Goal: Information Seeking & Learning: Understand process/instructions

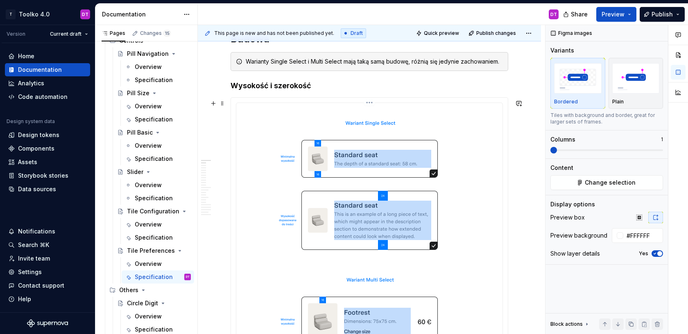
scroll to position [441, 0]
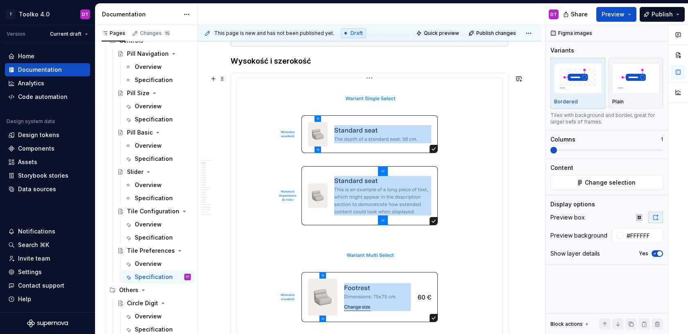
click at [420, 175] on img at bounding box center [369, 257] width 251 height 351
click at [618, 186] on button "Change selection" at bounding box center [607, 182] width 113 height 15
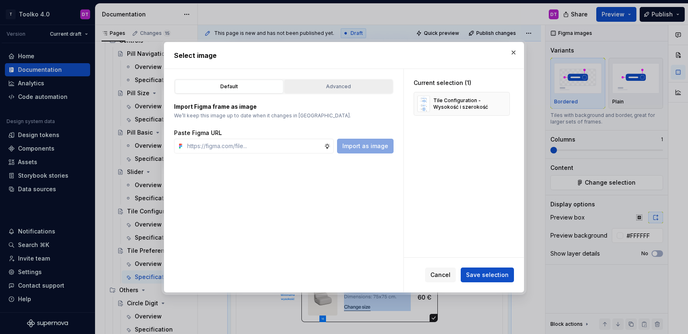
click at [352, 88] on div "Advanced" at bounding box center [338, 86] width 103 height 8
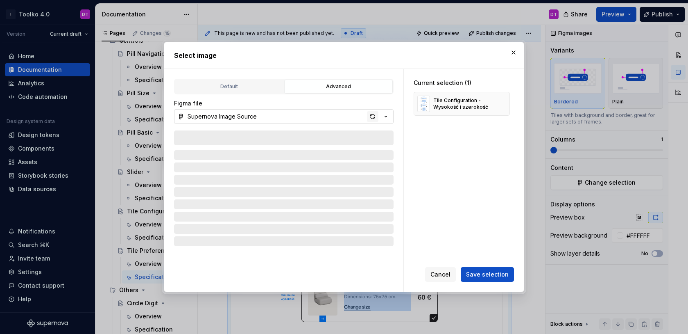
click at [371, 118] on div "button" at bounding box center [372, 116] width 11 height 11
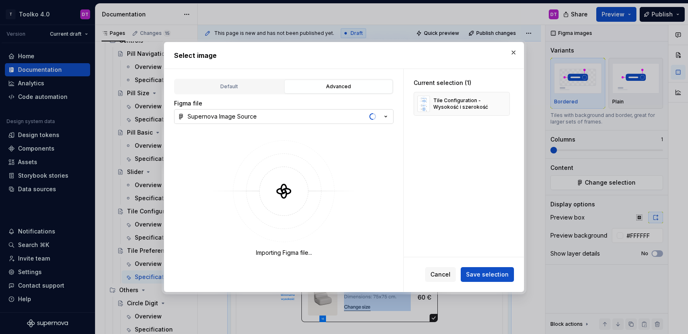
type textarea "*"
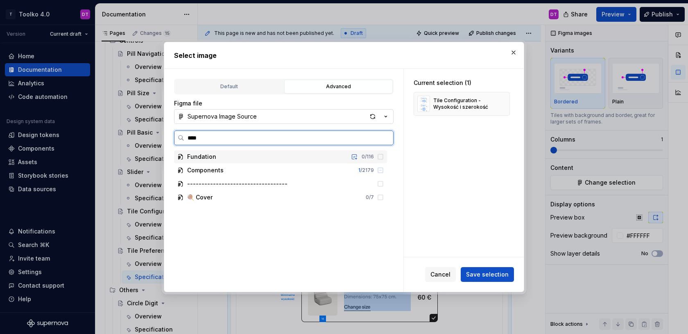
type input "*****"
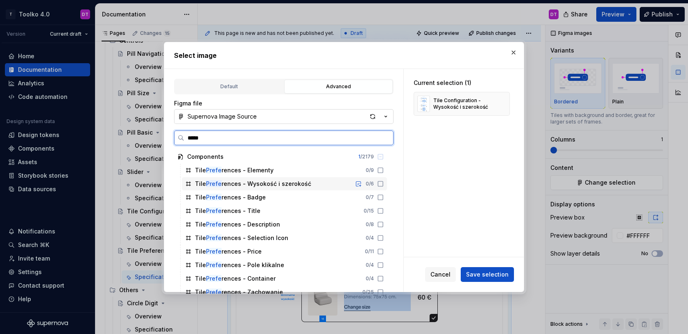
click at [255, 181] on div "Tile Prefe rences - Wysokość i szerokość" at bounding box center [253, 183] width 116 height 8
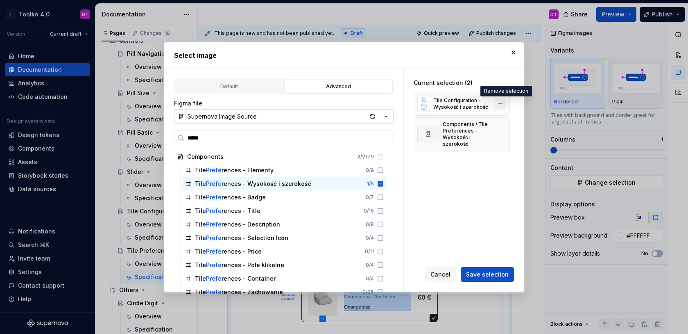
click at [507, 104] on button "button" at bounding box center [500, 103] width 11 height 11
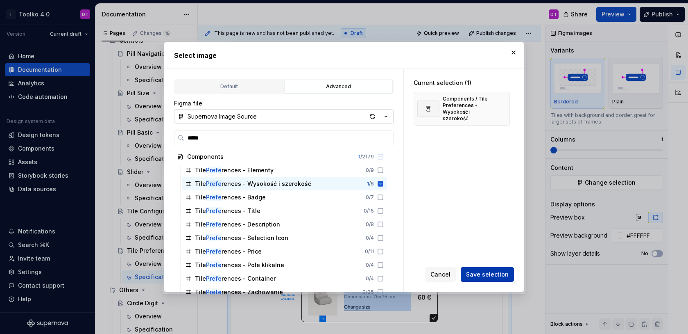
click at [492, 278] on button "Save selection" at bounding box center [487, 274] width 53 height 15
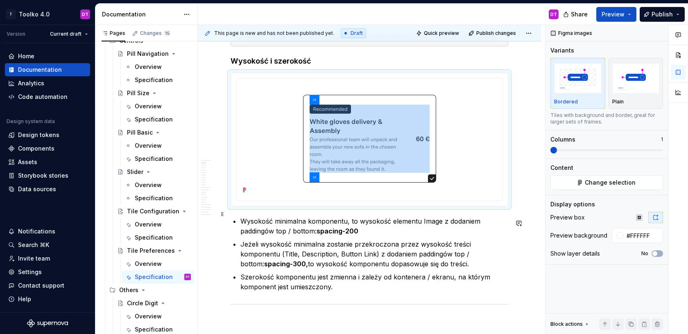
type textarea "*"
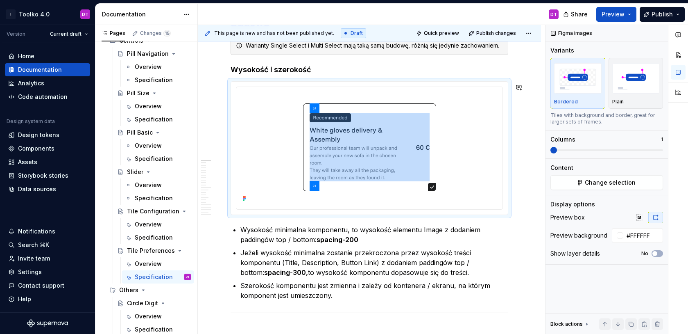
scroll to position [445, 0]
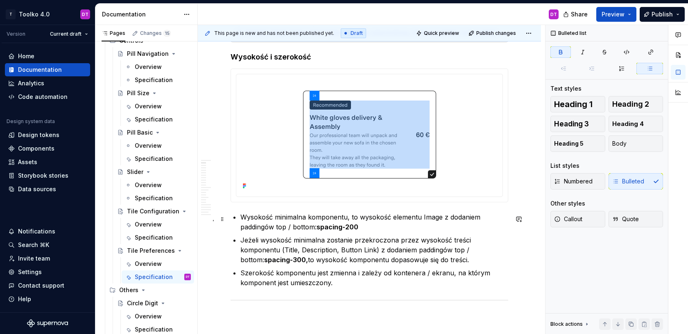
click at [350, 229] on strong "spacing-200" at bounding box center [338, 227] width 42 height 8
click at [289, 218] on p "Wysokość minimalna komponentu, to wysokość elementu Image z dodaniem paddingów …" at bounding box center [375, 222] width 268 height 20
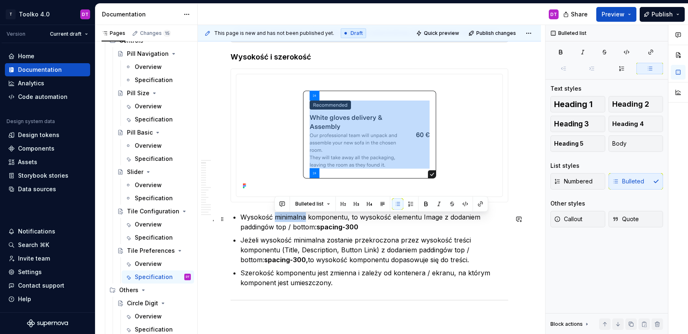
click at [289, 218] on p "Wysokość minimalna komponentu, to wysokość elementu Image z dodaniem paddingów …" at bounding box center [375, 222] width 268 height 20
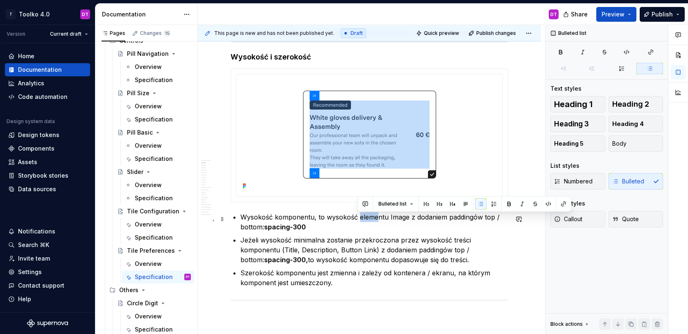
drag, startPoint x: 357, startPoint y: 218, endPoint x: 377, endPoint y: 218, distance: 19.7
click at [377, 218] on p "Wysokość komponentu, to wysokość elementu Image z dodaniem paddingów top / bott…" at bounding box center [375, 222] width 268 height 20
click at [385, 219] on p "Wysokość komponentu, to wysokość elementu Image z dodaniem paddingów top / bott…" at bounding box center [375, 222] width 268 height 20
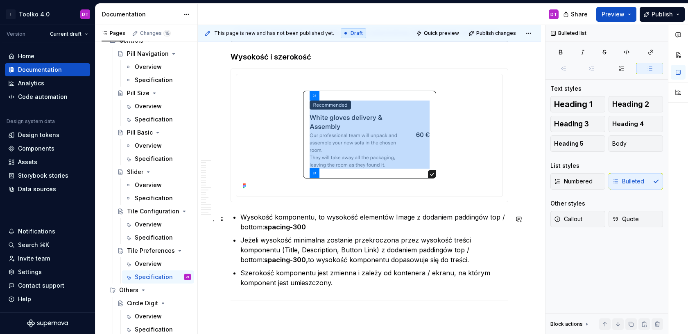
click at [402, 219] on p "Wysokość komponentu, to wysokość elementów Image z dodaniem paddingów top / bot…" at bounding box center [375, 222] width 268 height 20
click at [288, 227] on p "Wysokość komponentu, to wysokość elementów Title, Description oraz elementów op…" at bounding box center [375, 222] width 268 height 20
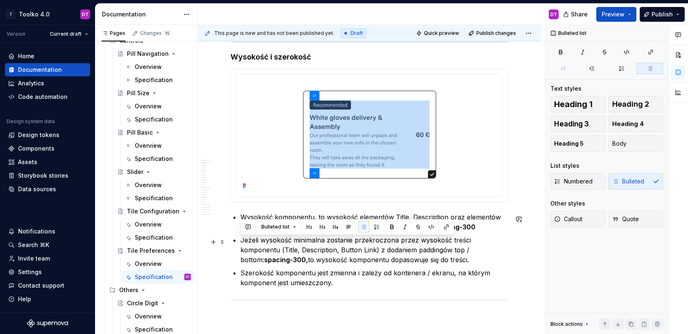
drag, startPoint x: 402, startPoint y: 260, endPoint x: 229, endPoint y: 243, distance: 174.1
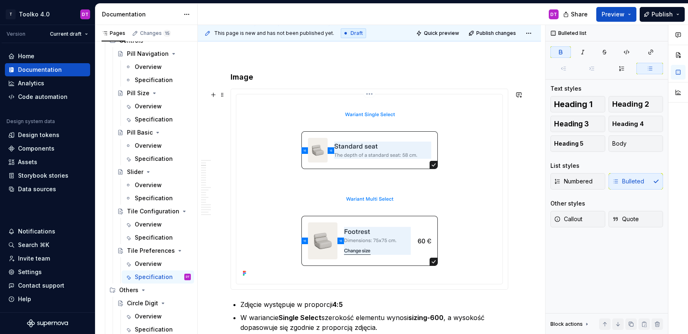
scroll to position [611, 0]
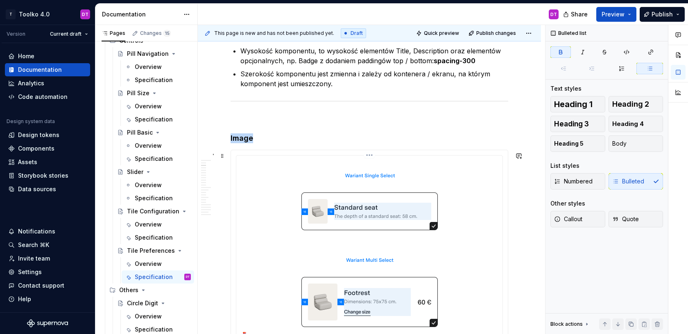
click at [360, 198] on img at bounding box center [369, 249] width 251 height 181
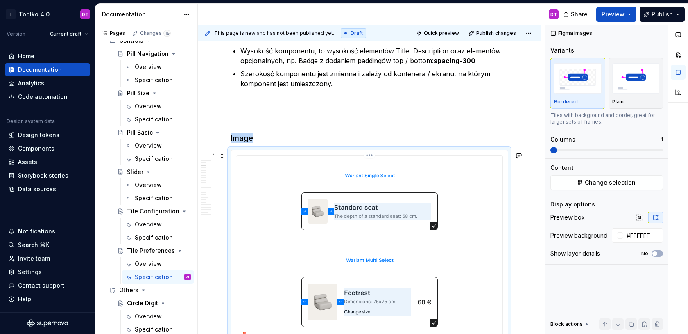
click at [371, 158] on html "T Toolko 4.0 DT Version Current draft Home Documentation Analytics Code automat…" at bounding box center [344, 167] width 688 height 334
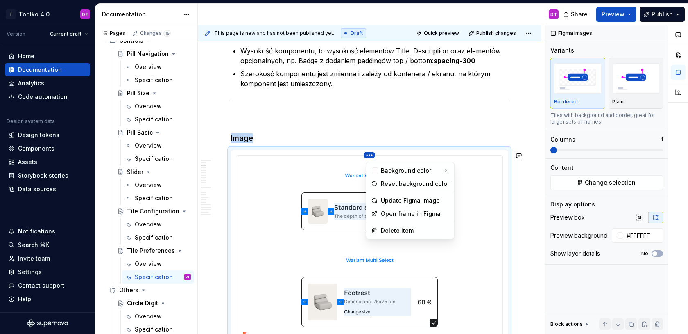
click at [492, 211] on html "T Toolko 4.0 DT Version Current draft Home Documentation Analytics Code automat…" at bounding box center [344, 167] width 688 height 334
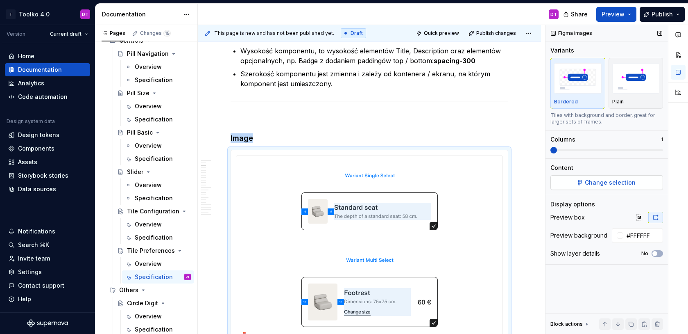
click at [577, 181] on button "Change selection" at bounding box center [607, 182] width 113 height 15
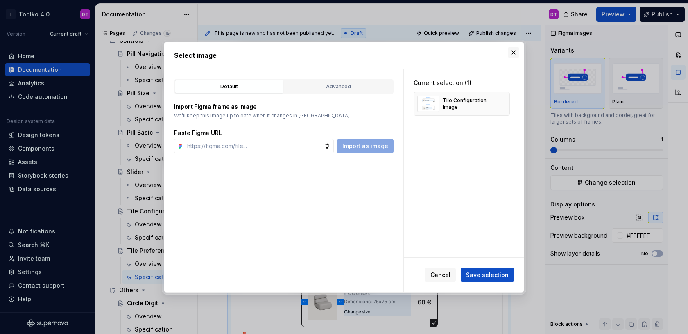
click at [518, 50] on button "button" at bounding box center [513, 52] width 11 height 11
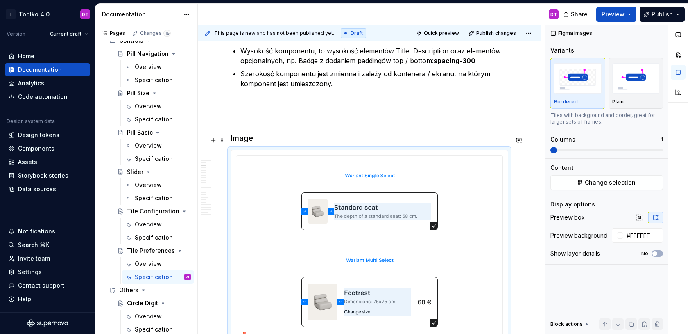
click at [242, 141] on h4 "Image" at bounding box center [370, 138] width 278 height 10
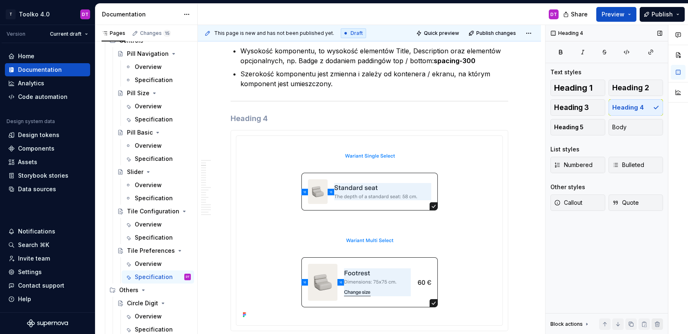
click at [659, 325] on button "button" at bounding box center [657, 323] width 11 height 11
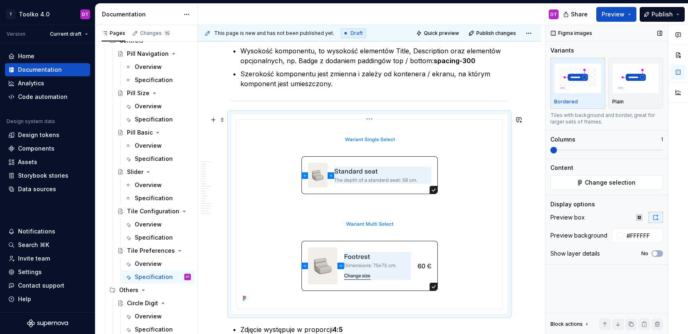
click at [437, 263] on img at bounding box center [369, 213] width 251 height 181
click at [659, 322] on button "button" at bounding box center [657, 323] width 11 height 11
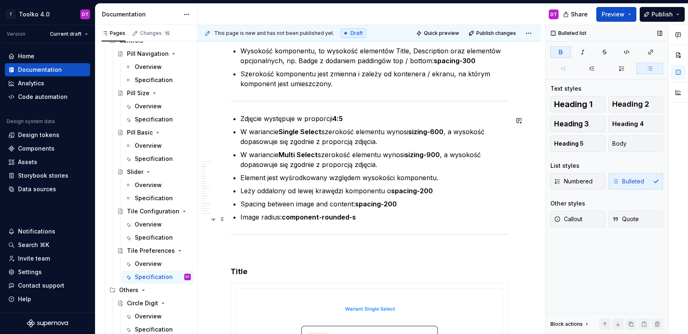
type textarea "*"
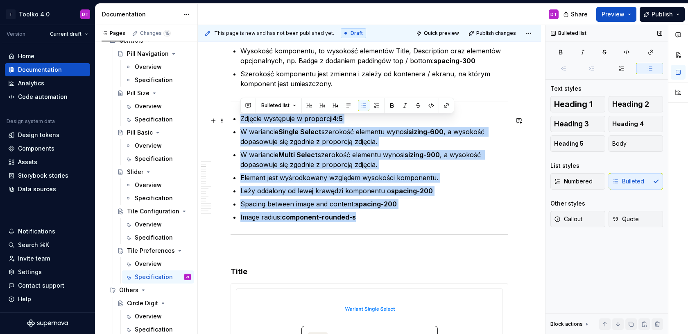
drag, startPoint x: 389, startPoint y: 220, endPoint x: 236, endPoint y: 121, distance: 182.0
click at [241, 121] on ul "Zdjęcie występuje w proporcji 4:5 W wariancie Single Select szerokość elementu …" at bounding box center [375, 168] width 268 height 108
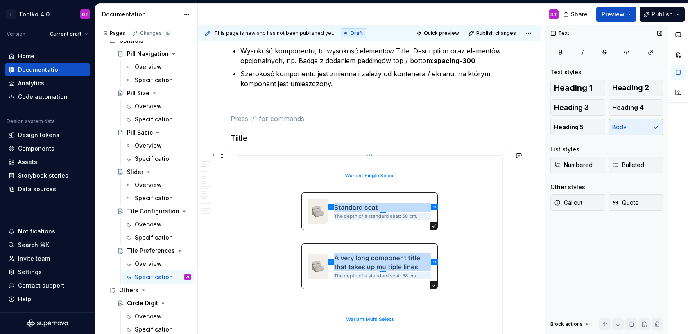
click at [388, 182] on img at bounding box center [369, 317] width 251 height 317
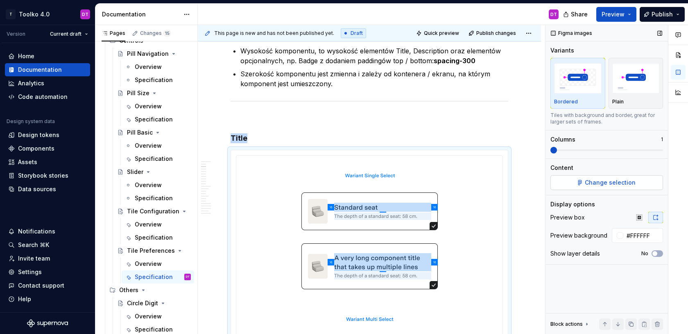
click at [591, 185] on span "Change selection" at bounding box center [610, 182] width 51 height 8
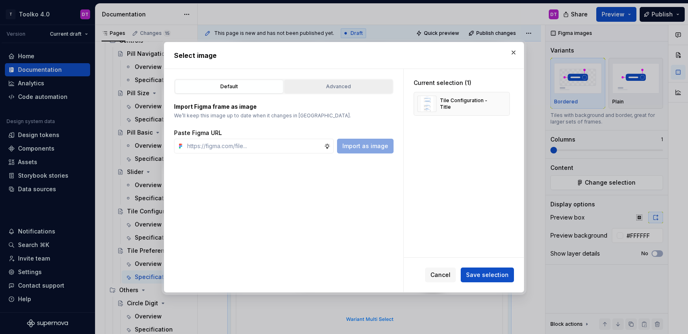
click at [319, 89] on div "Advanced" at bounding box center [338, 86] width 103 height 8
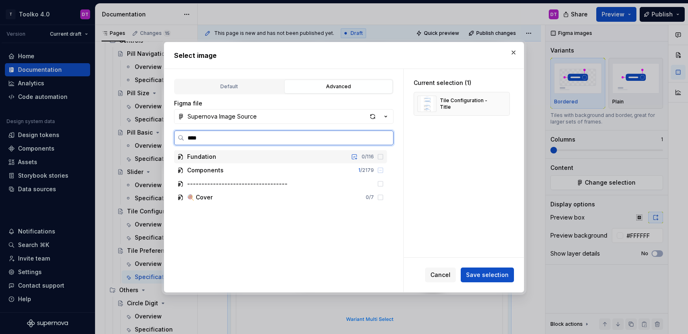
type input "*****"
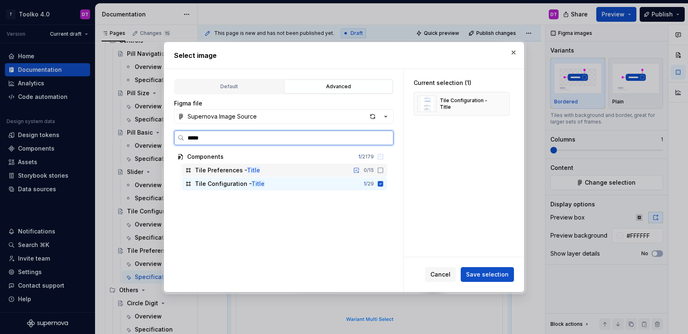
click at [235, 172] on div "Tile Preferences - Title" at bounding box center [227, 170] width 65 height 8
click at [384, 184] on icon at bounding box center [380, 183] width 5 height 5
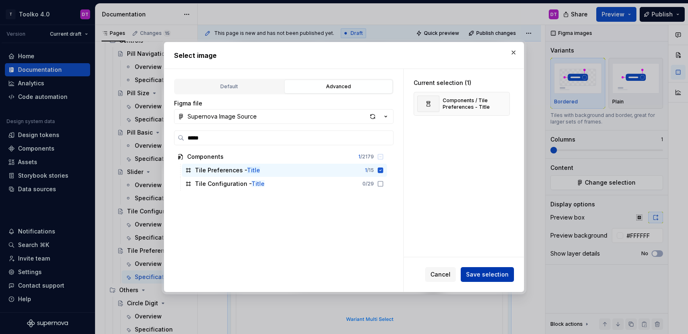
click at [491, 272] on span "Save selection" at bounding box center [487, 274] width 43 height 8
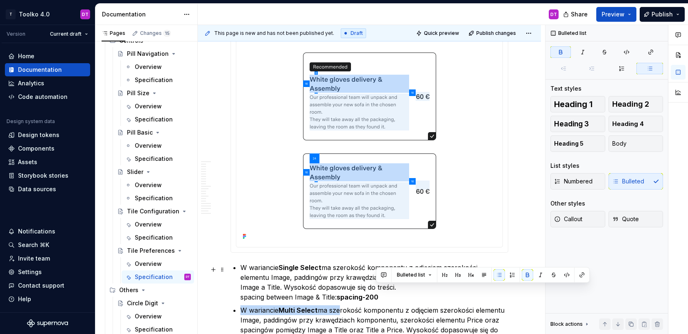
scroll to position [752, 0]
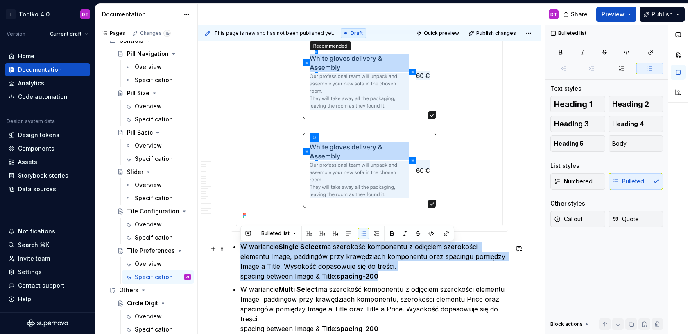
drag, startPoint x: 385, startPoint y: 297, endPoint x: 241, endPoint y: 251, distance: 151.4
click at [241, 251] on p "W wariancie Single Select ma szerokość komponentu z odjęciem szerokości element…" at bounding box center [375, 260] width 268 height 39
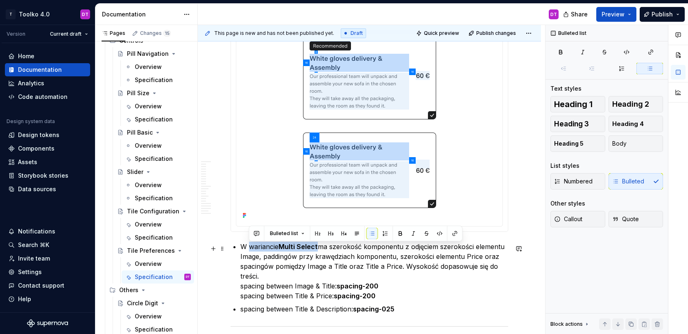
drag, startPoint x: 318, startPoint y: 246, endPoint x: 249, endPoint y: 247, distance: 68.8
click at [249, 247] on p "W wariancie Multi Select ma szerokość komponentu z odjęciem szerokości elementu…" at bounding box center [375, 270] width 268 height 59
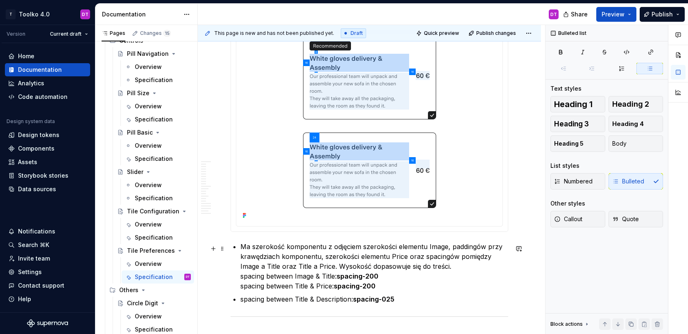
click at [441, 249] on p "Ma szerokość komponentu z odjęciem szerokości elementu Image, paddingów przy kr…" at bounding box center [375, 265] width 268 height 49
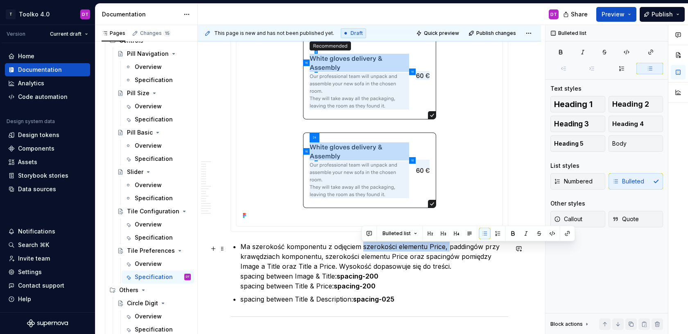
drag, startPoint x: 446, startPoint y: 248, endPoint x: 363, endPoint y: 249, distance: 82.8
click at [363, 249] on p "Ma szerokość komponentu z odjęciem szerokości elementu Price, paddingów przy kr…" at bounding box center [375, 265] width 268 height 49
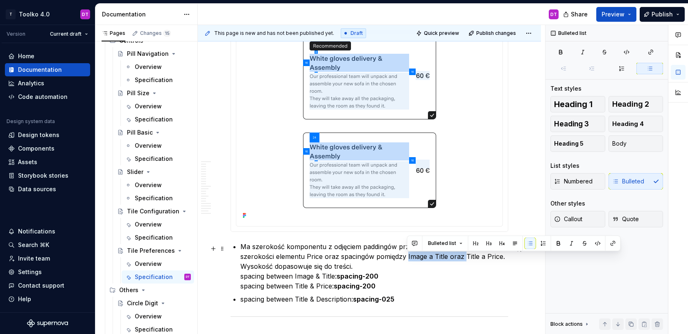
drag, startPoint x: 463, startPoint y: 256, endPoint x: 407, endPoint y: 256, distance: 57.0
click at [407, 256] on p "Ma szerokość komponentu z odjęciem paddingów przy krawędziach komponentu, szero…" at bounding box center [375, 265] width 268 height 49
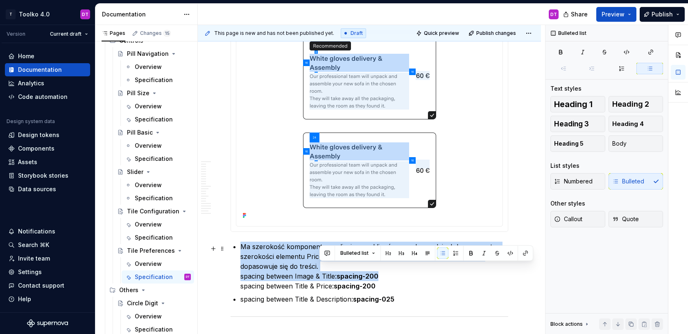
drag, startPoint x: 389, startPoint y: 272, endPoint x: 402, endPoint y: 277, distance: 13.1
click at [402, 277] on p "Ma szerokość komponentu z odjęciem paddingów przy krawędziach komponentu, szero…" at bounding box center [375, 265] width 268 height 49
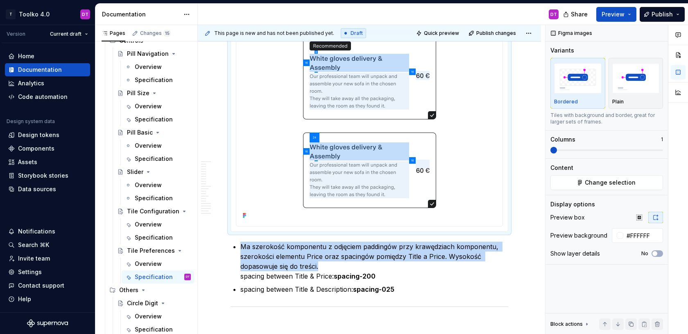
click at [341, 137] on img at bounding box center [369, 119] width 251 height 202
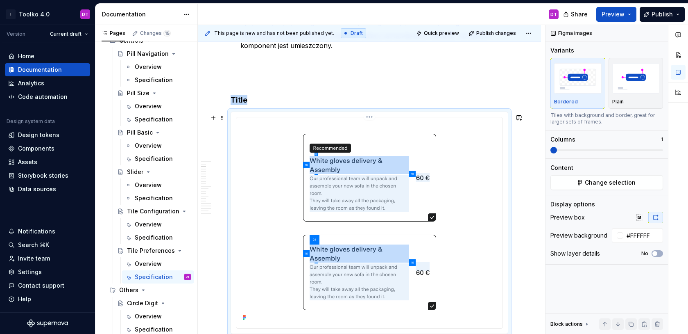
scroll to position [642, 0]
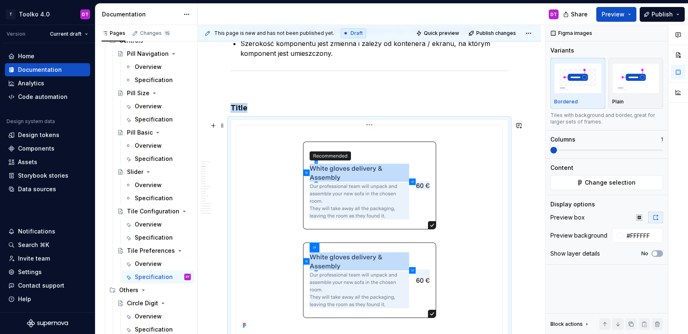
click at [370, 128] on html "T Toolko 4.0 DT Version Current draft Home Documentation Analytics Code automat…" at bounding box center [344, 167] width 688 height 334
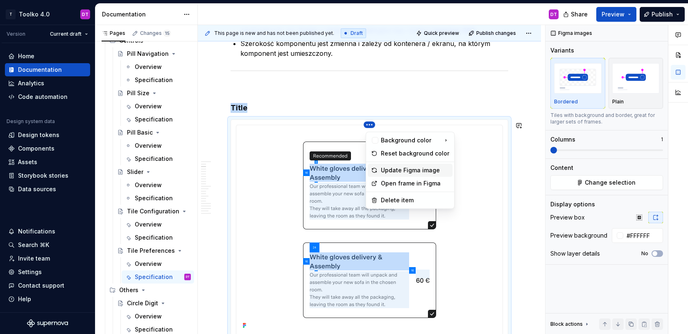
click at [399, 168] on div "Update Figma image" at bounding box center [415, 170] width 68 height 8
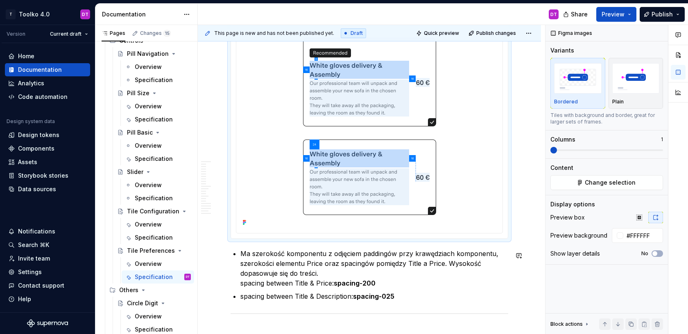
scroll to position [745, 0]
click at [407, 294] on p "spacing between Title & Description: spacing-025" at bounding box center [375, 296] width 268 height 10
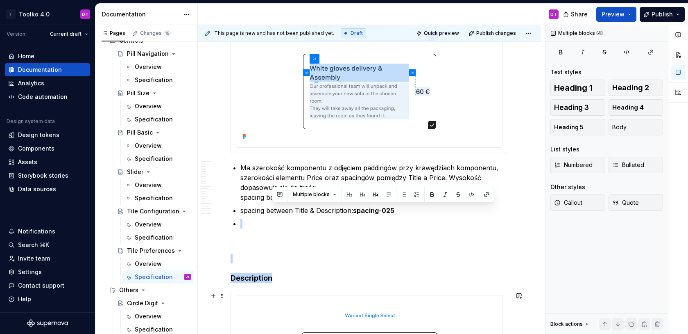
scroll to position [833, 0]
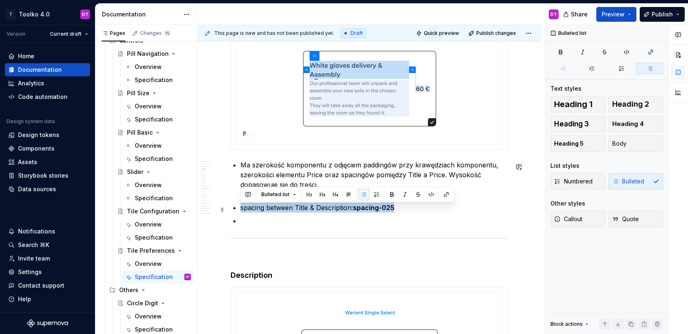
drag, startPoint x: 404, startPoint y: 298, endPoint x: 241, endPoint y: 209, distance: 185.6
click at [241, 209] on p "spacing between Title & Description: spacing-025" at bounding box center [375, 207] width 268 height 10
copy p "spacing between Title & Description: spacing-025"
click at [244, 224] on p at bounding box center [375, 221] width 268 height 10
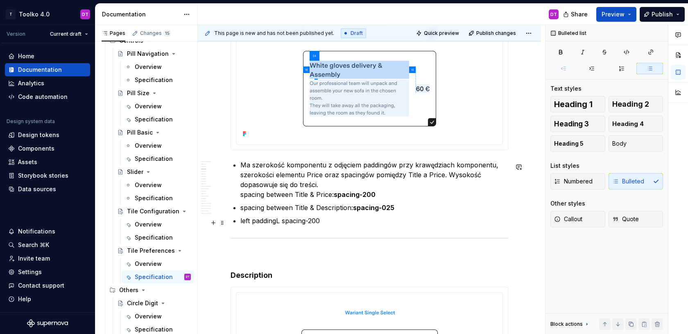
click at [280, 221] on p "left paddingL spacing-200" at bounding box center [375, 221] width 268 height 10
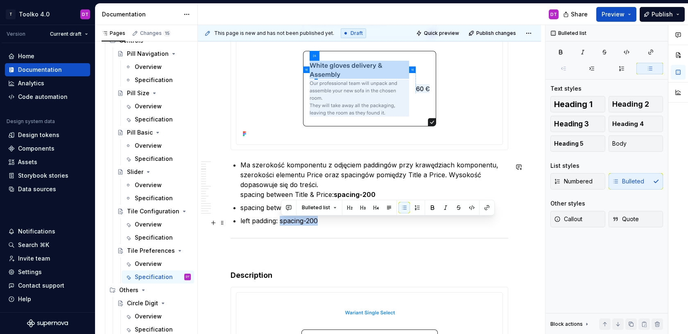
drag, startPoint x: 320, startPoint y: 222, endPoint x: 282, endPoint y: 222, distance: 37.7
click at [282, 222] on p "left padding: spacing-200" at bounding box center [375, 221] width 268 height 10
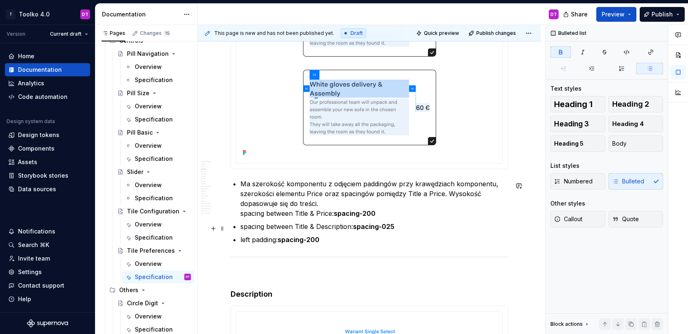
scroll to position [813, 0]
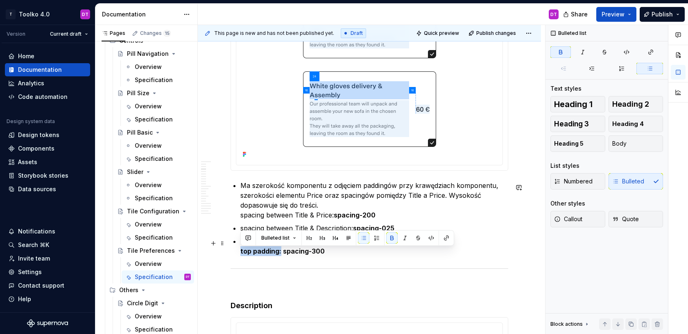
drag, startPoint x: 281, startPoint y: 252, endPoint x: 233, endPoint y: 252, distance: 47.9
click at [241, 252] on p "left padding: spacing-200 top padding: spacing-300" at bounding box center [375, 246] width 268 height 20
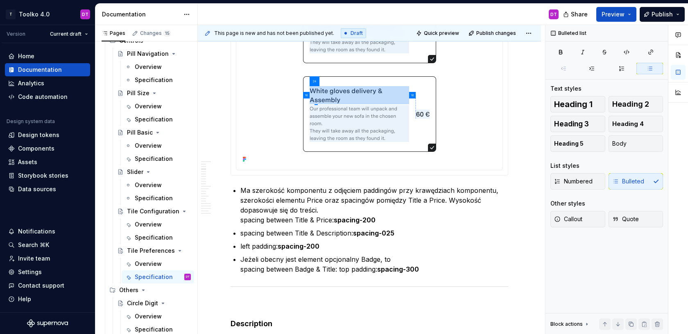
scroll to position [807, 0]
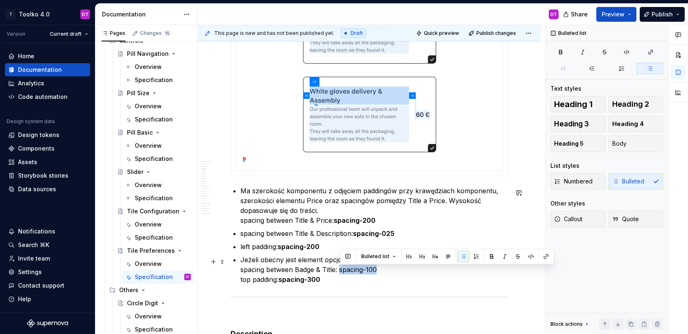
drag, startPoint x: 341, startPoint y: 269, endPoint x: 380, endPoint y: 273, distance: 39.6
click at [381, 273] on p "Jeżeli obecny jest element opcjonalny Badge, to spacing between Badge & Title: …" at bounding box center [375, 269] width 268 height 30
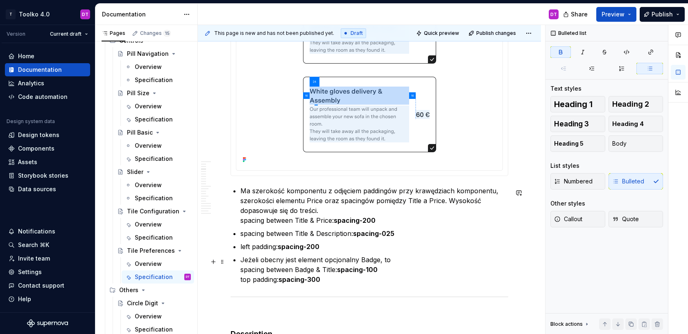
click at [390, 272] on p "Jeżeli obecny jest element opcjonalny Badge, to spacing between Badge & Title: …" at bounding box center [375, 269] width 268 height 30
click at [242, 282] on p "Jeżeli obecny jest element opcjonalny Badge, to spacing between Badge & Title: …" at bounding box center [375, 273] width 268 height 39
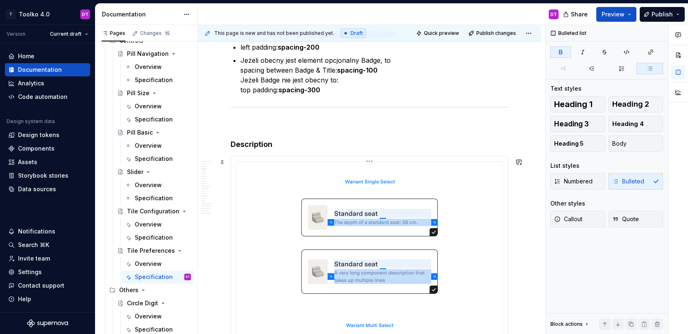
scroll to position [1007, 0]
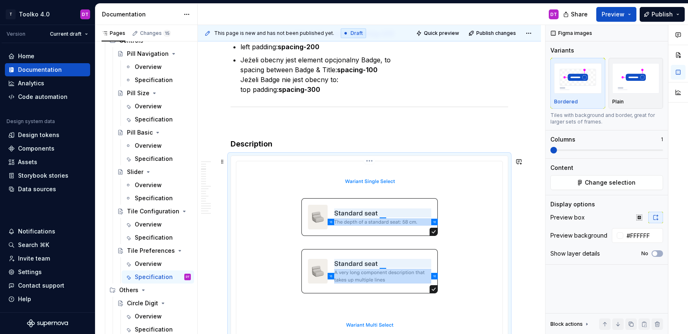
click at [360, 248] on img at bounding box center [369, 322] width 251 height 317
click at [595, 182] on span "Change selection" at bounding box center [610, 182] width 51 height 8
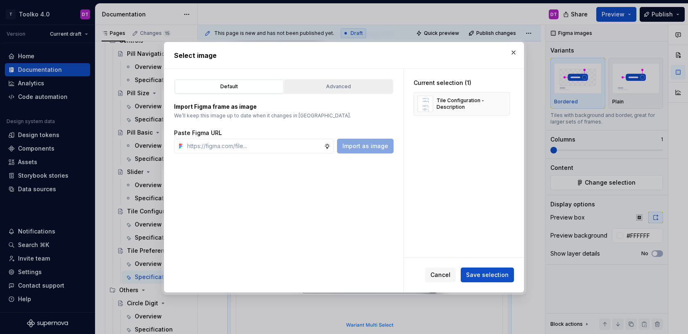
click at [331, 88] on div "Advanced" at bounding box center [338, 86] width 103 height 8
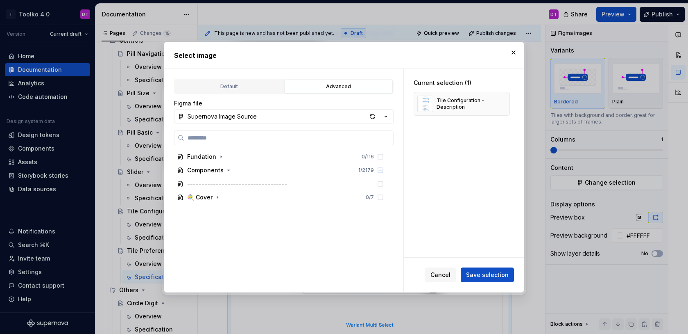
type textarea "*"
click at [236, 142] on label at bounding box center [284, 137] width 220 height 15
click at [236, 142] on input "search" at bounding box center [288, 138] width 209 height 8
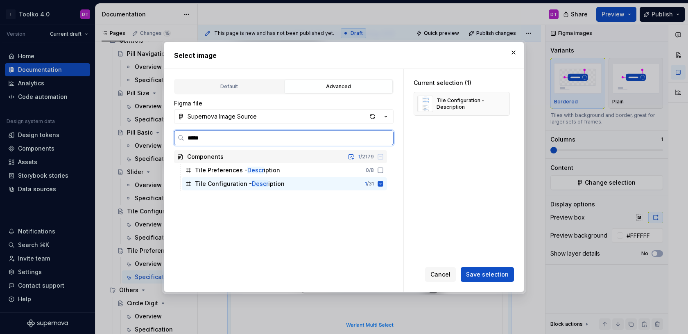
type input "******"
click at [330, 167] on div "Tile Preferences - Descri ption 0 / 8" at bounding box center [284, 170] width 205 height 13
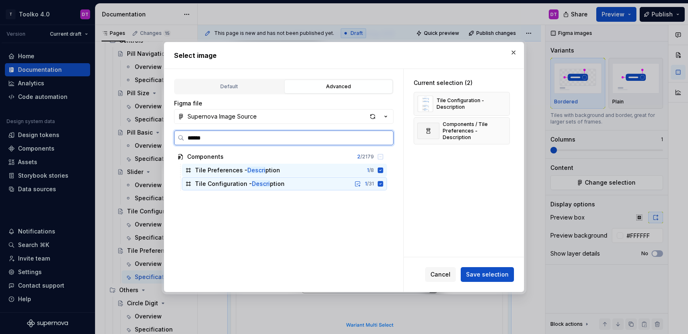
click at [384, 184] on icon at bounding box center [380, 183] width 5 height 5
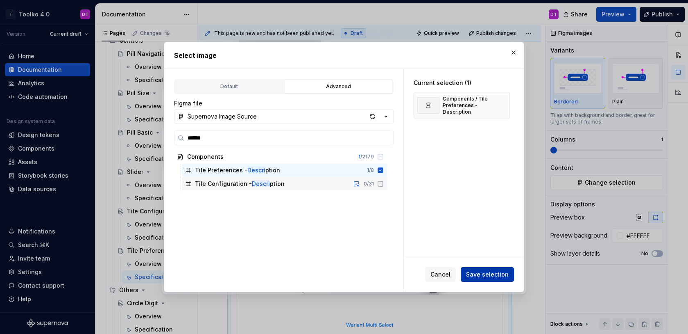
click at [480, 271] on span "Save selection" at bounding box center [487, 274] width 43 height 8
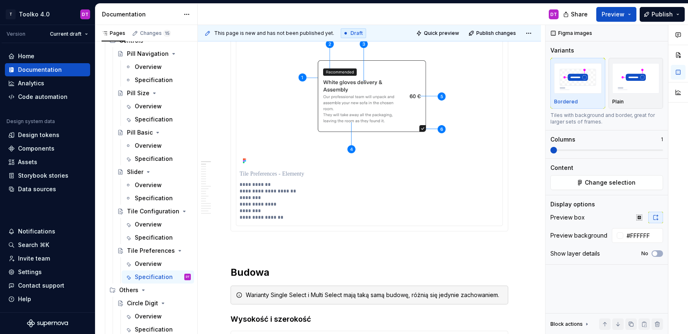
scroll to position [189, 0]
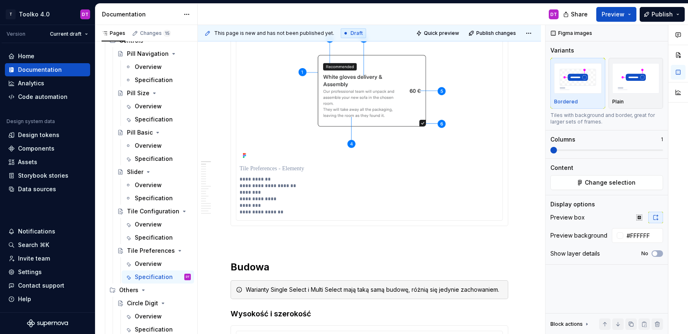
click at [279, 199] on p "**********" at bounding box center [372, 195] width 264 height 39
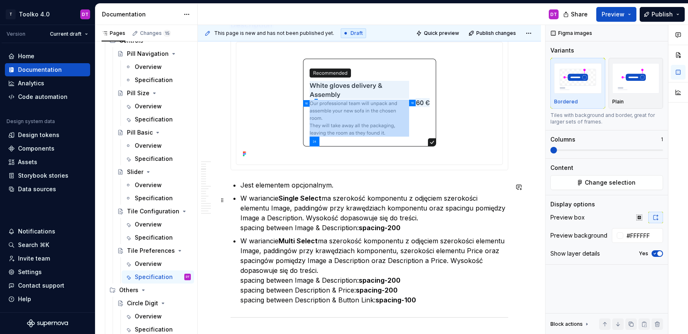
scroll to position [1125, 0]
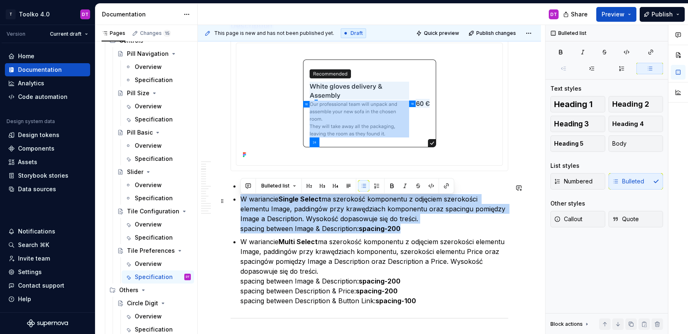
drag, startPoint x: 420, startPoint y: 229, endPoint x: 240, endPoint y: 200, distance: 182.6
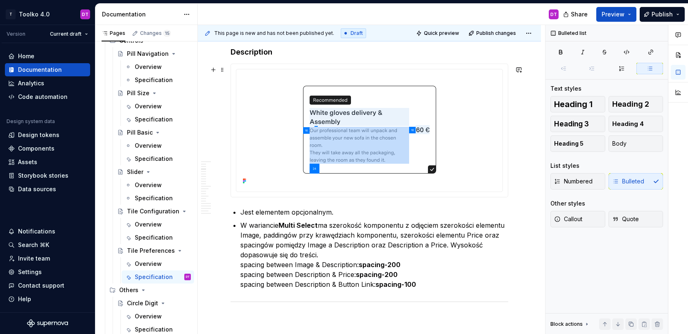
scroll to position [1098, 0]
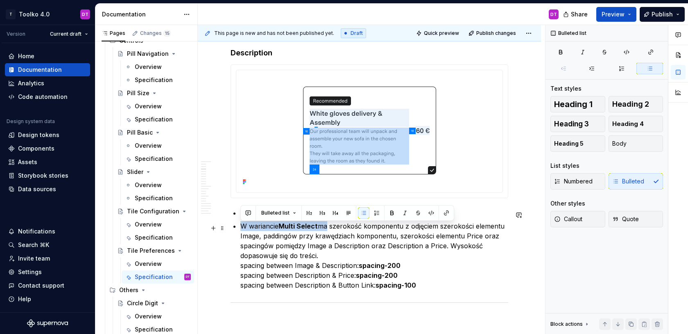
drag, startPoint x: 325, startPoint y: 227, endPoint x: 238, endPoint y: 226, distance: 87.3
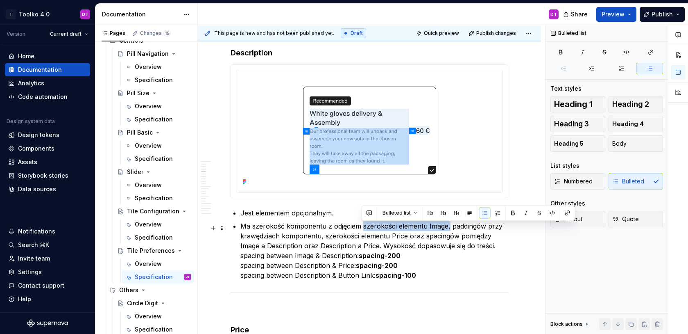
drag, startPoint x: 448, startPoint y: 229, endPoint x: 361, endPoint y: 227, distance: 87.7
click at [361, 227] on p "Ma szerokość komponentu z odjęciem szerokości elementu Image, paddingów przy kr…" at bounding box center [375, 250] width 268 height 59
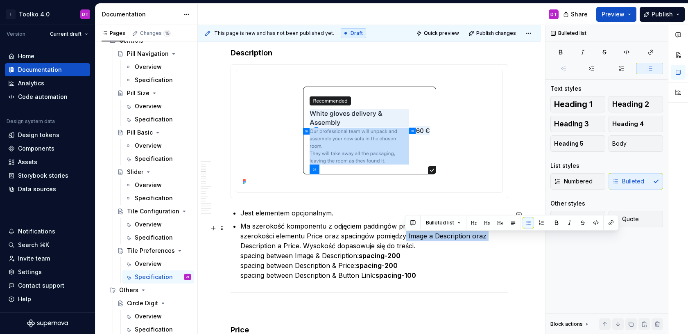
drag, startPoint x: 405, startPoint y: 237, endPoint x: 498, endPoint y: 237, distance: 92.6
click at [498, 238] on p "Ma szerokość komponentu z odjęciem paddingów przy krawędziach komponentu, szero…" at bounding box center [375, 250] width 268 height 59
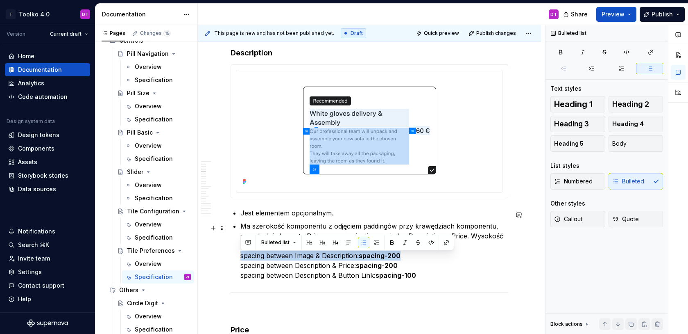
drag, startPoint x: 413, startPoint y: 255, endPoint x: 235, endPoint y: 255, distance: 178.3
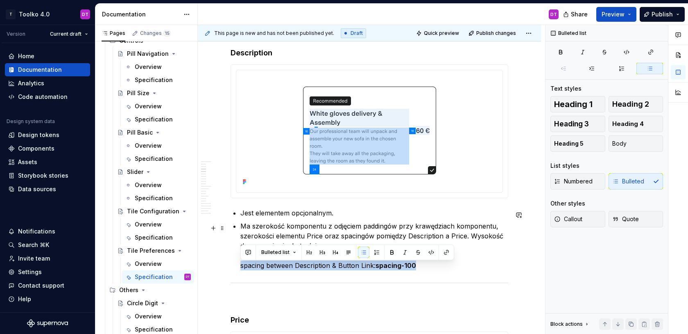
drag, startPoint x: 421, startPoint y: 267, endPoint x: 241, endPoint y: 268, distance: 179.9
click at [241, 268] on p "Ma szerokość komponentu z odjęciem paddingów przy krawędziach komponentu, szero…" at bounding box center [375, 245] width 268 height 49
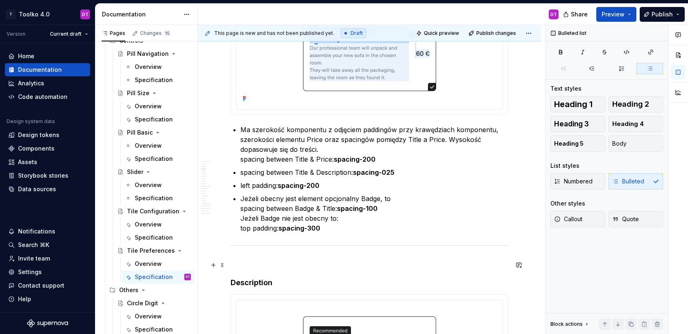
scroll to position [869, 0]
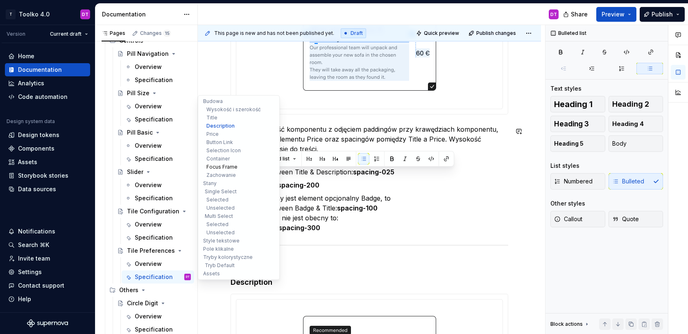
drag, startPoint x: 334, startPoint y: 234, endPoint x: 218, endPoint y: 169, distance: 133.2
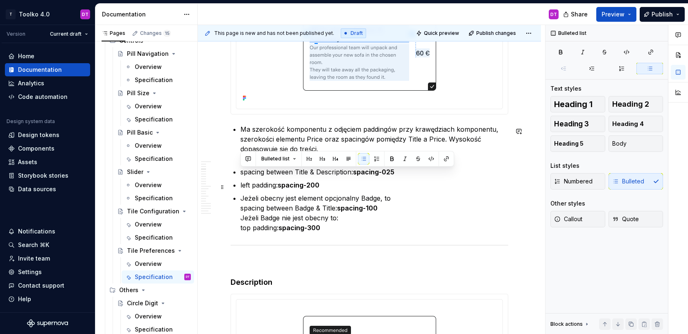
copy ul "spacing between Title & Description: spacing-025 left padding: spacing-200 Jeże…"
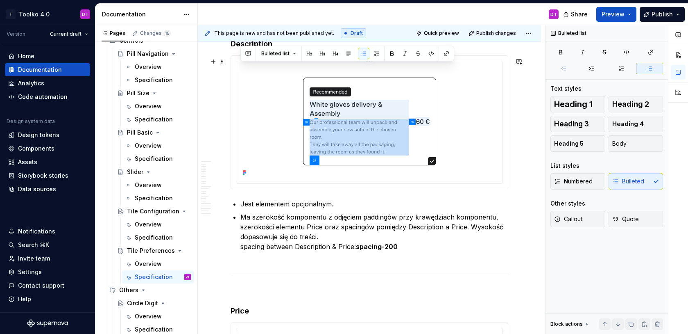
scroll to position [1133, 0]
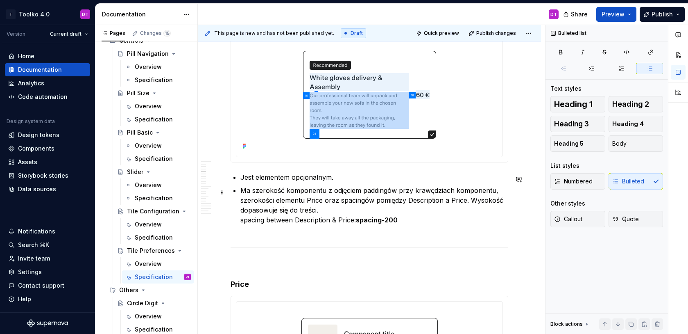
click at [404, 234] on p "Ma szerokość komponentu z odjęciem paddingów przy krawędziach komponentu, szero…" at bounding box center [375, 209] width 268 height 49
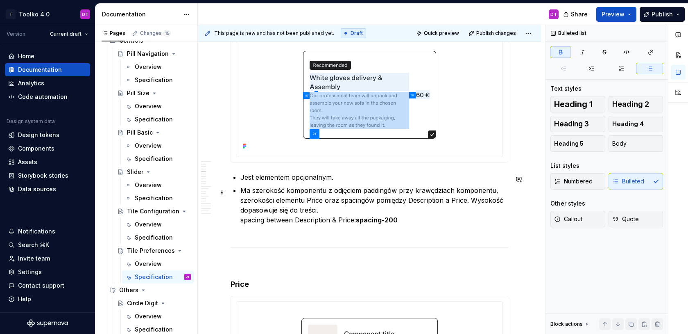
click at [425, 221] on p "Ma szerokość komponentu z odjęciem paddingów przy krawędziach komponentu, szero…" at bounding box center [375, 209] width 268 height 49
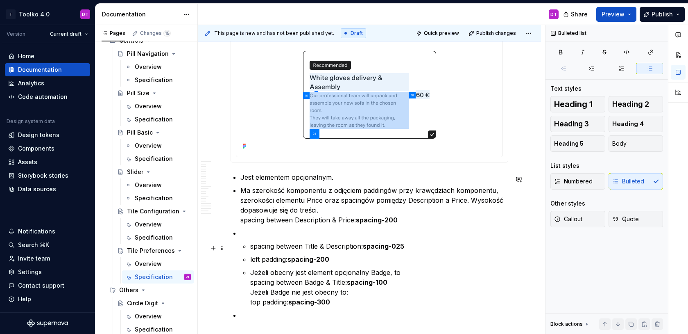
click at [250, 246] on p "spacing between Title & Description: spacing-025" at bounding box center [379, 246] width 258 height 10
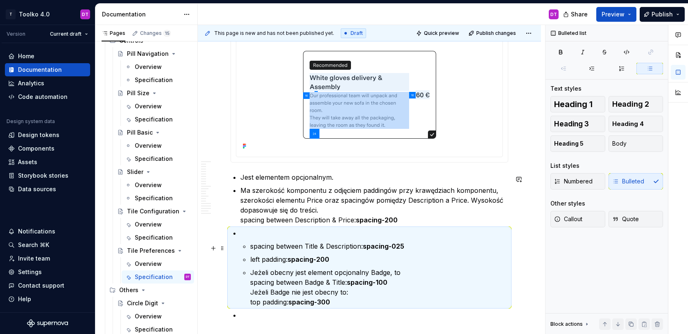
click at [250, 248] on p "spacing between Title & Description: spacing-025" at bounding box center [379, 246] width 258 height 10
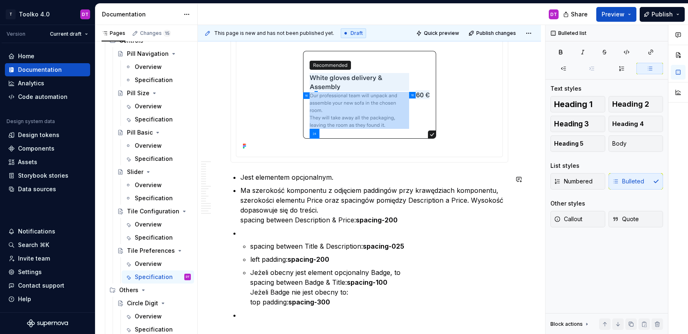
click at [250, 248] on p "spacing between Title & Description: spacing-025" at bounding box center [379, 246] width 258 height 10
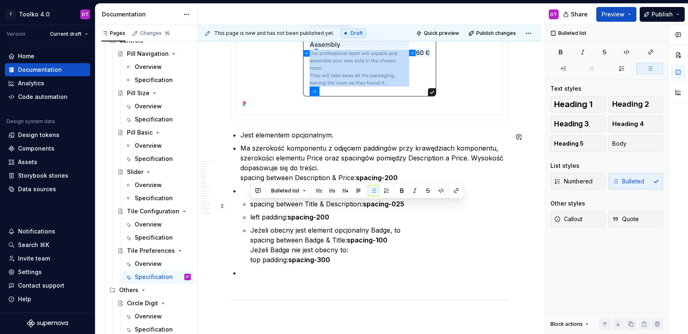
drag, startPoint x: 342, startPoint y: 305, endPoint x: 232, endPoint y: 205, distance: 148.8
click at [374, 190] on button "button" at bounding box center [373, 190] width 11 height 11
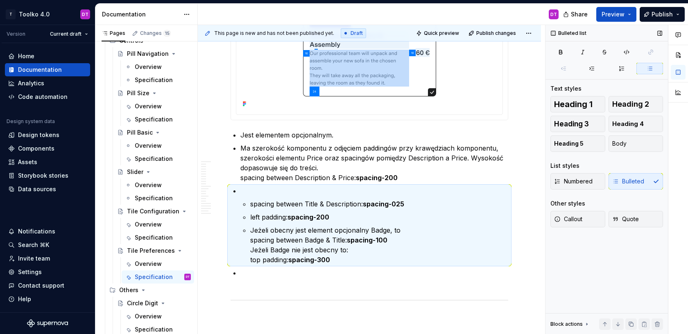
click at [631, 181] on div "Numbered Bulleted" at bounding box center [607, 181] width 113 height 16
click at [579, 180] on span "Numbered" at bounding box center [573, 181] width 39 height 8
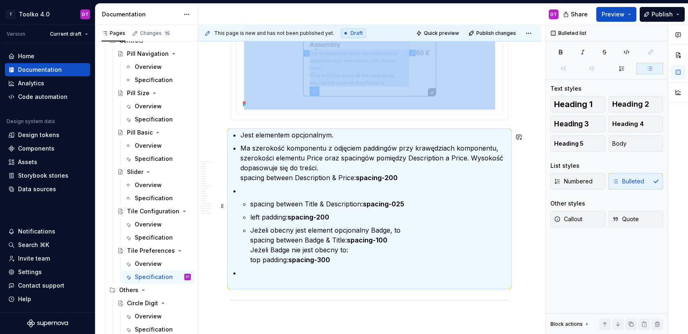
click at [250, 206] on p "spacing between Title & Description: spacing-025" at bounding box center [379, 204] width 258 height 10
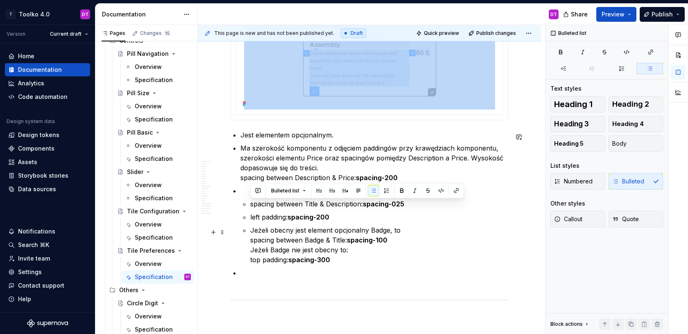
drag, startPoint x: 250, startPoint y: 206, endPoint x: 400, endPoint y: 259, distance: 158.4
click at [400, 259] on ul "spacing between Title & Description: spacing-025 left padding: spacing-200 Jeże…" at bounding box center [379, 232] width 258 height 66
click at [376, 192] on button "button" at bounding box center [373, 190] width 11 height 11
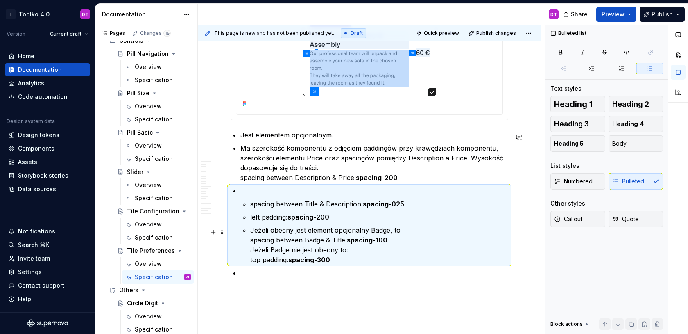
click at [322, 236] on p "Jeżeli obecny jest element opcjonalny Badge, to spacing between Badge & Title: …" at bounding box center [379, 244] width 258 height 39
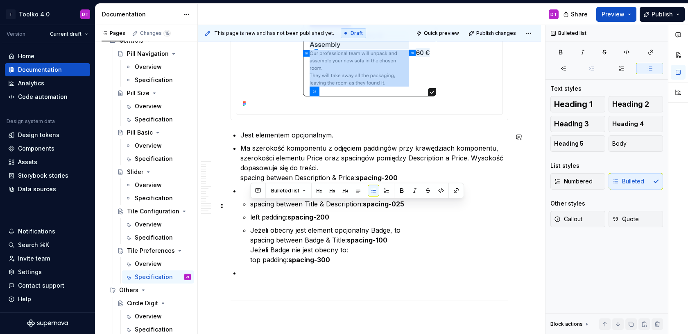
drag, startPoint x: 343, startPoint y: 261, endPoint x: 246, endPoint y: 208, distance: 110.2
click at [250, 208] on ul "spacing between Title & Description: spacing-025 left padding: spacing-200 Jeże…" at bounding box center [379, 232] width 258 height 66
click at [360, 189] on button "button" at bounding box center [358, 190] width 11 height 11
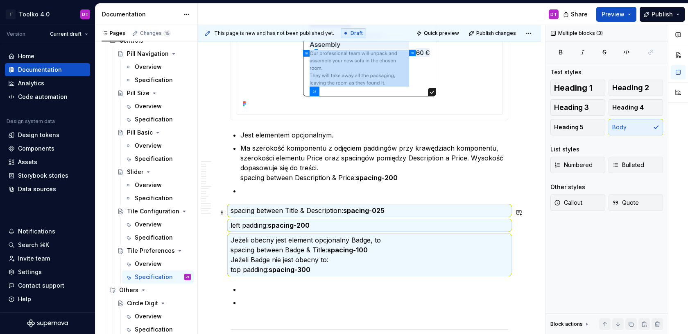
click at [231, 213] on p "spacing between Title & Description: spacing-025" at bounding box center [370, 210] width 278 height 10
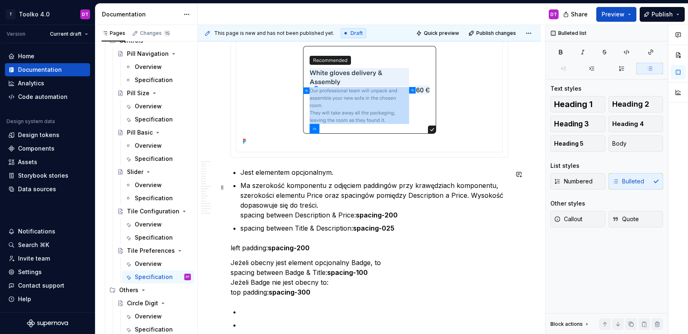
scroll to position [1136, 0]
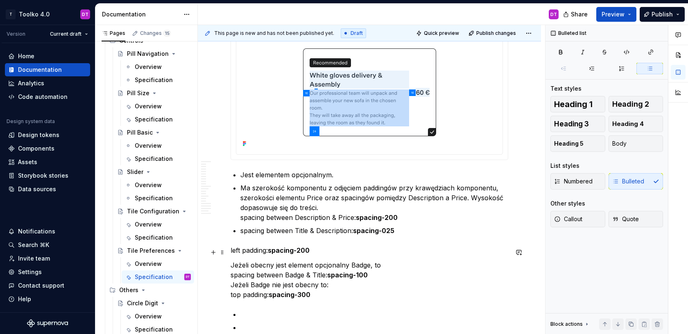
click at [231, 251] on p "left padding: spacing-200" at bounding box center [370, 250] width 278 height 10
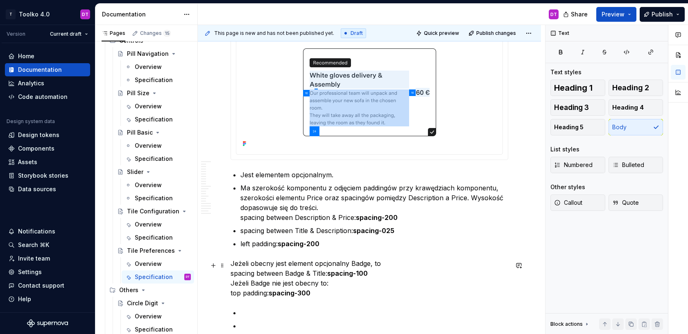
click at [232, 265] on p "Jeżeli obecny jest element opcjonalny Badge, to spacing between Badge & Title: …" at bounding box center [370, 277] width 278 height 39
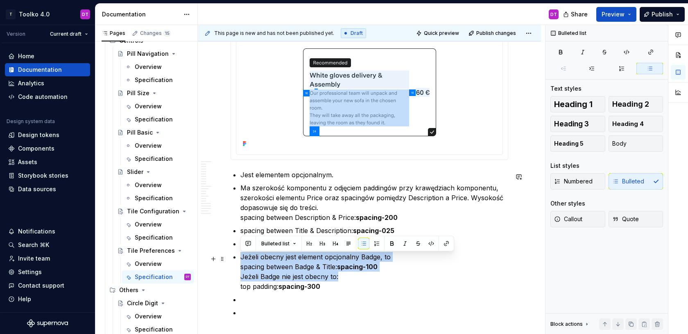
drag, startPoint x: 347, startPoint y: 278, endPoint x: 242, endPoint y: 256, distance: 106.8
click at [242, 256] on p "Jeżeli obecny jest element opcjonalny Badge, to spacing between Badge & Title: …" at bounding box center [375, 271] width 268 height 39
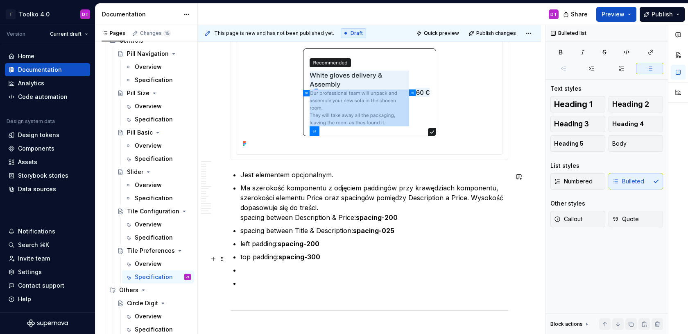
click at [246, 254] on p "top padding: spacing-300" at bounding box center [375, 257] width 268 height 10
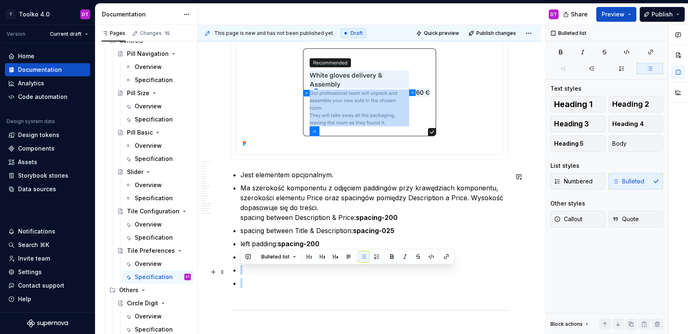
drag, startPoint x: 242, startPoint y: 288, endPoint x: 234, endPoint y: 273, distance: 17.6
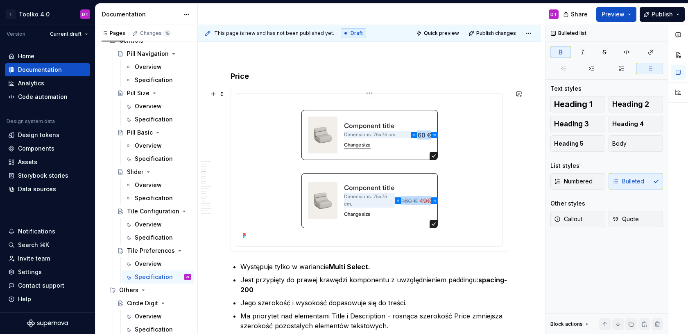
scroll to position [1389, 0]
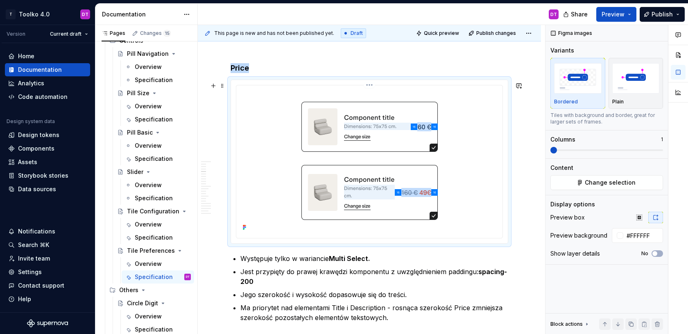
click at [375, 212] on img at bounding box center [369, 161] width 251 height 144
click at [369, 87] on html "T Toolko 4.0 DT Version Current draft Home Documentation Analytics Code automat…" at bounding box center [344, 167] width 688 height 334
click at [336, 116] on html "T Toolko 4.0 DT Version Current draft Home Documentation Analytics Code automat…" at bounding box center [344, 167] width 688 height 334
click at [618, 182] on span "Change selection" at bounding box center [610, 182] width 51 height 8
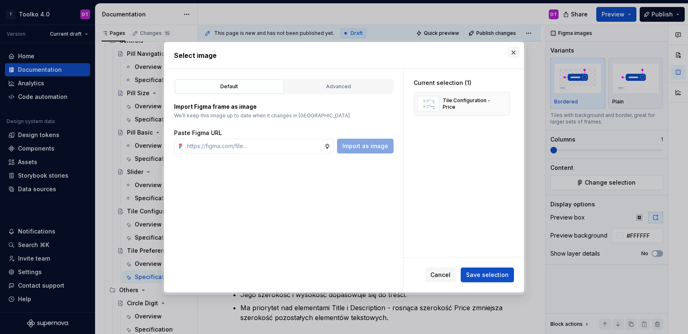
click at [516, 50] on button "button" at bounding box center [513, 52] width 11 height 11
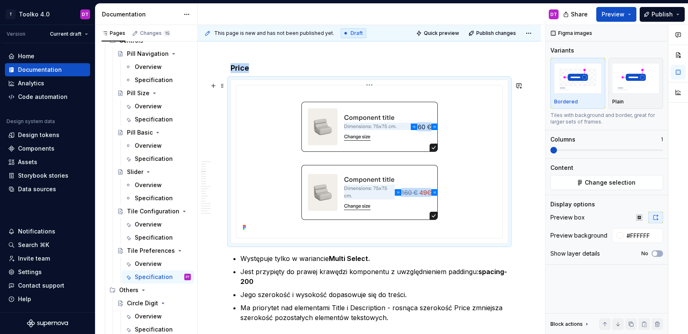
click at [486, 101] on img at bounding box center [369, 161] width 251 height 144
click at [590, 180] on span "Change selection" at bounding box center [610, 182] width 51 height 8
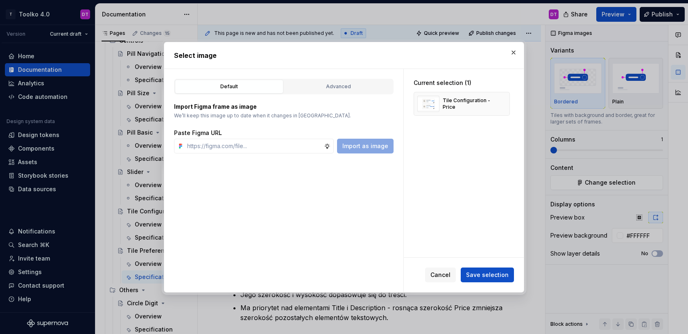
type textarea "*"
click at [313, 96] on div "Import Figma frame as image We’ll keep this image up to date when it changes in…" at bounding box center [284, 123] width 220 height 59
click at [307, 84] on div "Advanced" at bounding box center [338, 86] width 103 height 8
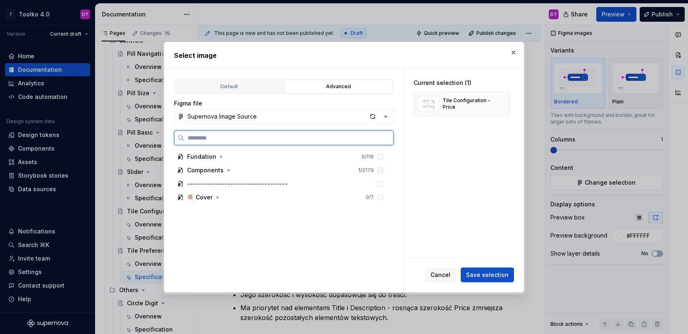
click at [266, 136] on input "search" at bounding box center [288, 138] width 209 height 8
type input "*****"
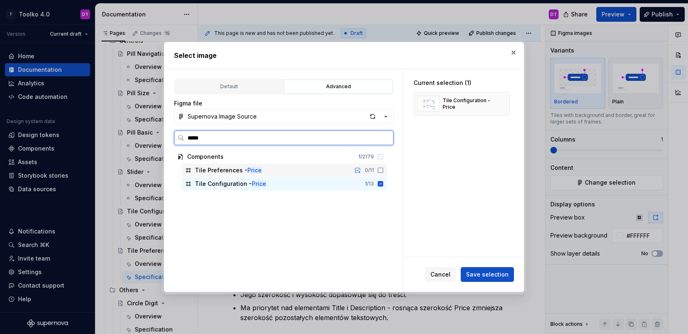
click at [384, 170] on icon at bounding box center [380, 170] width 7 height 7
click at [384, 182] on icon at bounding box center [380, 183] width 5 height 5
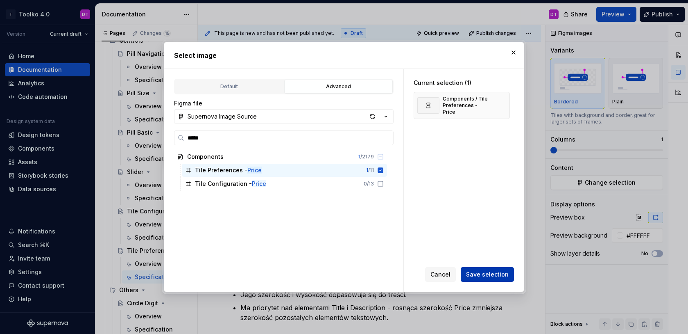
click at [489, 271] on span "Save selection" at bounding box center [487, 274] width 43 height 8
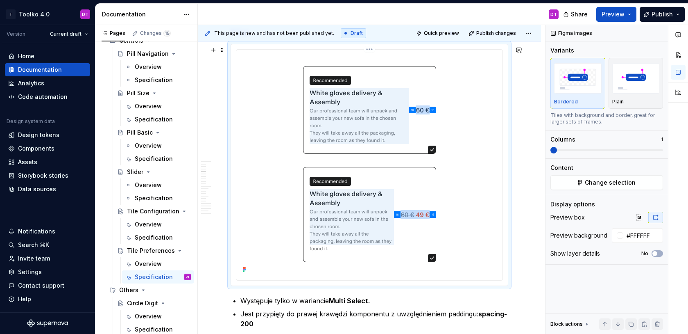
scroll to position [1427, 0]
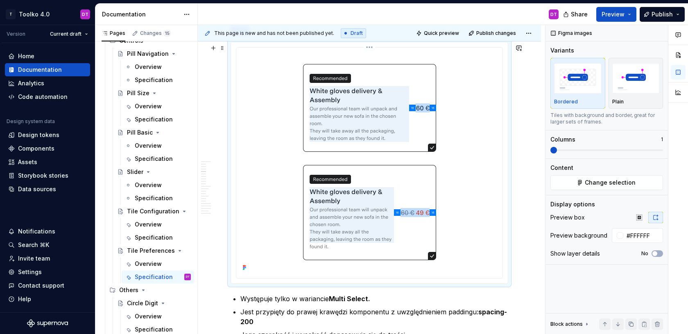
click at [346, 191] on img at bounding box center [369, 162] width 251 height 222
click at [370, 49] on html "T Toolko 4.0 DT Version Current draft Home Documentation Analytics Code automat…" at bounding box center [344, 167] width 688 height 334
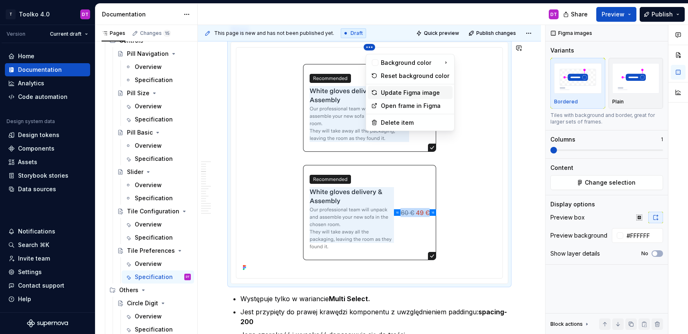
click at [388, 92] on div "Update Figma image" at bounding box center [415, 93] width 68 height 8
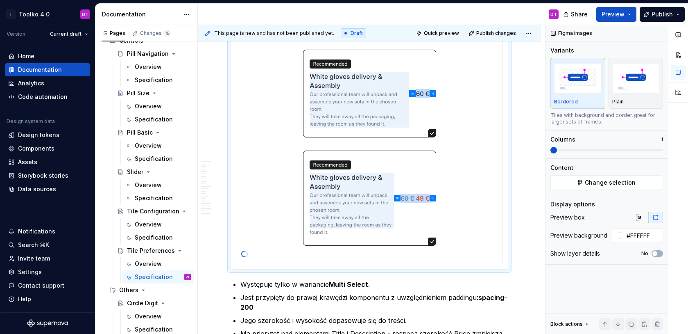
scroll to position [1458, 0]
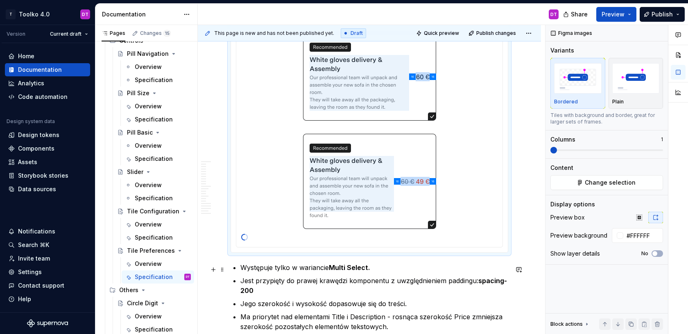
click at [294, 268] on p "Występuje tylko w wariancie Multi Select." at bounding box center [375, 267] width 268 height 10
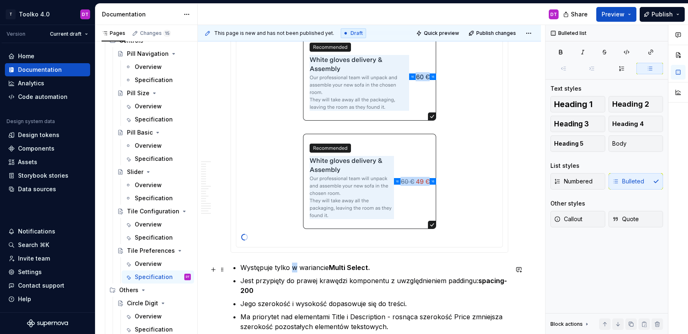
click at [294, 268] on p "Występuje tylko w wariancie Multi Select." at bounding box center [375, 267] width 268 height 10
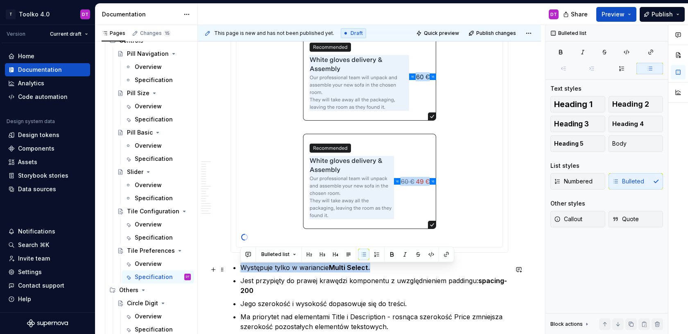
click at [294, 268] on p "Występuje tylko w wariancie Multi Select." at bounding box center [375, 267] width 268 height 10
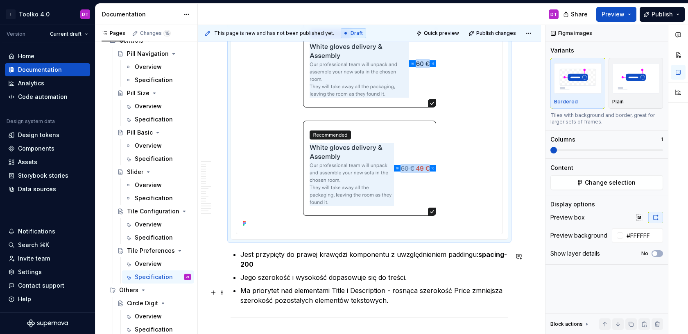
scroll to position [1483, 0]
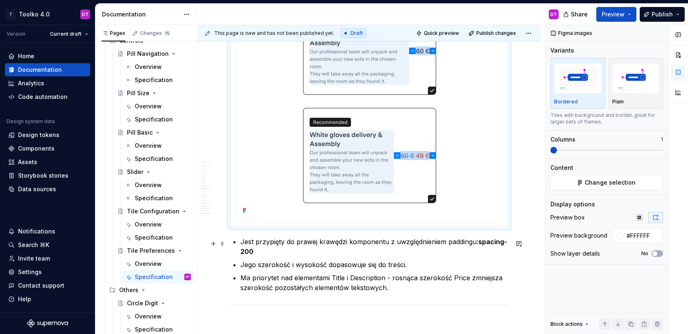
click at [284, 252] on p "Jest przypięty do prawej krawędzi komponentu z uwzględnieniem paddingu: spacing…" at bounding box center [375, 246] width 268 height 20
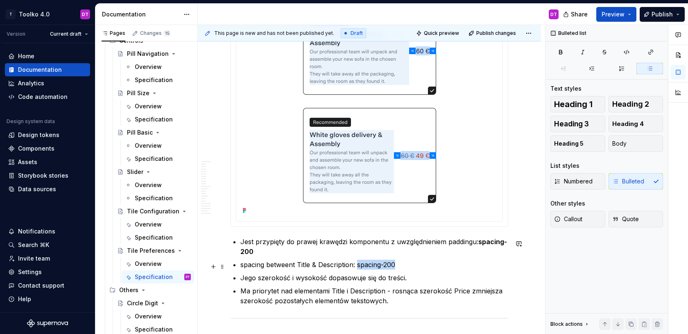
click at [358, 267] on p "spacing betweent Title & Description: spacing-200" at bounding box center [375, 264] width 268 height 10
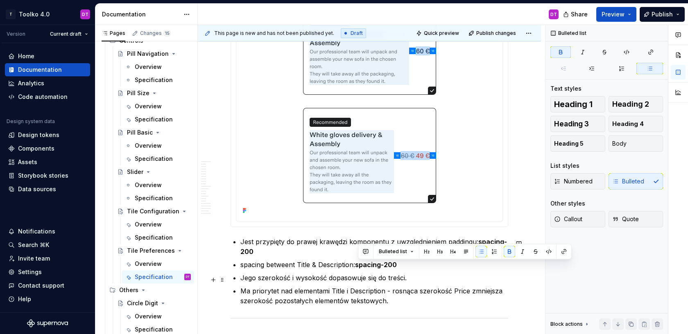
click at [380, 275] on p "Jego szerokość i wysokość dopasowuje się do treści." at bounding box center [375, 278] width 268 height 10
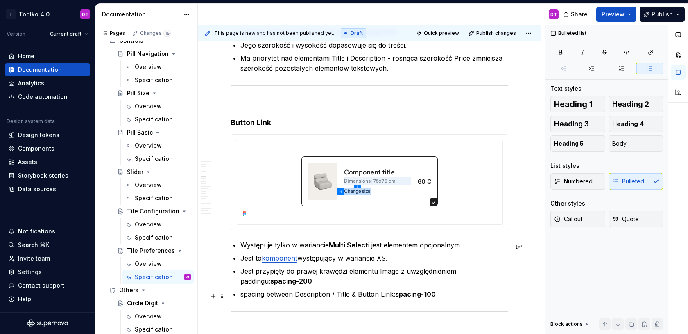
scroll to position [1740, 0]
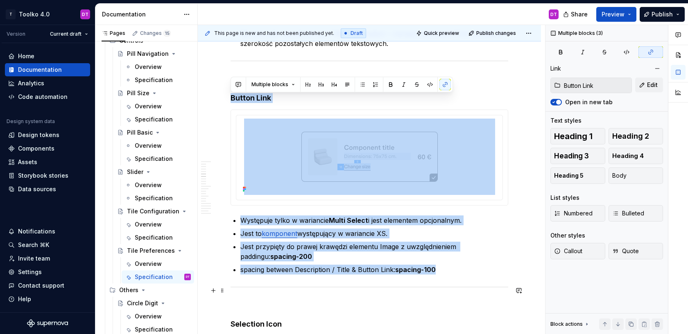
drag, startPoint x: 231, startPoint y: 99, endPoint x: 343, endPoint y: 289, distance: 220.3
click at [343, 289] on div at bounding box center [370, 286] width 278 height 5
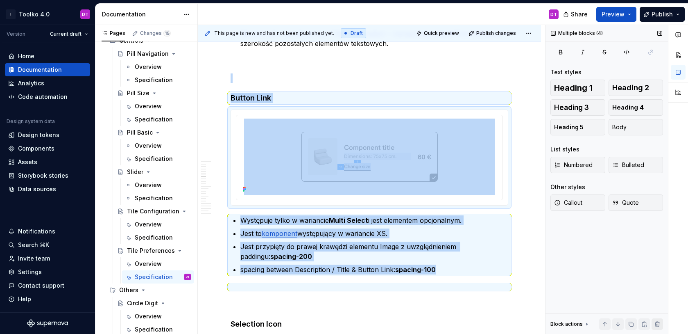
click at [656, 324] on button "button" at bounding box center [657, 323] width 11 height 11
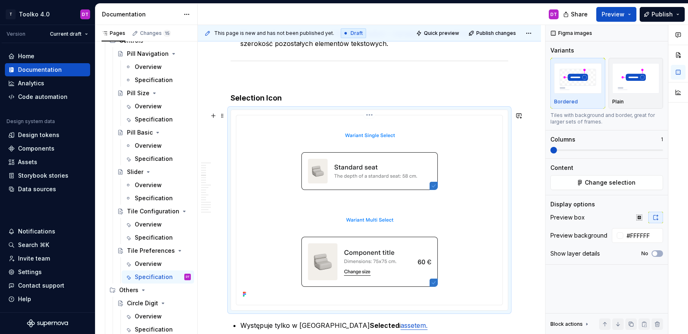
click at [368, 132] on img at bounding box center [369, 208] width 251 height 181
click at [626, 185] on span "Change selection" at bounding box center [610, 182] width 51 height 8
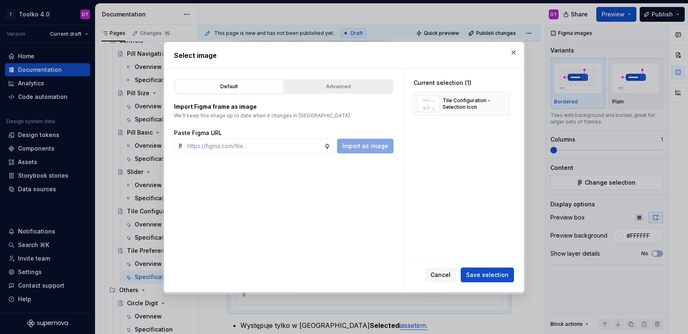
type textarea "*"
click at [316, 84] on div "Advanced" at bounding box center [338, 86] width 103 height 8
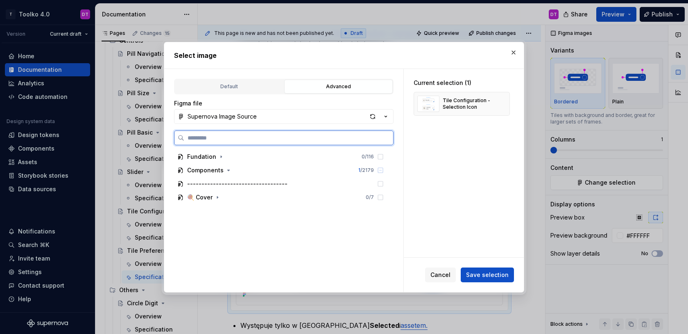
click at [279, 138] on input "search" at bounding box center [288, 138] width 209 height 8
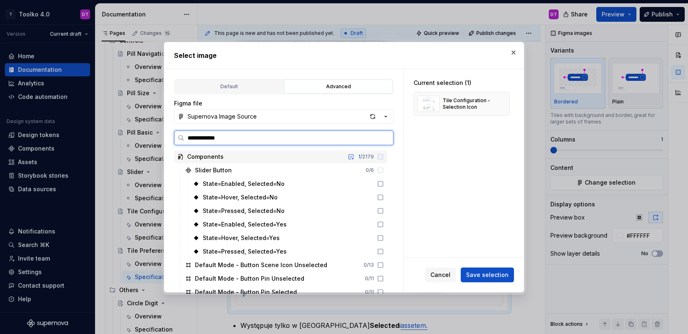
type input "**********"
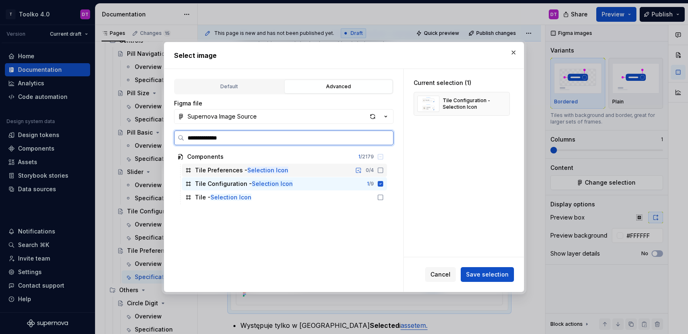
click at [307, 173] on div "Tile Preferences - Selection Icon 0 / 4" at bounding box center [284, 170] width 205 height 13
click at [384, 184] on icon at bounding box center [380, 183] width 5 height 5
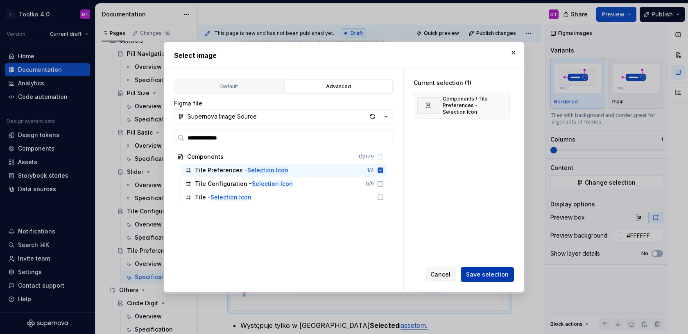
click at [498, 275] on span "Save selection" at bounding box center [487, 274] width 43 height 8
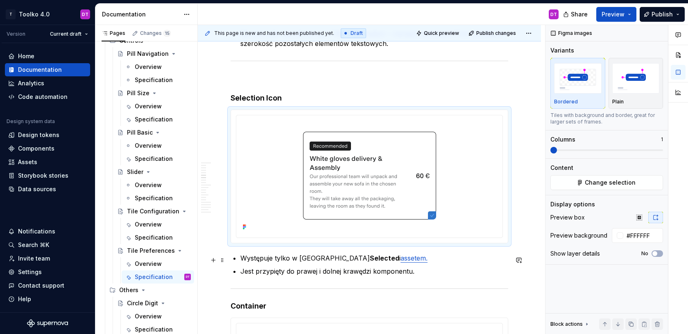
click at [401, 260] on link "assetem." at bounding box center [414, 258] width 27 height 8
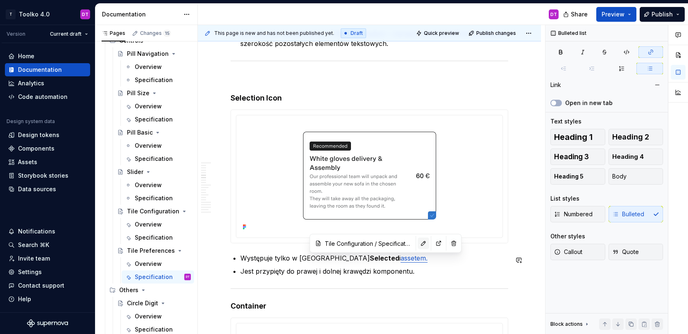
click at [418, 244] on button "button" at bounding box center [423, 242] width 11 height 11
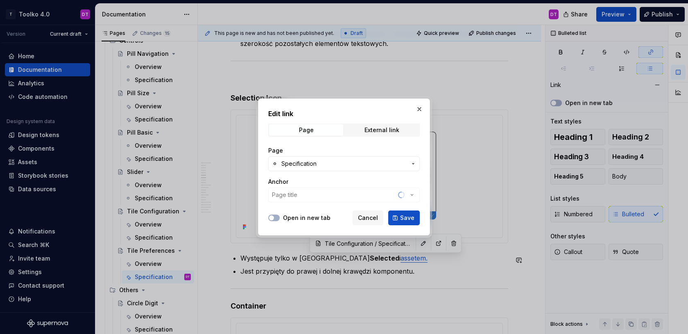
type input "Tile Configuration / Specification/ Assets"
click at [340, 166] on span "Specification" at bounding box center [344, 163] width 125 height 8
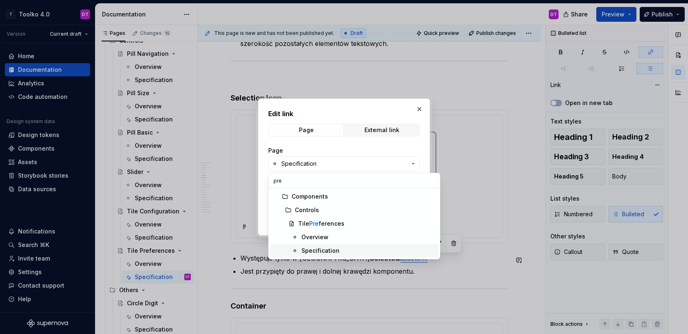
type input "pre"
click at [337, 248] on div "Specification" at bounding box center [321, 250] width 38 height 8
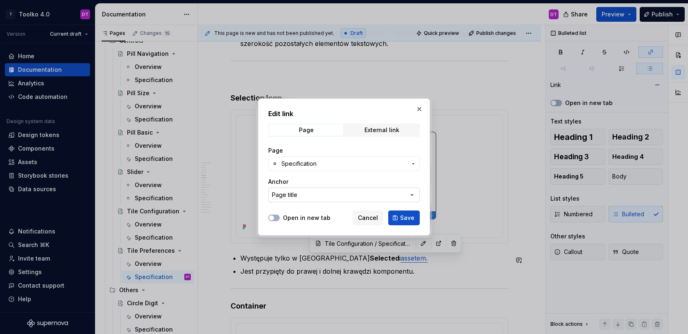
click at [310, 193] on button "Page title" at bounding box center [344, 194] width 152 height 15
type input "a"
click at [357, 200] on div "Edit link Page External link Page Specification Anchor Page title Open in new t…" at bounding box center [344, 167] width 688 height 334
click at [354, 198] on button "Page title" at bounding box center [344, 194] width 152 height 15
click at [344, 136] on div "Edit link Page External link Page Specification Anchor Page title Open in new t…" at bounding box center [344, 167] width 688 height 334
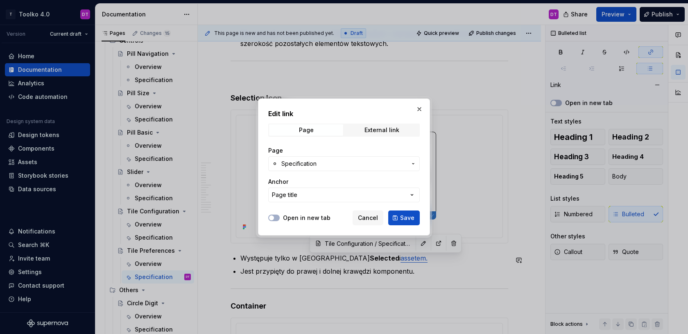
click at [329, 161] on span "Specification" at bounding box center [344, 163] width 125 height 8
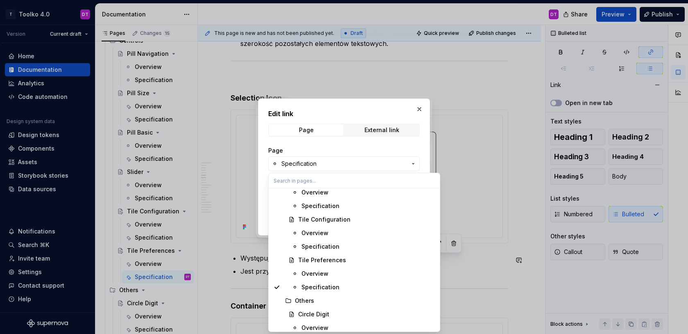
scroll to position [1063, 0]
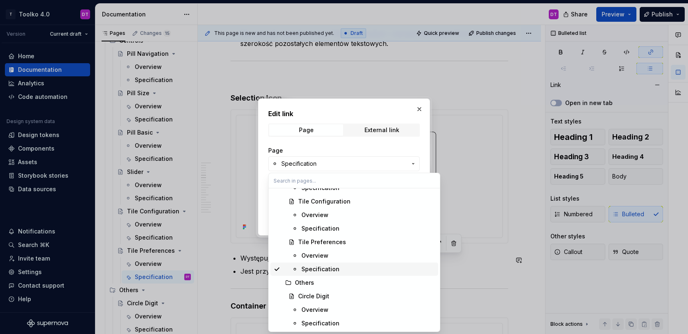
click at [324, 268] on div "Specification" at bounding box center [321, 269] width 38 height 8
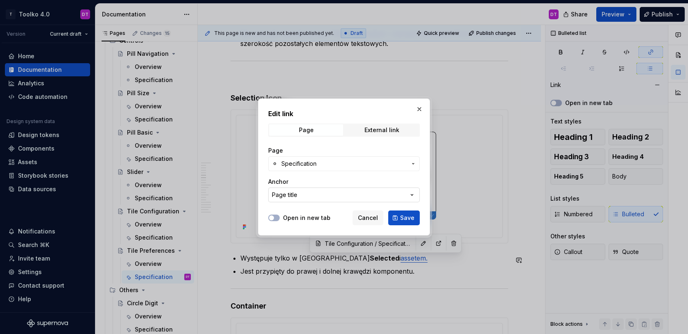
click at [302, 195] on button "Page title" at bounding box center [344, 194] width 152 height 15
click at [297, 229] on div "Page title" at bounding box center [297, 227] width 27 height 8
click at [295, 197] on div "Page title" at bounding box center [284, 195] width 25 height 8
type input "a"
click at [347, 183] on div "Edit link Page External link Page Specification Anchor Page title Open in new t…" at bounding box center [344, 167] width 688 height 334
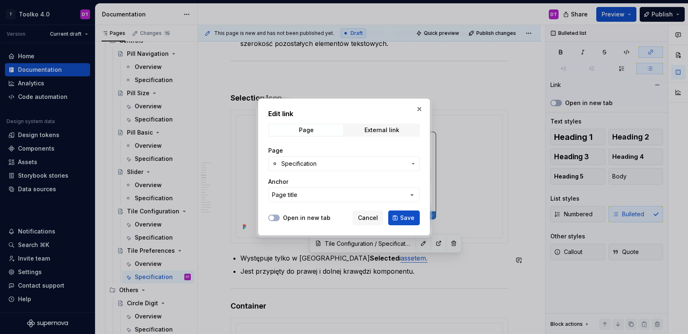
type textarea "*"
click at [418, 108] on button "button" at bounding box center [419, 108] width 11 height 11
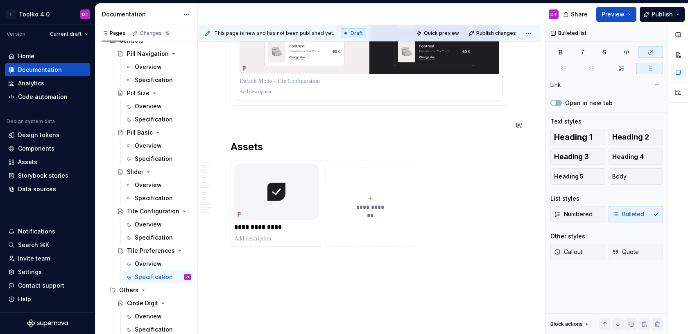
scroll to position [5263, 0]
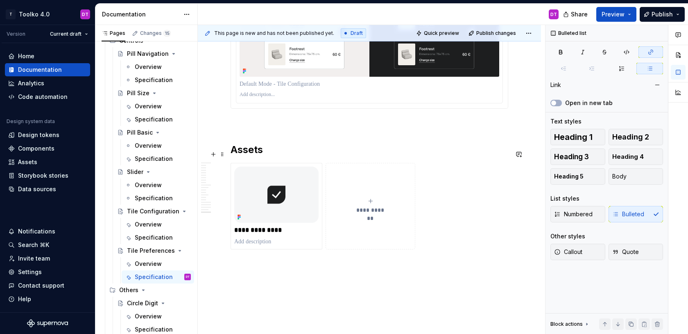
click at [252, 156] on h2 "Assets" at bounding box center [370, 149] width 278 height 13
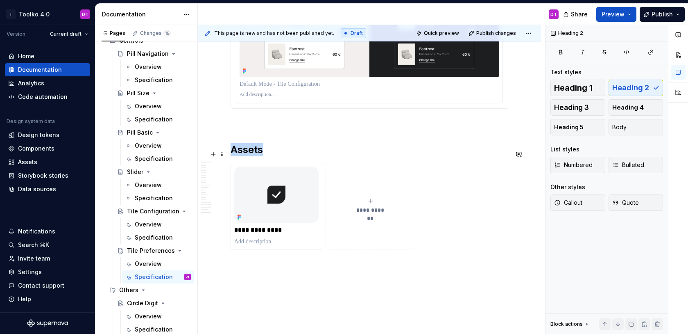
click at [252, 156] on h2 "Assets" at bounding box center [370, 149] width 278 height 13
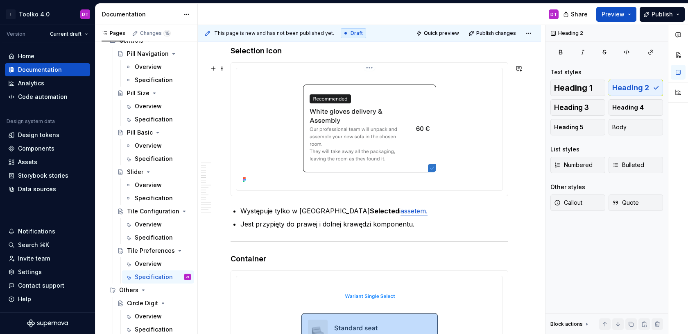
scroll to position [1806, 0]
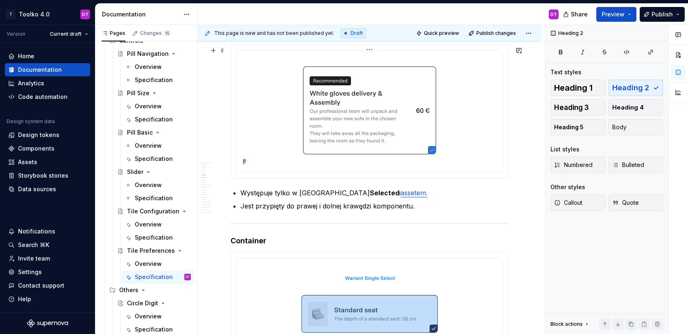
click at [252, 156] on img at bounding box center [369, 110] width 251 height 114
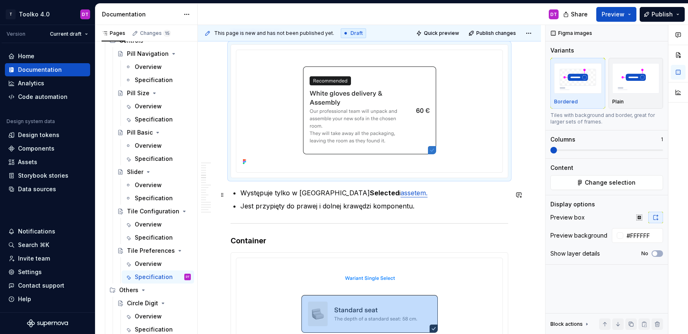
click at [401, 195] on link "assetem." at bounding box center [414, 193] width 27 height 8
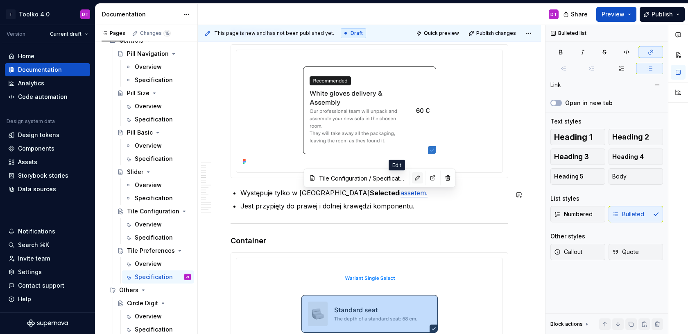
click at [412, 179] on button "button" at bounding box center [417, 177] width 11 height 11
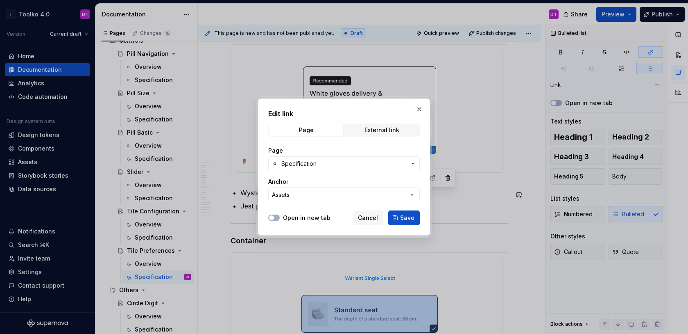
click at [340, 164] on span "Specification" at bounding box center [344, 163] width 125 height 8
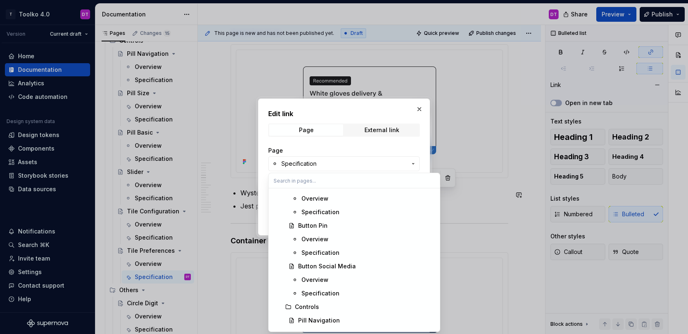
scroll to position [1063, 0]
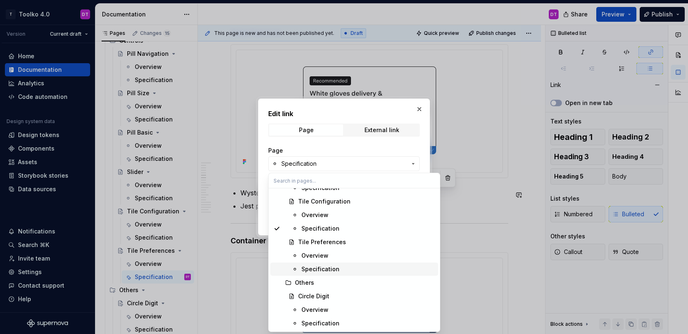
click at [320, 268] on div "Specification" at bounding box center [321, 269] width 38 height 8
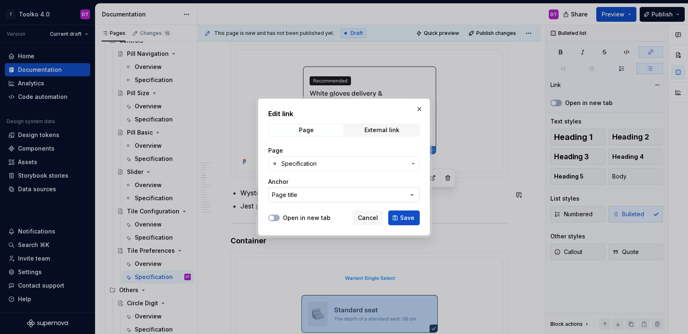
click at [316, 194] on button "Page title" at bounding box center [344, 194] width 152 height 15
type input "assets"
click at [308, 214] on input "assets" at bounding box center [354, 211] width 171 height 15
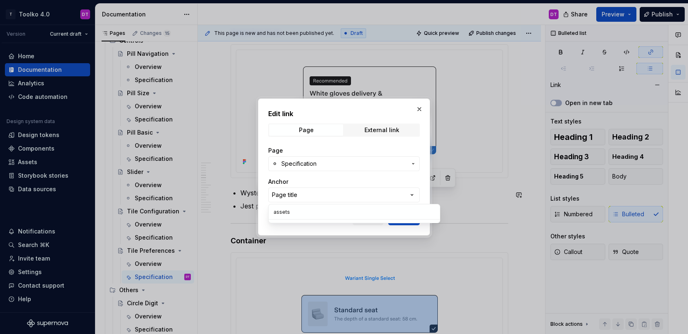
click at [308, 214] on input "assets" at bounding box center [354, 211] width 171 height 15
click at [327, 178] on div "Edit link Page External link Page Specification Anchor Page title Open in new t…" at bounding box center [344, 167] width 688 height 334
click at [408, 217] on span "Save" at bounding box center [407, 218] width 14 height 8
type input "Tile Preferences / Specification"
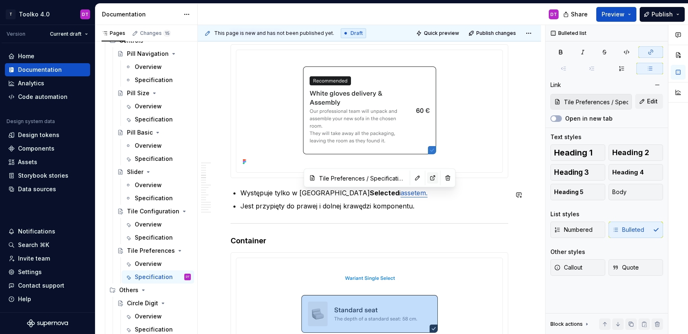
click at [427, 177] on button "button" at bounding box center [432, 177] width 11 height 11
type textarea "*"
click at [412, 180] on button "button" at bounding box center [417, 177] width 11 height 11
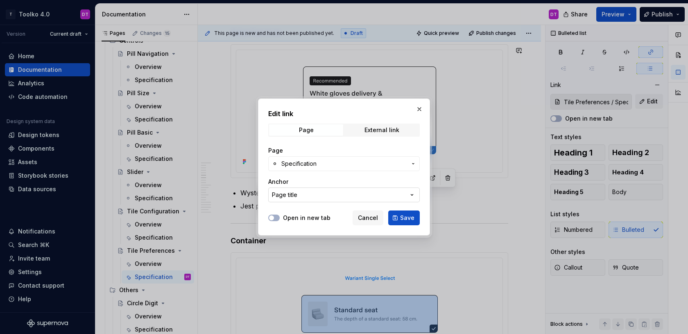
click at [350, 195] on button "Page title" at bounding box center [344, 194] width 152 height 15
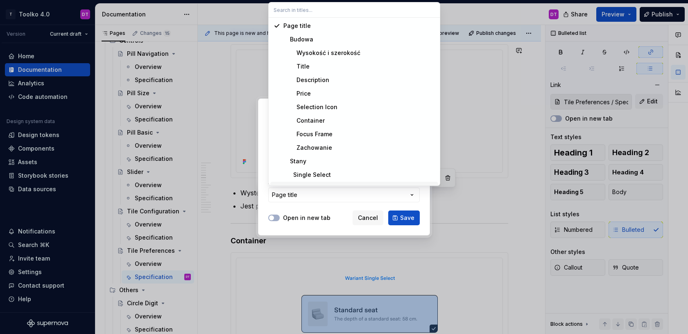
click at [327, 201] on div "Edit link Page External link Page Specification Anchor Page title Open in new t…" at bounding box center [344, 167] width 688 height 334
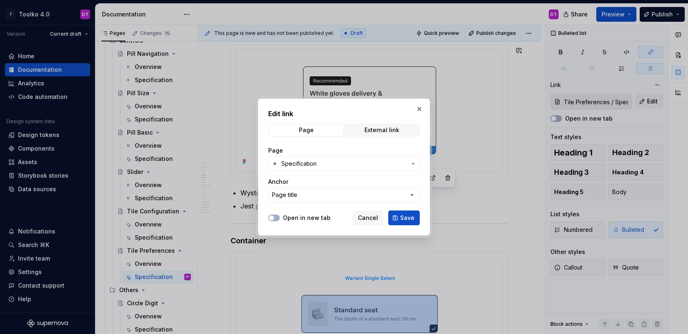
click at [327, 201] on button "Page title" at bounding box center [344, 194] width 152 height 15
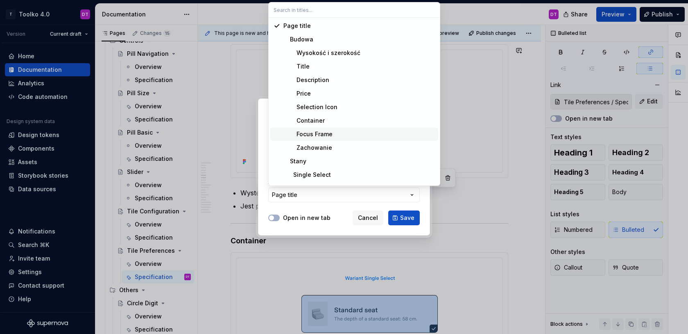
scroll to position [133, 0]
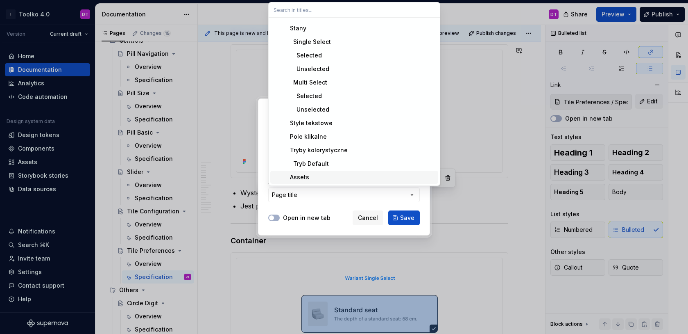
click at [320, 178] on div "Assets" at bounding box center [360, 177] width 152 height 8
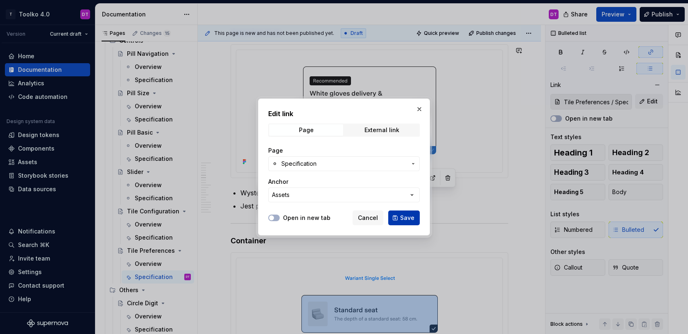
click at [410, 220] on span "Save" at bounding box center [407, 218] width 14 height 8
type input "Tile Preferences / Specification/ Assets"
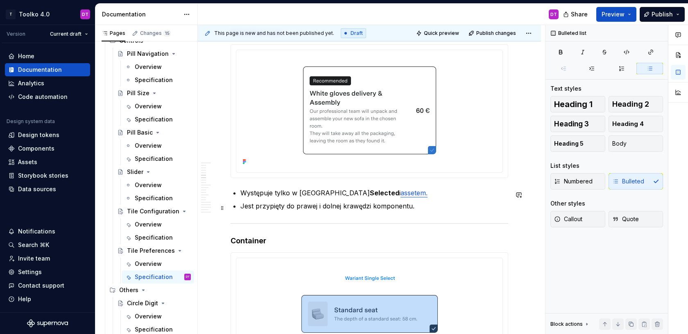
click at [428, 211] on p "Jest przypięty do prawej i dolnej krawędzi komponentu." at bounding box center [375, 206] width 268 height 10
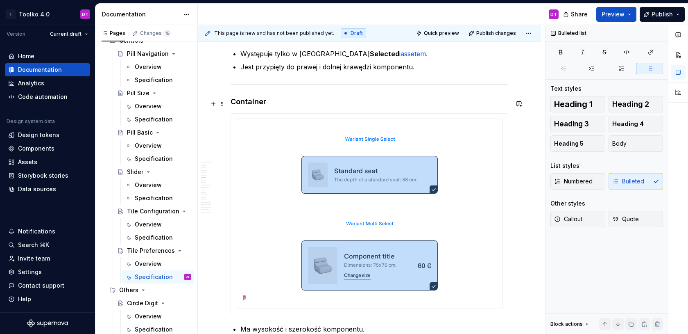
scroll to position [1943, 0]
click at [373, 122] on html "T Toolko 4.0 DT Version Current draft Home Documentation Analytics Code automat…" at bounding box center [344, 167] width 688 height 334
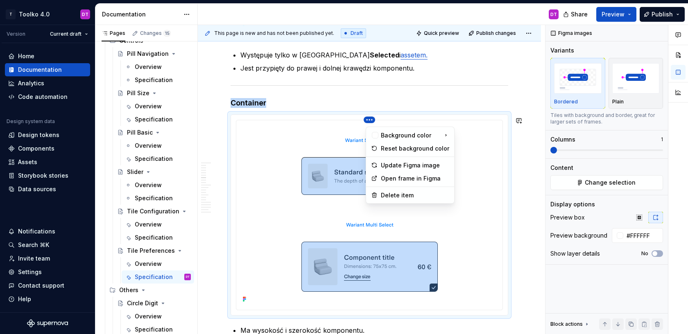
click at [327, 152] on html "T Toolko 4.0 DT Version Current draft Home Documentation Analytics Code automat…" at bounding box center [344, 167] width 688 height 334
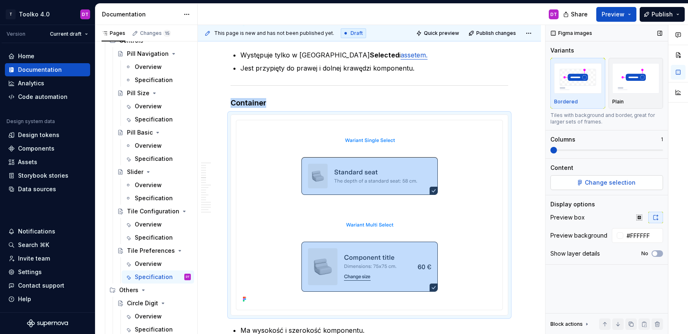
click at [617, 180] on span "Change selection" at bounding box center [610, 182] width 51 height 8
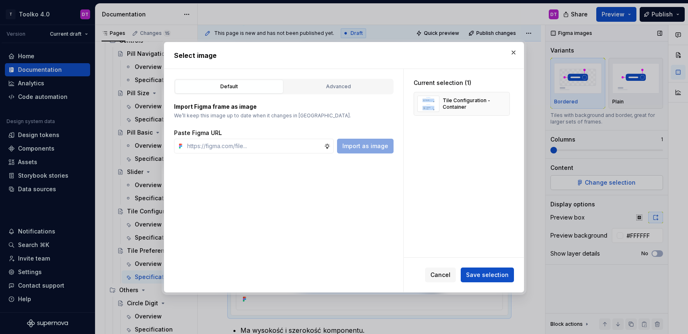
type textarea "*"
click at [366, 87] on div "Advanced" at bounding box center [338, 86] width 103 height 8
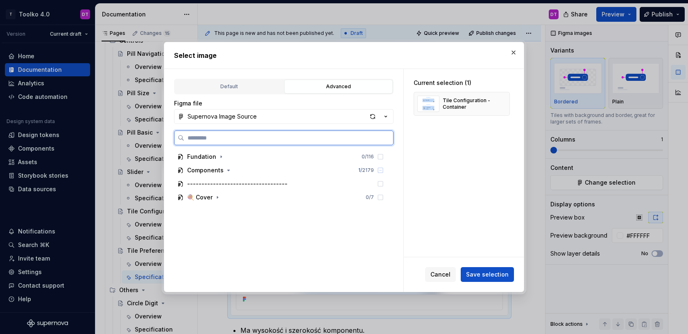
click at [271, 138] on input "search" at bounding box center [288, 138] width 209 height 8
type input "******"
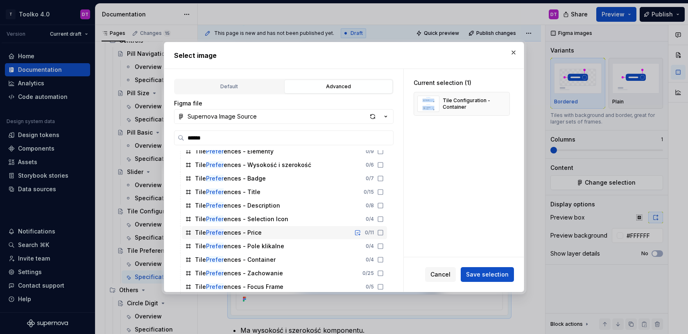
scroll to position [16, 0]
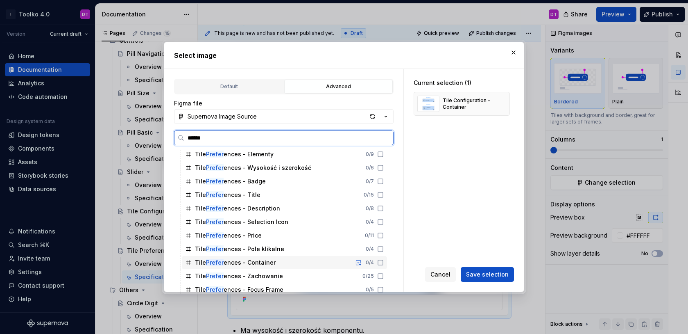
click at [279, 261] on div "Tile Prefer ences - Container 0 / 4" at bounding box center [284, 262] width 205 height 13
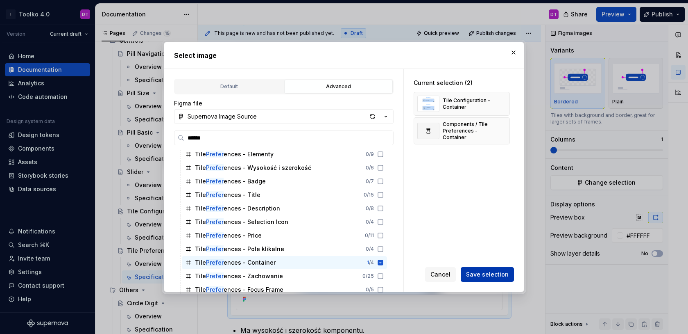
click at [486, 270] on button "Save selection" at bounding box center [487, 274] width 53 height 15
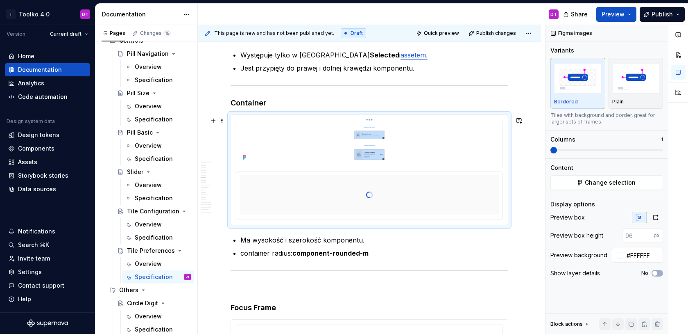
click at [371, 121] on html "T Toolko 4.0 DT Version Current draft Home Documentation Analytics Code automat…" at bounding box center [344, 167] width 688 height 334
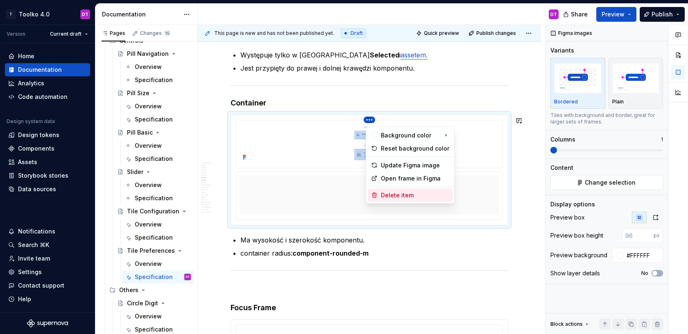
click at [386, 194] on div "Delete item" at bounding box center [415, 195] width 68 height 8
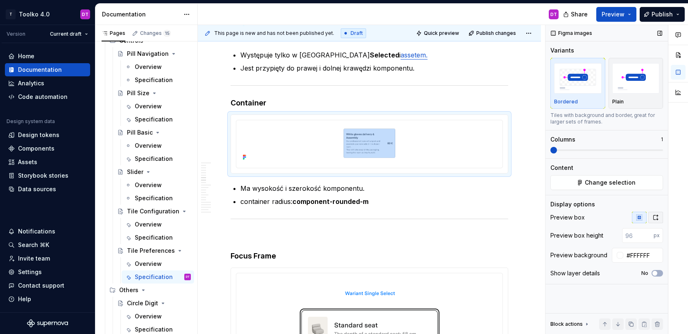
click at [657, 217] on icon "button" at bounding box center [656, 217] width 7 height 7
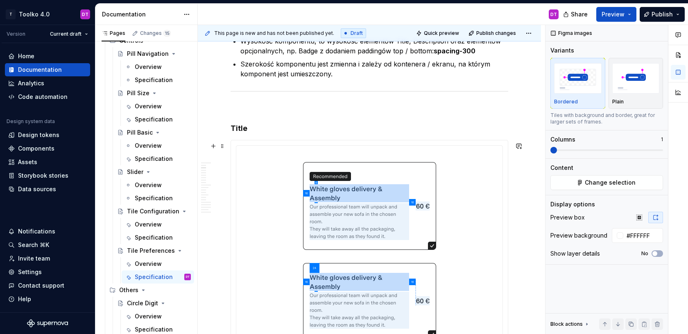
scroll to position [622, 0]
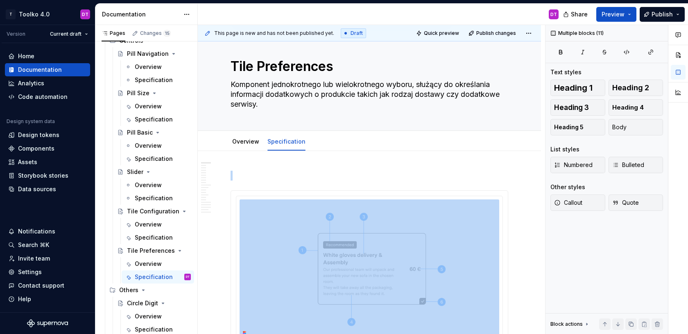
type textarea "*"
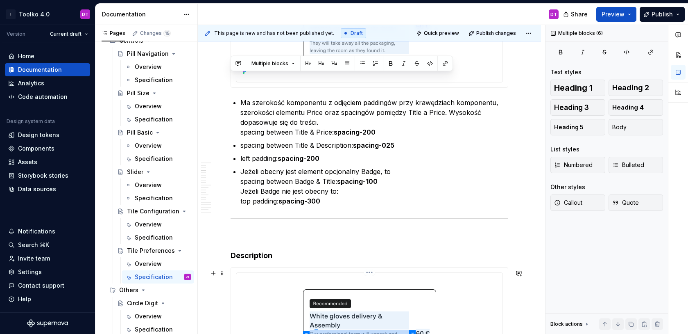
scroll to position [702, 0]
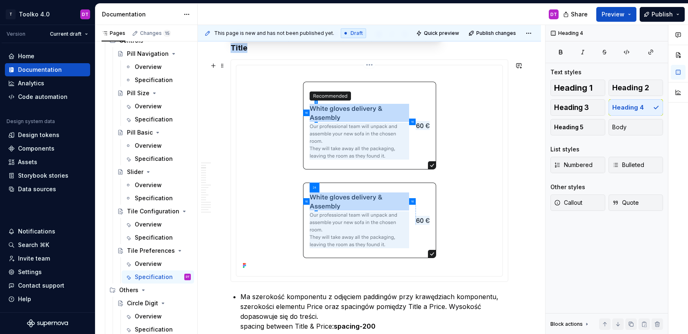
drag, startPoint x: 231, startPoint y: 127, endPoint x: 293, endPoint y: 244, distance: 132.7
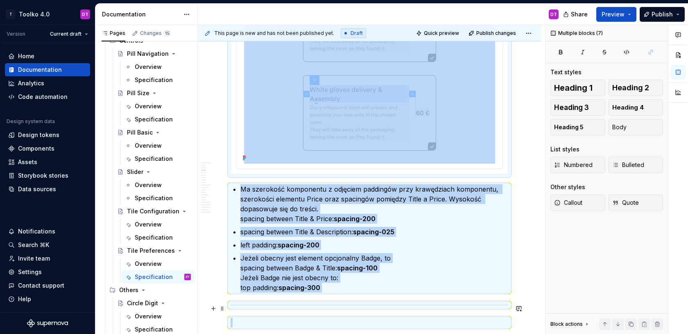
scroll to position [890, 0]
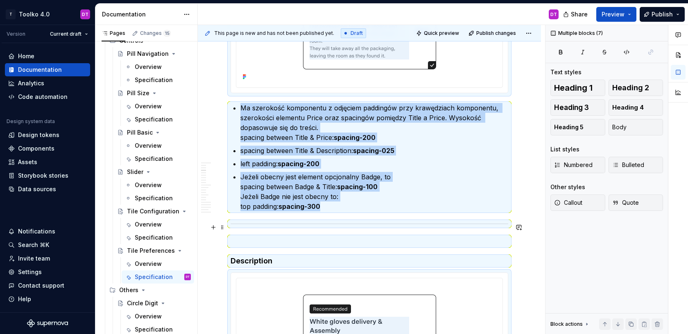
click at [274, 226] on div at bounding box center [370, 223] width 278 height 5
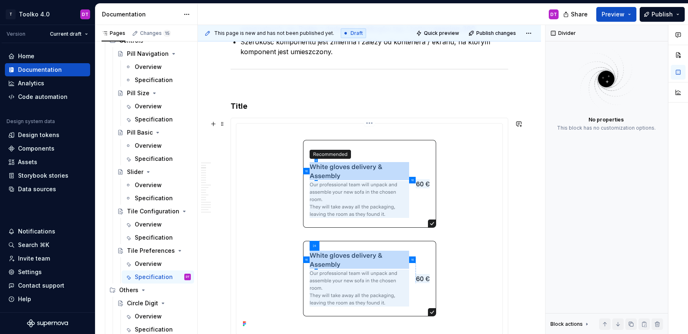
scroll to position [623, 0]
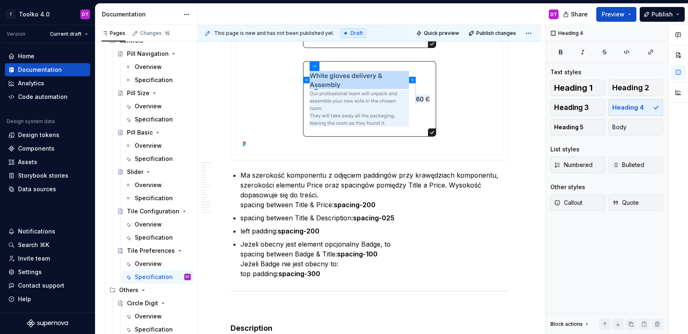
scroll to position [844, 0]
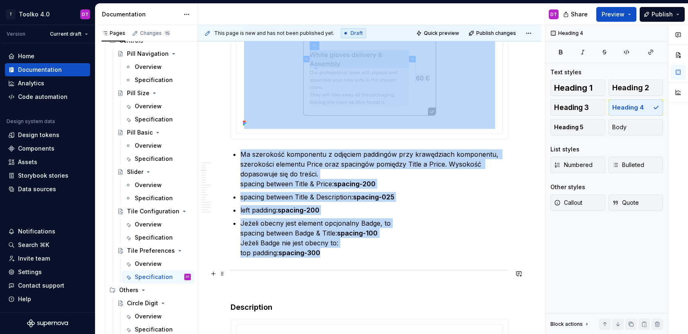
click at [257, 270] on hr at bounding box center [370, 270] width 278 height 0
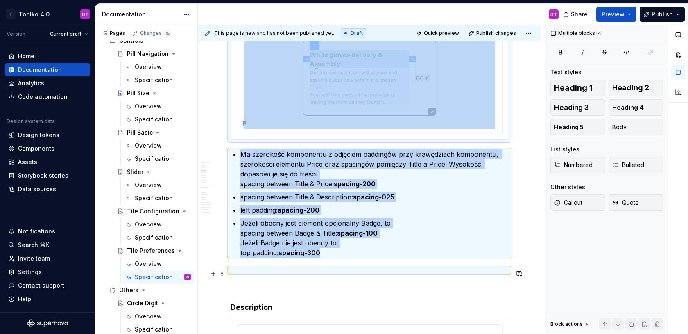
copy div "Title Ma szerokość komponentu z odjęciem paddingów przy krawędziach komponentu,…"
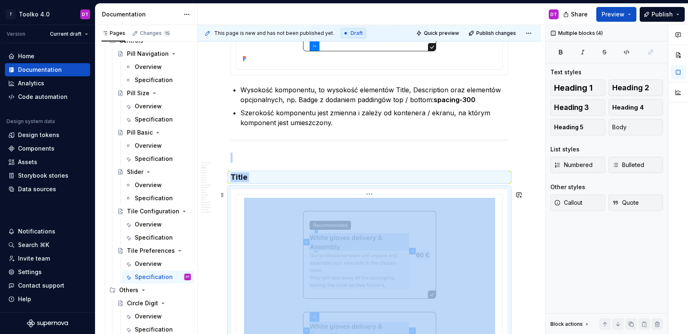
scroll to position [557, 0]
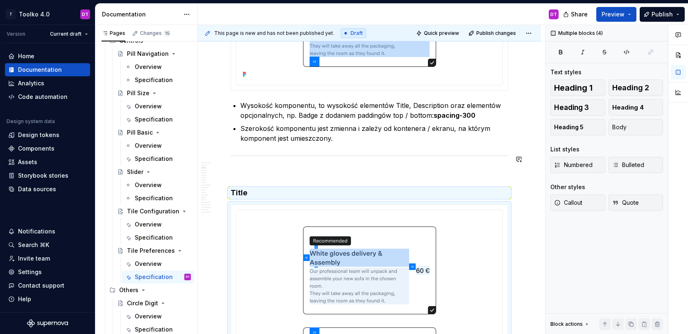
click at [237, 171] on p at bounding box center [370, 173] width 278 height 10
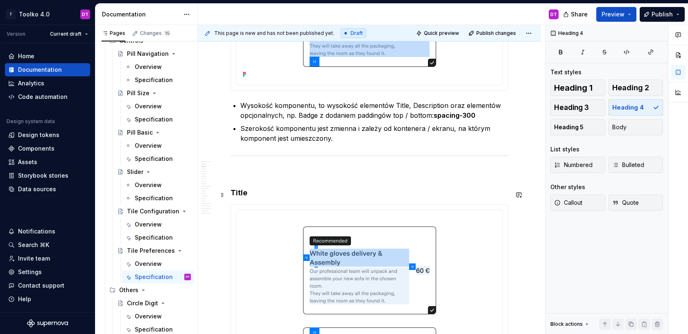
click at [238, 195] on h4 "Title" at bounding box center [370, 193] width 278 height 10
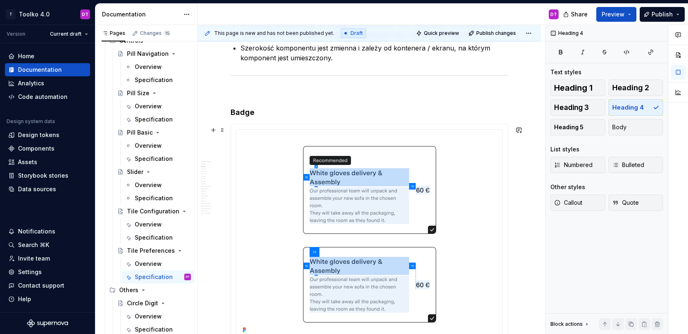
scroll to position [648, 0]
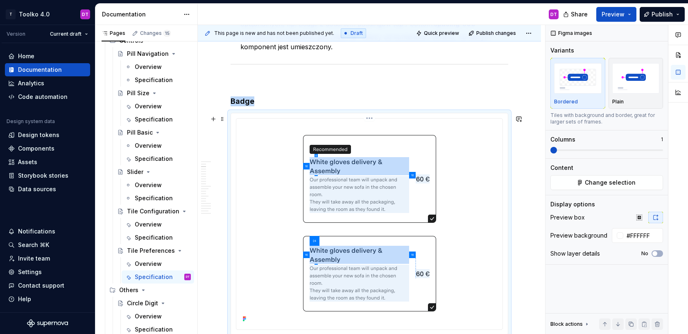
click at [358, 198] on img at bounding box center [369, 223] width 251 height 202
click at [620, 186] on span "Change selection" at bounding box center [610, 182] width 51 height 8
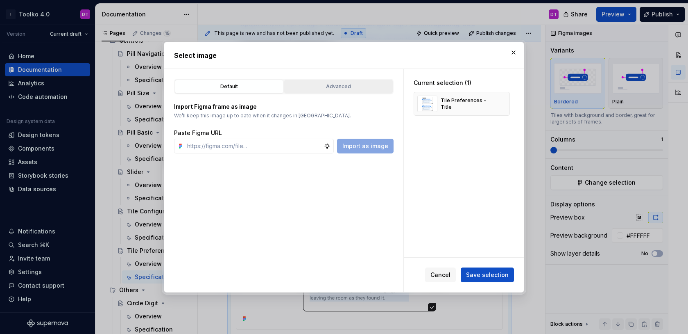
click at [340, 84] on div "Advanced" at bounding box center [338, 86] width 103 height 8
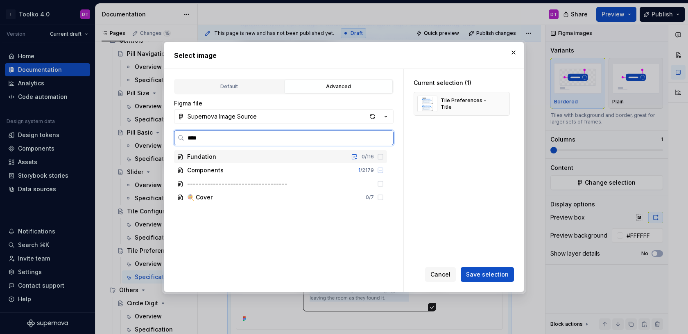
type input "*****"
click at [271, 170] on div "Tile Preferences - Badge 0 / 7" at bounding box center [284, 170] width 205 height 13
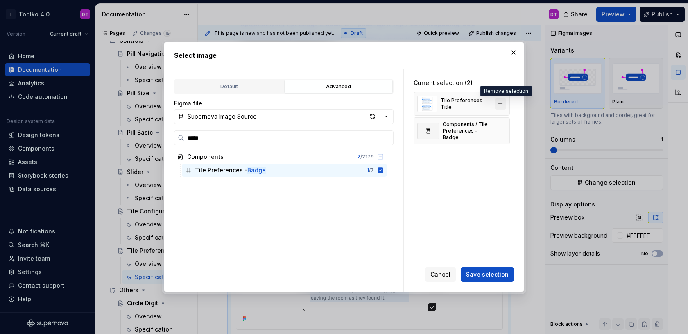
click at [505, 103] on button "button" at bounding box center [500, 103] width 11 height 11
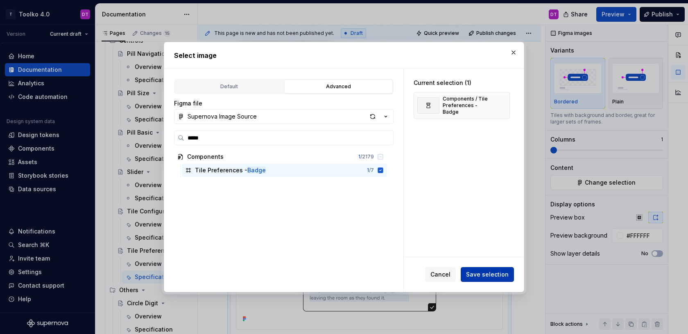
click at [486, 272] on span "Save selection" at bounding box center [487, 274] width 43 height 8
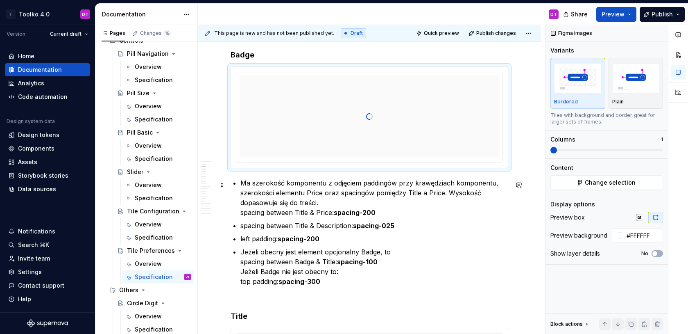
scroll to position [728, 0]
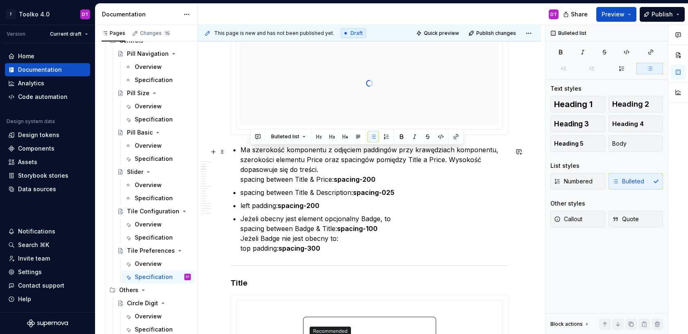
drag, startPoint x: 332, startPoint y: 250, endPoint x: 250, endPoint y: 148, distance: 130.3
click at [250, 148] on ul "Ma szerokość komponentu z odjęciem paddingów przy krawędziach komponentu, szero…" at bounding box center [375, 199] width 268 height 108
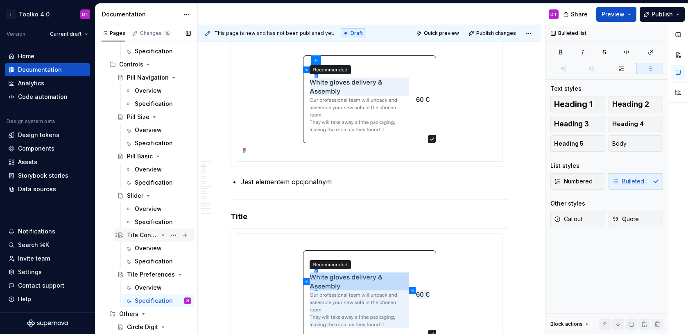
scroll to position [825, 0]
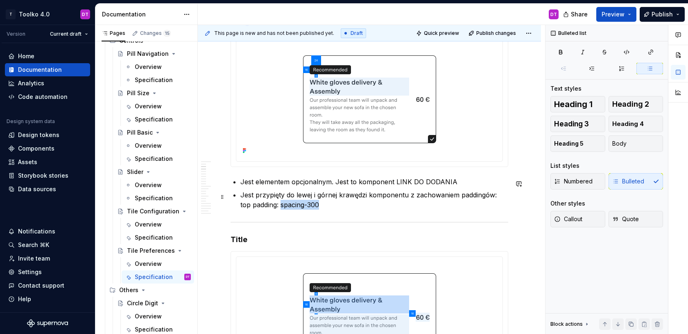
click at [282, 205] on p "Jest przypięty do lewej i górnej krawędzi komponentu z zachowaniem paddingów: t…" at bounding box center [375, 200] width 268 height 20
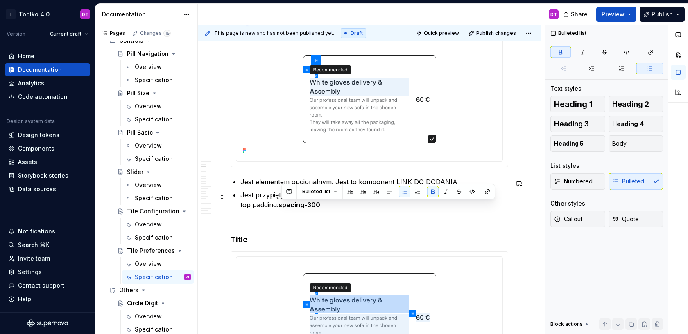
click at [345, 207] on p "Jest przypięty do lewej i górnej krawędzi komponentu z zachowaniem paddingów: t…" at bounding box center [375, 200] width 268 height 20
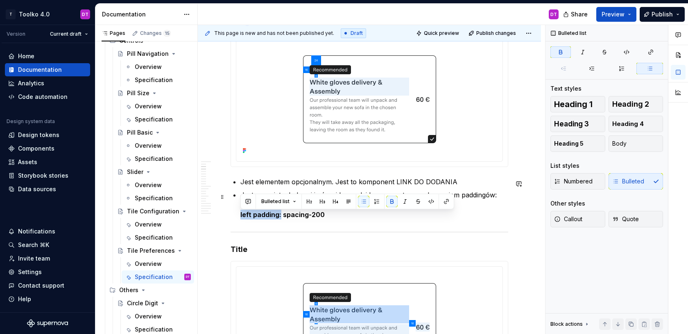
drag, startPoint x: 280, startPoint y: 217, endPoint x: 239, endPoint y: 216, distance: 41.0
click at [346, 219] on p "Jest przypięty do lewej i górnej krawędzi komponentu z zachowaniem paddingów: t…" at bounding box center [375, 205] width 268 height 30
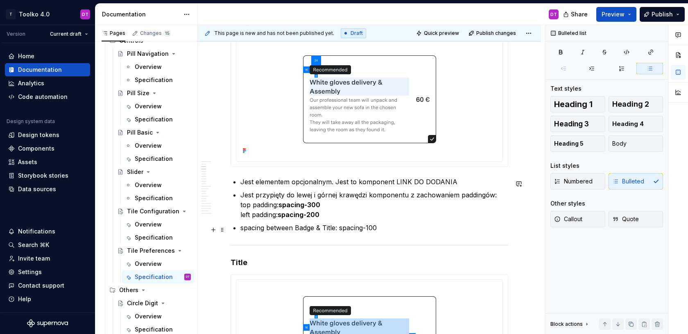
click at [340, 229] on p "spacing between Badge & Title: spacing-100" at bounding box center [375, 228] width 268 height 10
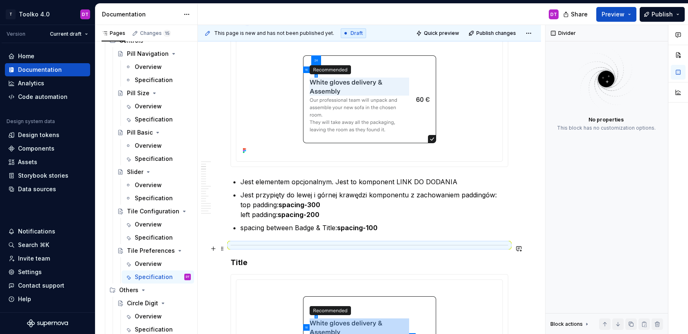
click at [371, 246] on div at bounding box center [370, 244] width 278 height 5
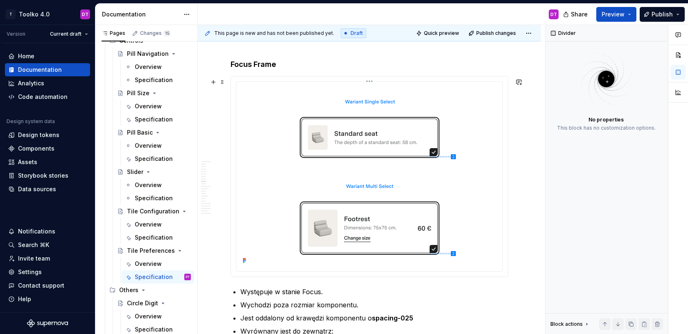
scroll to position [2443, 0]
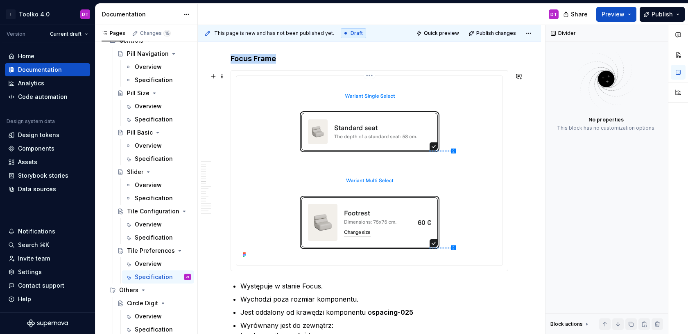
click at [383, 166] on img at bounding box center [369, 169] width 251 height 181
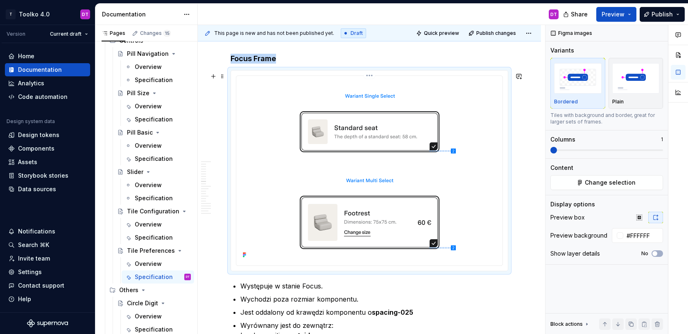
click at [370, 77] on html "T Toolko 4.0 DT Version Current draft Home Documentation Analytics Code automat…" at bounding box center [344, 167] width 688 height 334
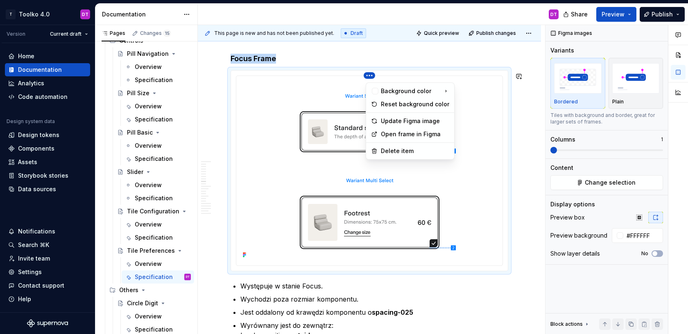
click at [345, 108] on html "T Toolko 4.0 DT Version Current draft Home Documentation Analytics Code automat…" at bounding box center [344, 167] width 688 height 334
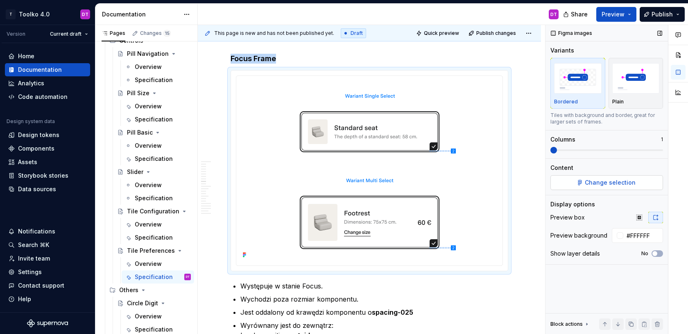
click at [575, 178] on button "Change selection" at bounding box center [607, 182] width 113 height 15
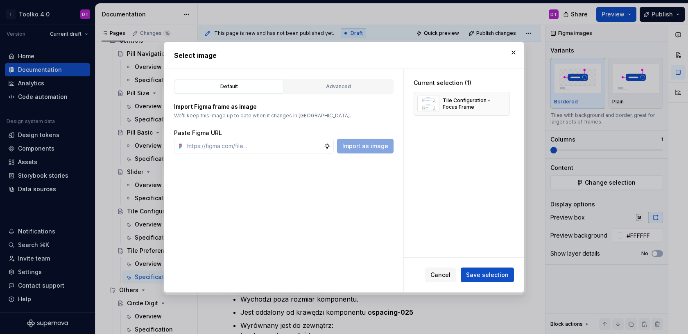
type textarea "*"
click at [326, 84] on div "Advanced" at bounding box center [338, 86] width 103 height 8
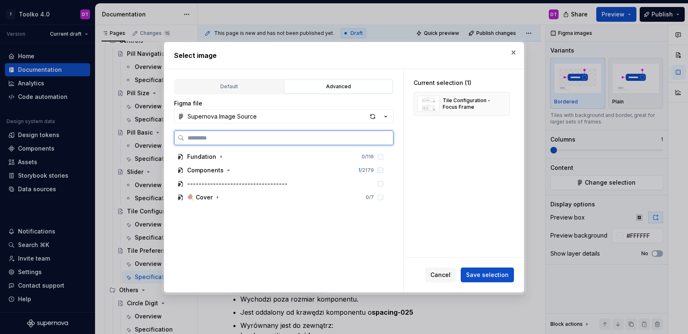
click at [255, 139] on input "search" at bounding box center [288, 138] width 209 height 8
type input "******"
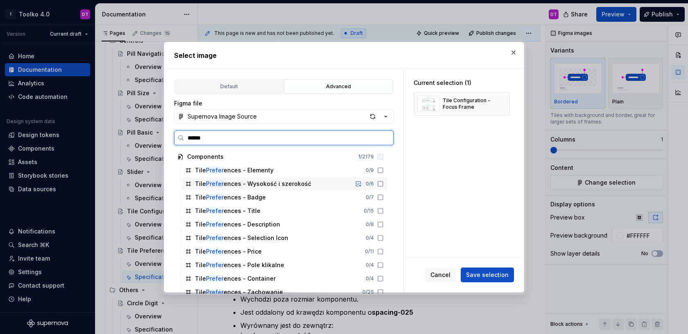
scroll to position [19, 0]
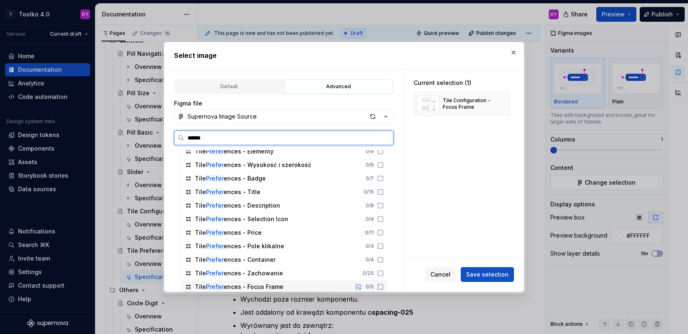
click at [253, 284] on div "Tile Prefer ences - Focus Frame" at bounding box center [239, 286] width 89 height 8
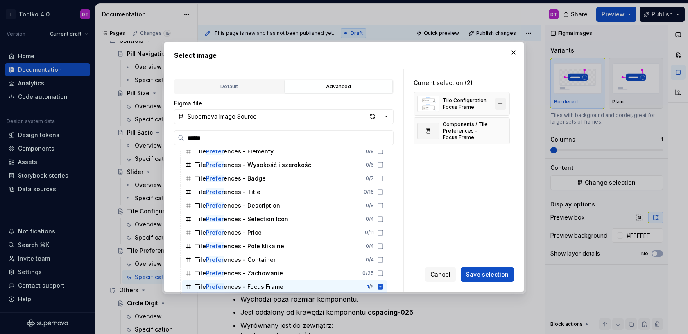
click at [507, 105] on button "button" at bounding box center [500, 103] width 11 height 11
click at [489, 276] on span "Save selection" at bounding box center [487, 274] width 43 height 8
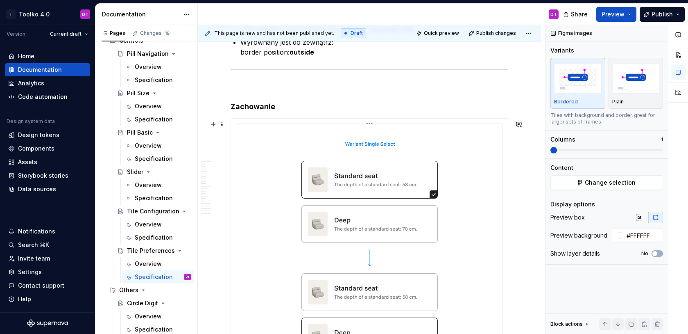
scroll to position [2661, 0]
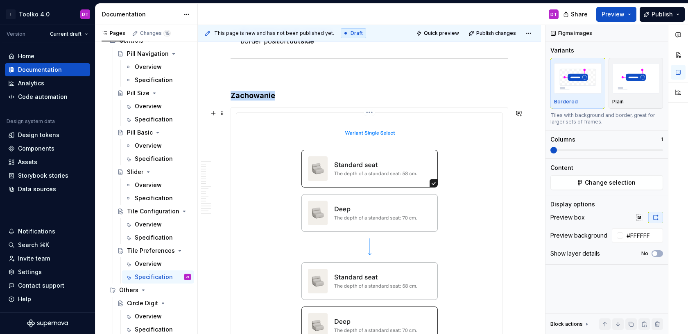
click at [588, 181] on span "Change selection" at bounding box center [610, 182] width 51 height 8
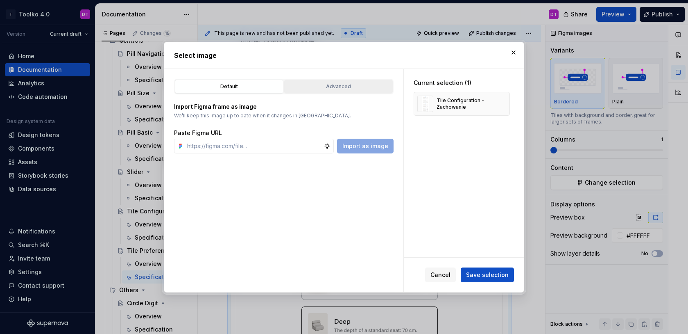
click at [323, 89] on div "Advanced" at bounding box center [338, 86] width 103 height 8
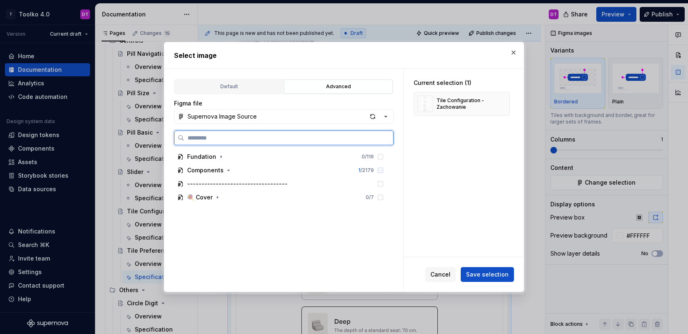
click at [333, 137] on input "search" at bounding box center [288, 138] width 209 height 8
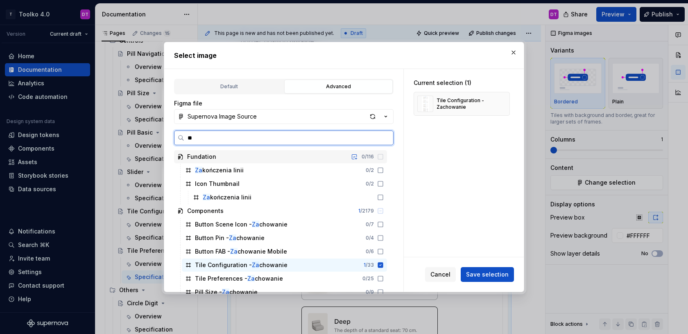
type input "*"
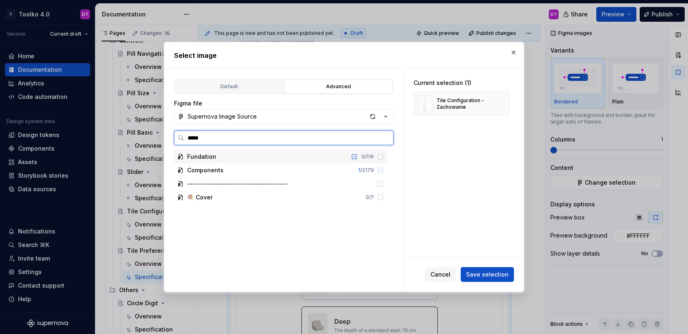
type input "******"
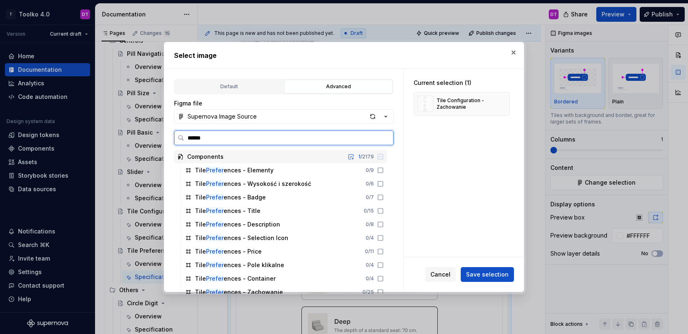
scroll to position [19, 0]
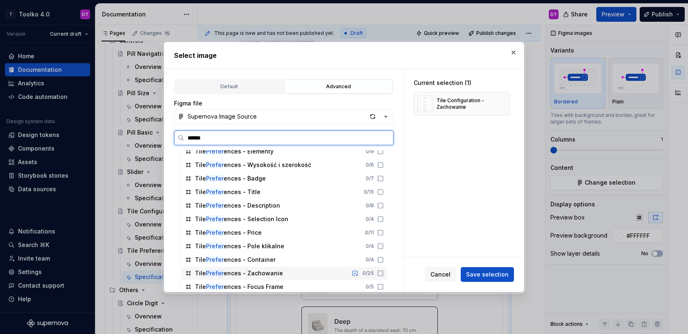
click at [272, 273] on div "Tile Prefer ences - Zachowanie" at bounding box center [239, 273] width 88 height 8
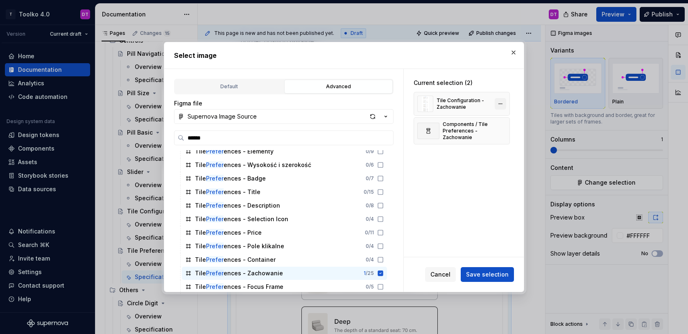
click at [507, 101] on button "button" at bounding box center [500, 103] width 11 height 11
click at [493, 274] on span "Save selection" at bounding box center [487, 274] width 43 height 8
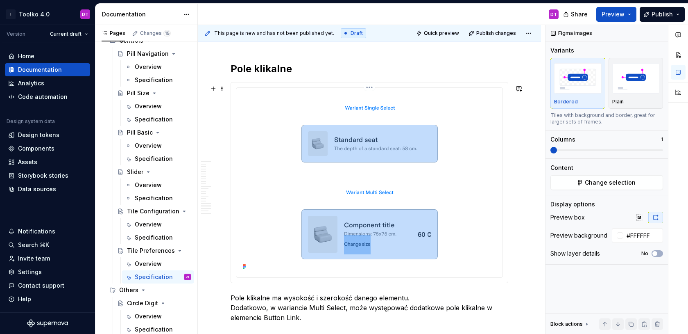
scroll to position [4985, 0]
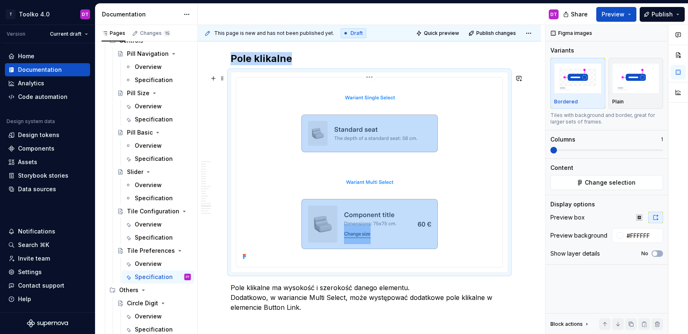
click at [410, 172] on img at bounding box center [369, 171] width 251 height 181
click at [623, 184] on span "Change selection" at bounding box center [610, 182] width 51 height 8
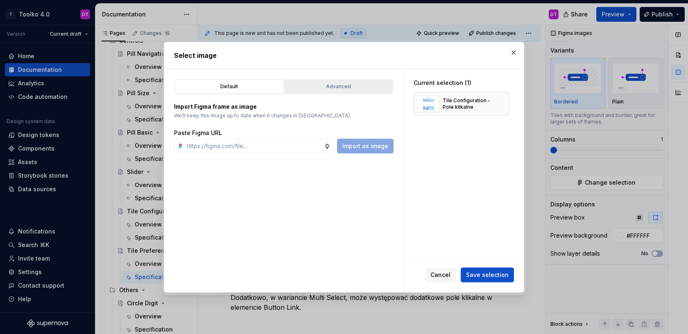
type textarea "*"
click at [318, 89] on div "Advanced" at bounding box center [338, 86] width 103 height 8
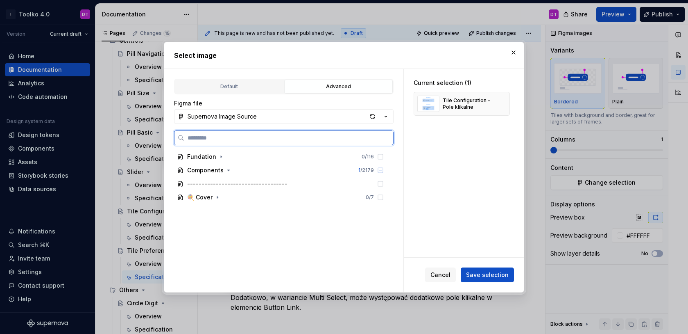
click at [252, 137] on input "search" at bounding box center [288, 138] width 209 height 8
type input "******"
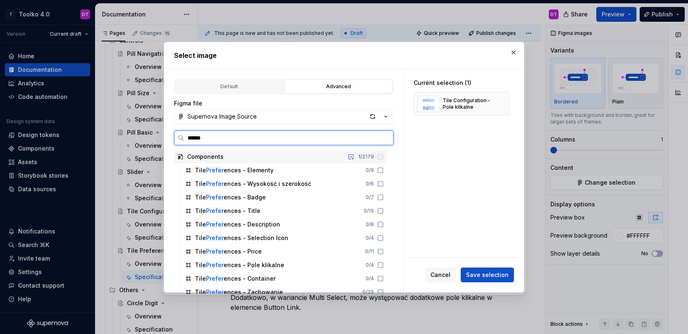
scroll to position [19, 0]
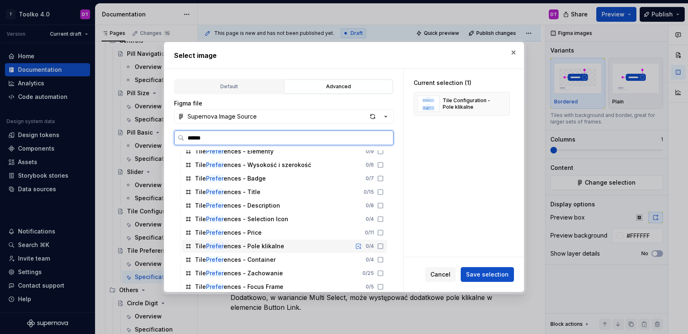
click at [264, 248] on div "Tile Prefer ences - Pole klikalne" at bounding box center [239, 246] width 89 height 8
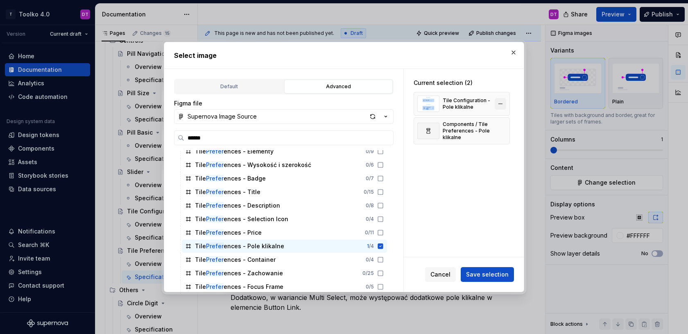
click at [506, 101] on button "button" at bounding box center [500, 103] width 11 height 11
click at [482, 272] on span "Save selection" at bounding box center [487, 274] width 43 height 8
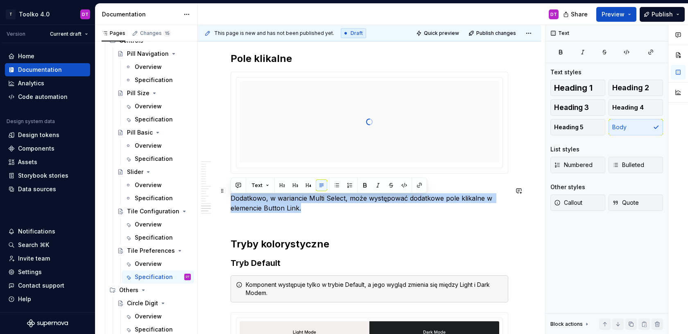
drag, startPoint x: 314, startPoint y: 211, endPoint x: 228, endPoint y: 200, distance: 86.4
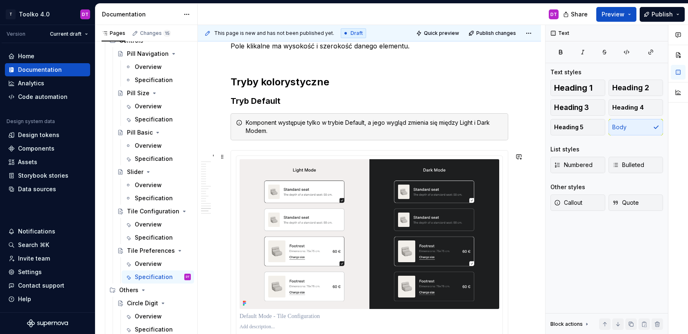
scroll to position [5159, 0]
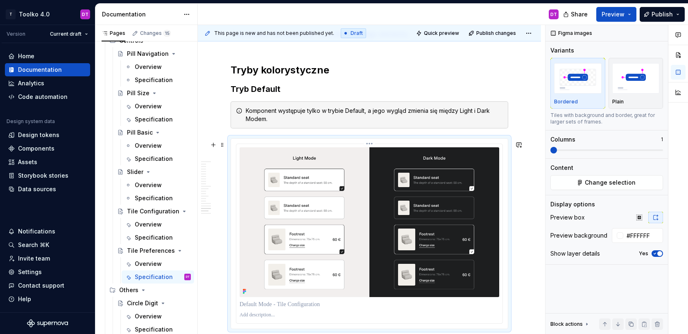
click at [359, 208] on img at bounding box center [370, 222] width 260 height 150
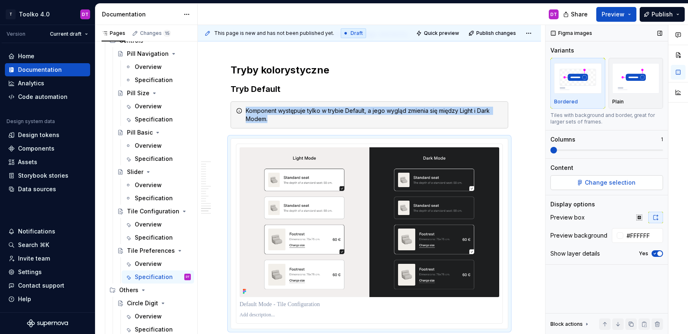
click at [600, 179] on span "Change selection" at bounding box center [610, 182] width 51 height 8
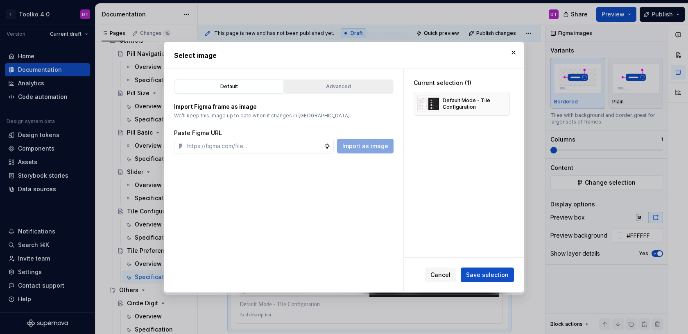
click at [359, 82] on div "Advanced" at bounding box center [338, 86] width 103 height 8
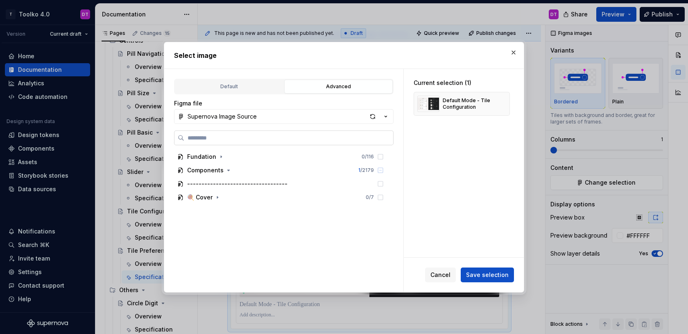
click at [274, 131] on label at bounding box center [284, 137] width 220 height 15
click at [274, 134] on input "search" at bounding box center [288, 138] width 209 height 8
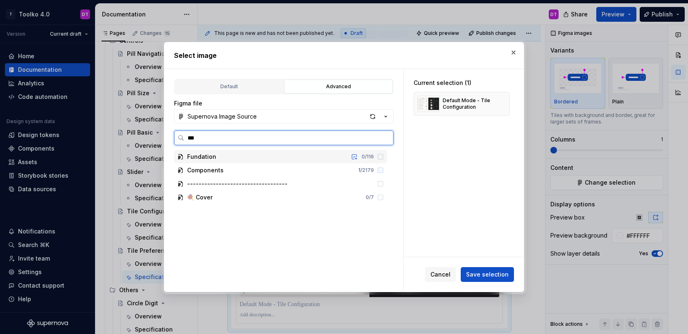
type input "****"
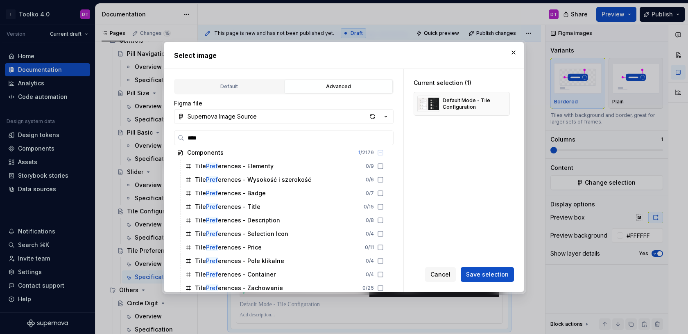
scroll to position [0, 0]
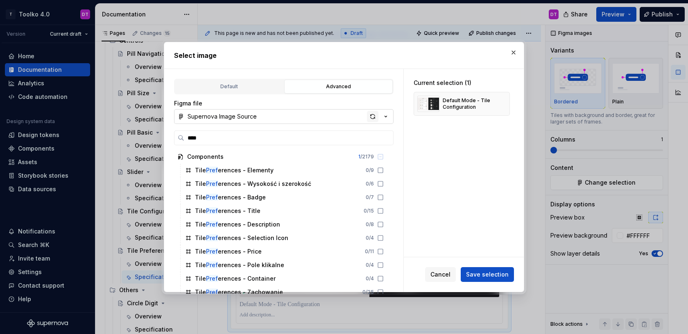
click at [374, 115] on div "button" at bounding box center [372, 116] width 11 height 11
type textarea "*"
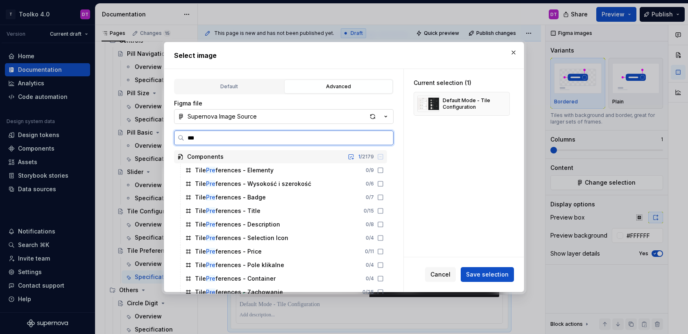
type input "****"
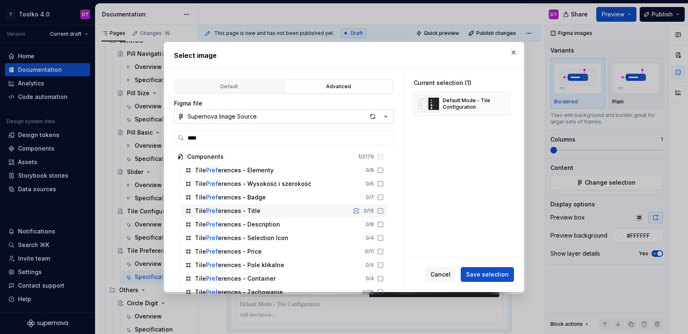
scroll to position [114, 0]
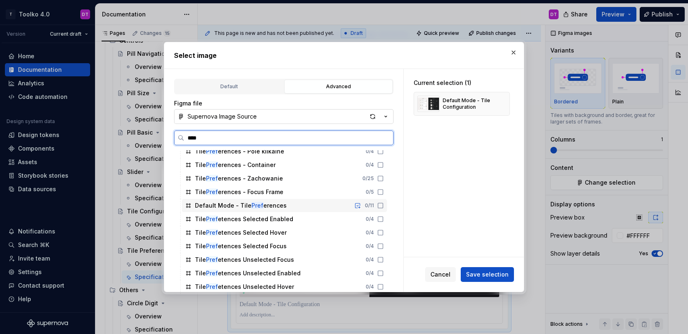
click at [263, 206] on div "Default Mode - Tile Pref erences" at bounding box center [241, 205] width 92 height 8
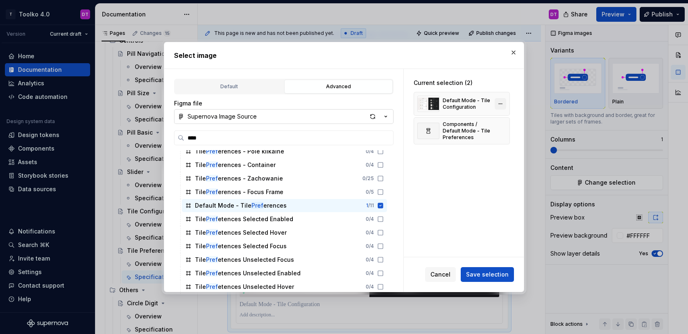
click at [504, 102] on button "button" at bounding box center [500, 103] width 11 height 11
click at [487, 273] on span "Save selection" at bounding box center [487, 274] width 43 height 8
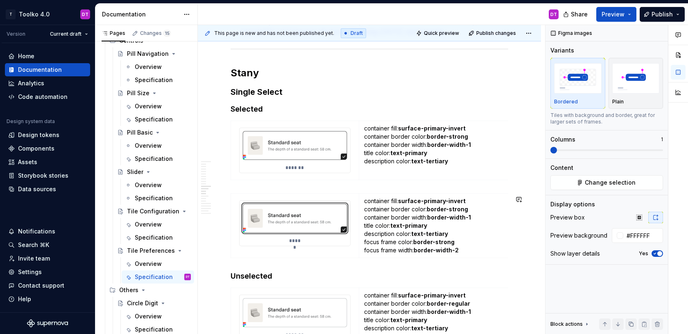
scroll to position [3553, 0]
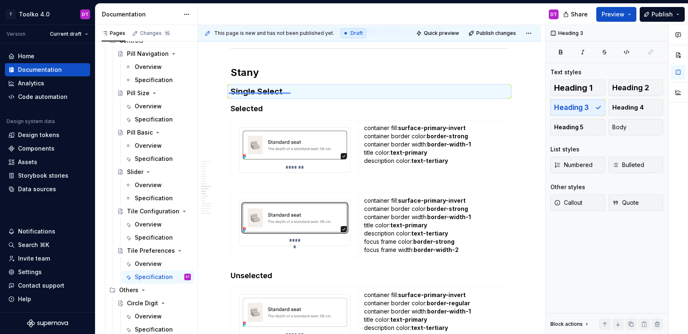
drag, startPoint x: 229, startPoint y: 92, endPoint x: 292, endPoint y: 92, distance: 63.5
click at [292, 92] on div "**********" at bounding box center [372, 179] width 348 height 309
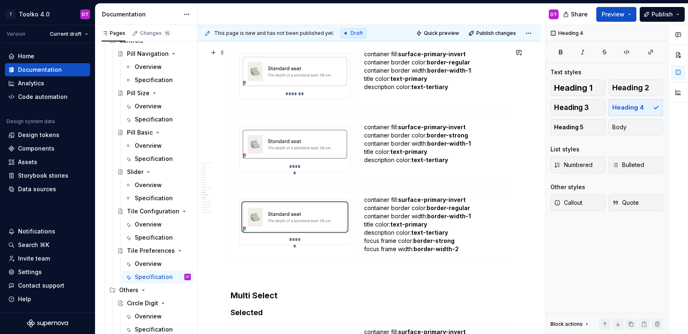
scroll to position [3775, 0]
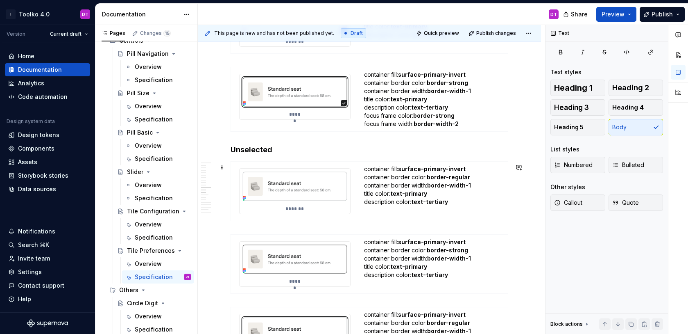
scroll to position [3559, 0]
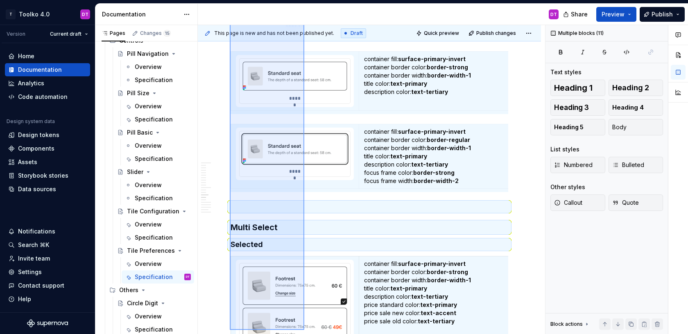
scroll to position [3843, 0]
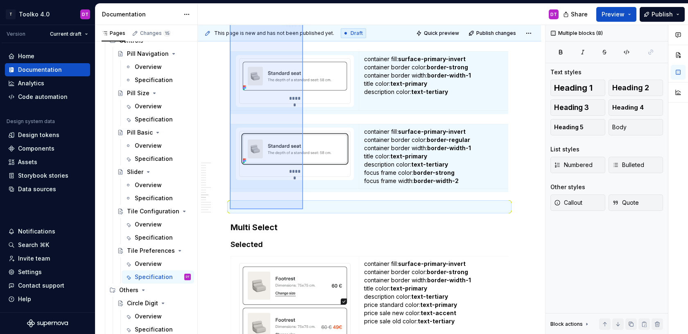
drag, startPoint x: 230, startPoint y: 84, endPoint x: 303, endPoint y: 209, distance: 144.9
click at [303, 209] on div "**********" at bounding box center [372, 179] width 348 height 309
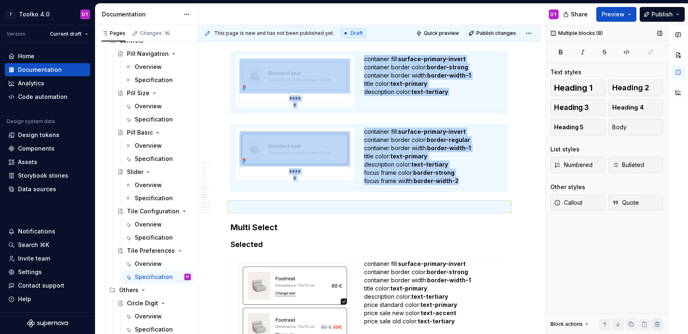
click at [660, 322] on button "button" at bounding box center [657, 323] width 11 height 11
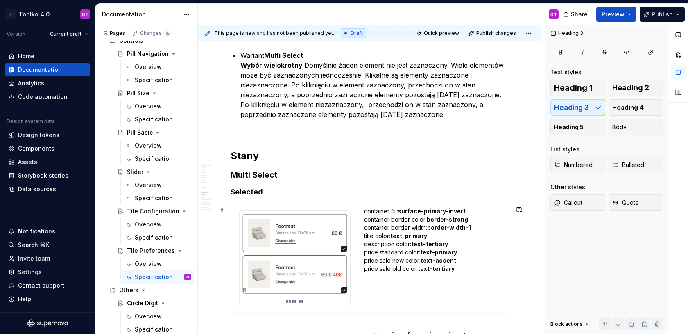
scroll to position [3410, 0]
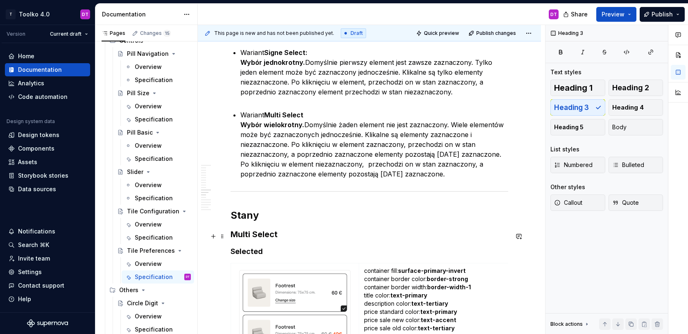
click at [253, 236] on h3 "Multi Select" at bounding box center [370, 233] width 278 height 11
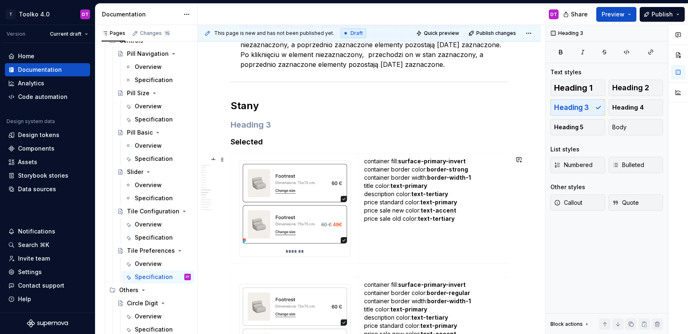
scroll to position [3533, 0]
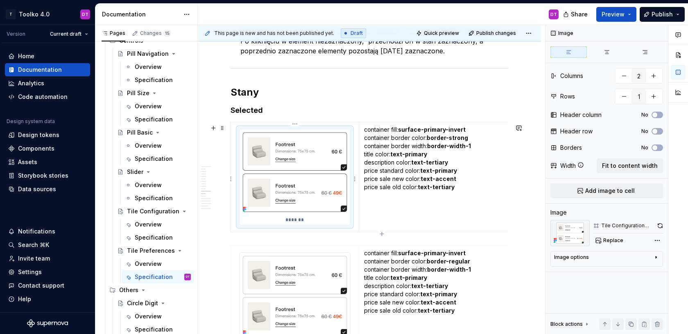
click at [299, 164] on img at bounding box center [295, 172] width 111 height 86
click at [611, 239] on span "Replace" at bounding box center [614, 240] width 20 height 7
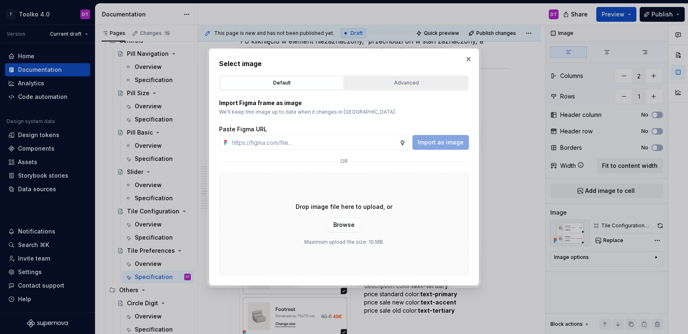
type textarea "*"
click at [400, 81] on div "Advanced" at bounding box center [407, 83] width 118 height 8
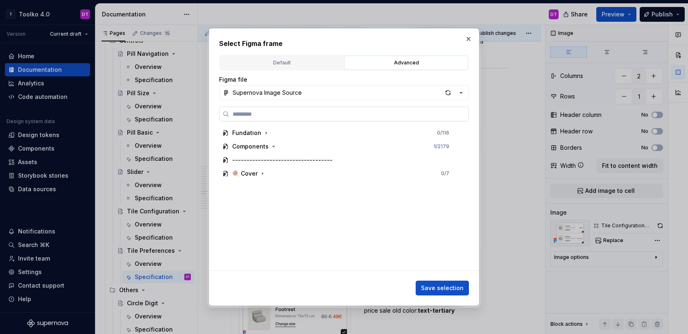
click at [283, 111] on input "search" at bounding box center [348, 114] width 239 height 8
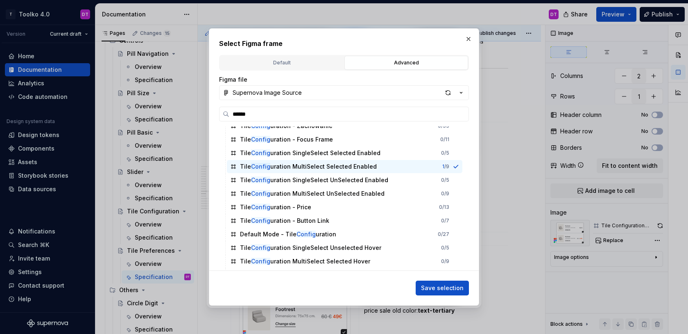
scroll to position [126, 0]
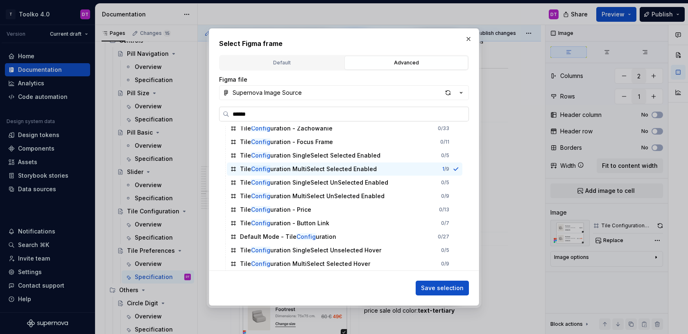
click at [241, 115] on input "******" at bounding box center [348, 114] width 239 height 8
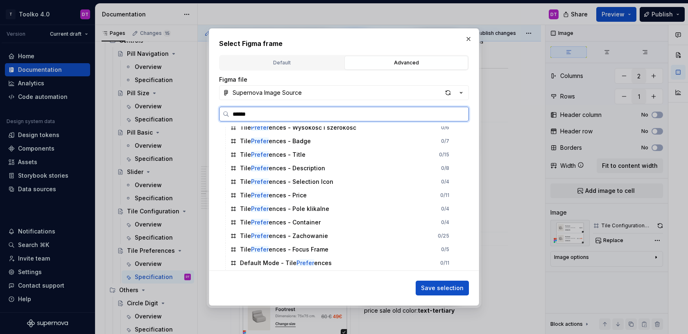
scroll to position [0, 0]
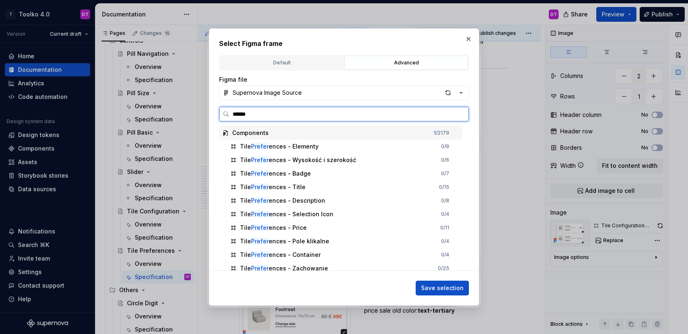
type input "*****"
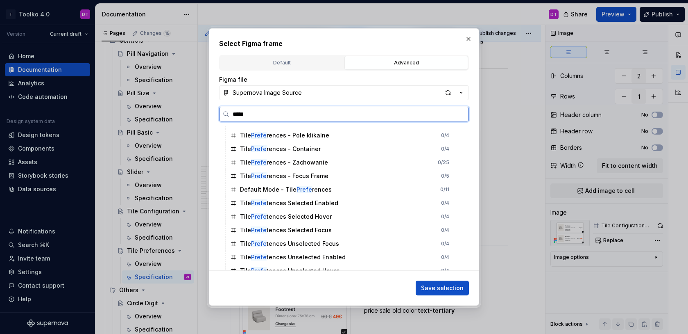
scroll to position [114, 0]
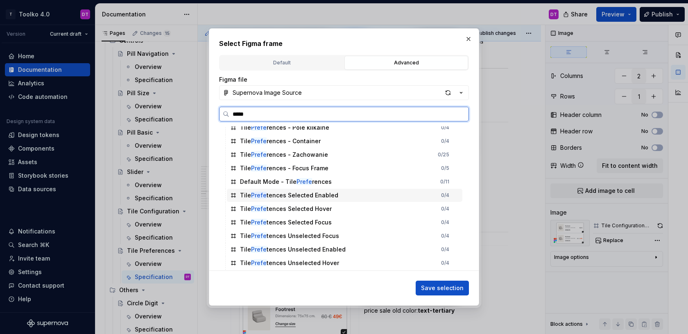
click at [308, 193] on div "Tile Prefe tences Selected Enabled" at bounding box center [289, 195] width 98 height 8
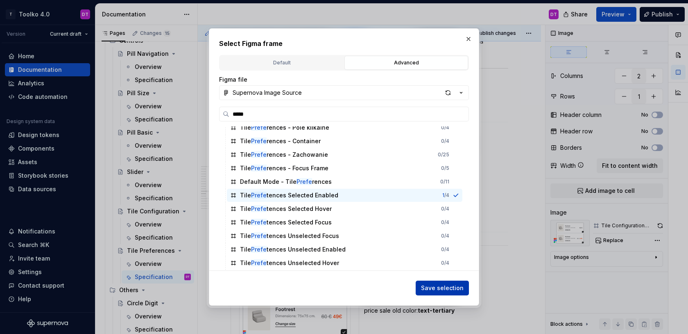
click at [429, 286] on span "Save selection" at bounding box center [442, 288] width 43 height 8
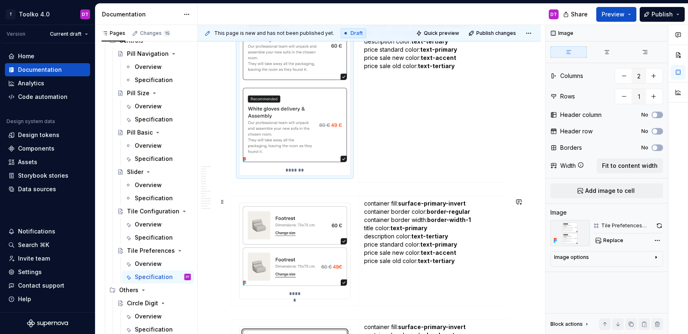
scroll to position [3657, 0]
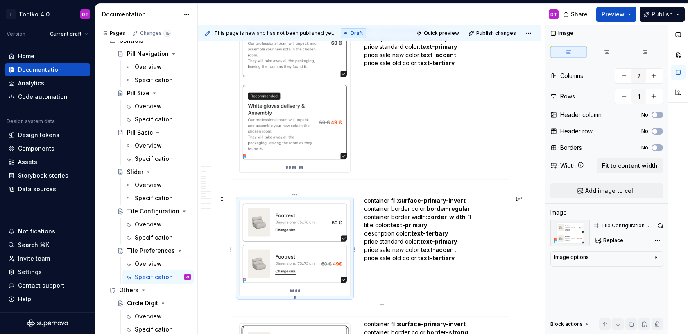
click at [288, 242] on img at bounding box center [295, 243] width 111 height 86
click at [616, 241] on span "Replace" at bounding box center [614, 240] width 20 height 7
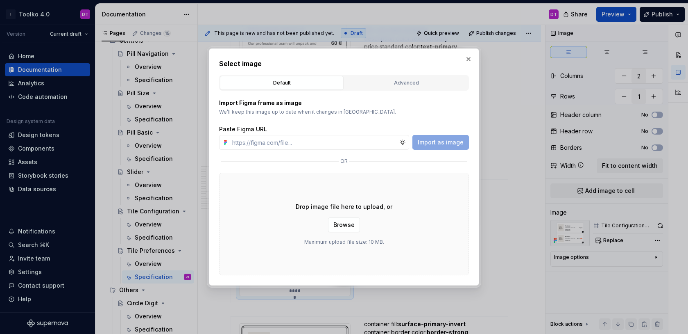
type textarea "*"
click at [402, 81] on div "Advanced" at bounding box center [407, 83] width 118 height 8
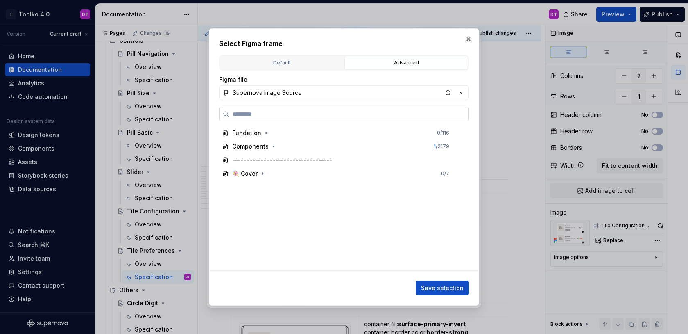
click at [313, 113] on input "search" at bounding box center [348, 114] width 239 height 8
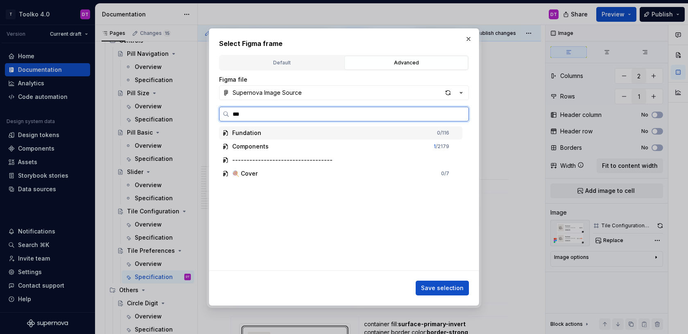
type input "****"
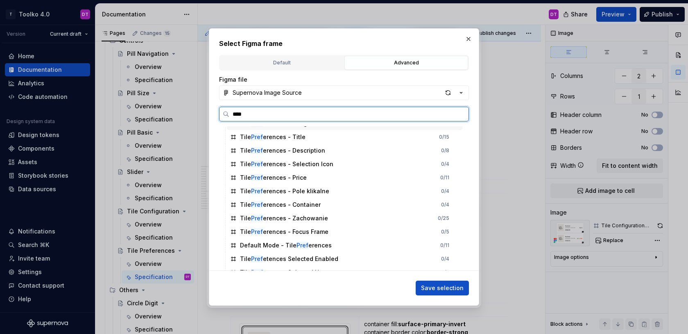
scroll to position [114, 0]
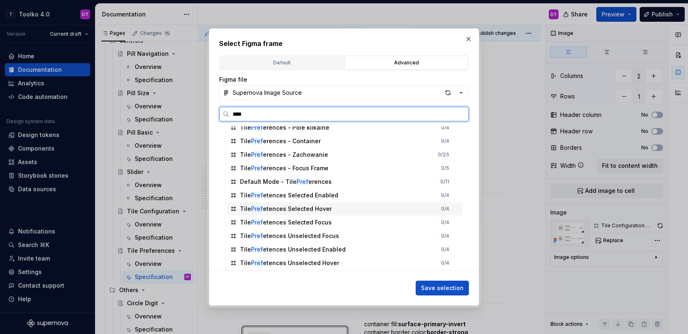
click at [292, 212] on div "Tile Pref etences Selected Hover" at bounding box center [286, 208] width 92 height 8
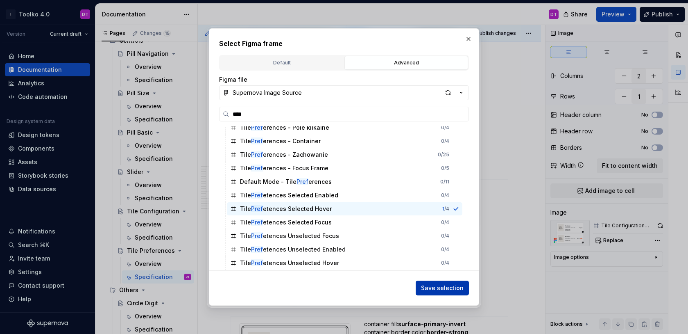
click at [433, 285] on span "Save selection" at bounding box center [442, 288] width 43 height 8
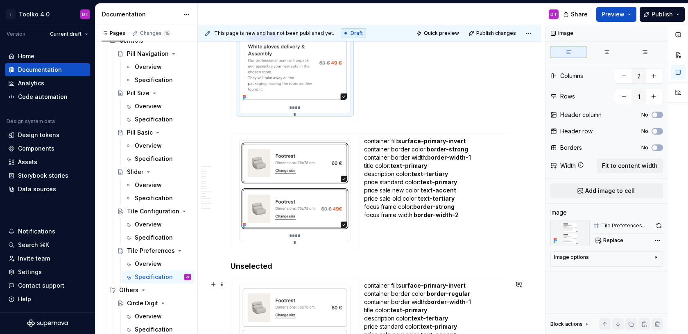
scroll to position [3917, 0]
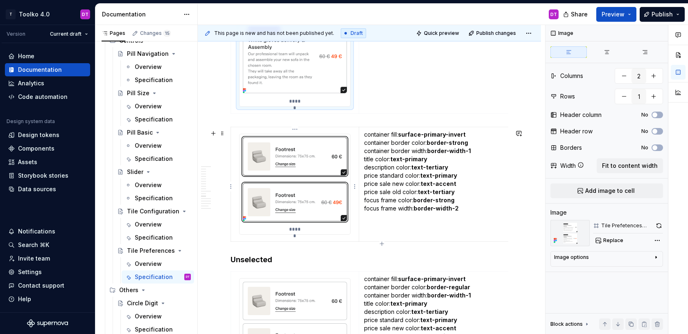
click at [300, 202] on img at bounding box center [295, 179] width 111 height 90
click at [611, 238] on span "Replace" at bounding box center [614, 240] width 20 height 7
type textarea "*"
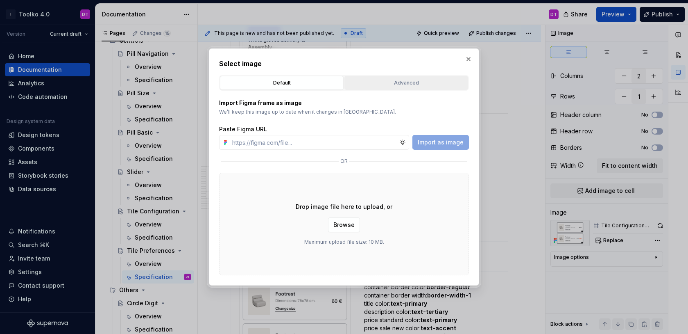
click at [371, 78] on button "Advanced" at bounding box center [407, 83] width 124 height 14
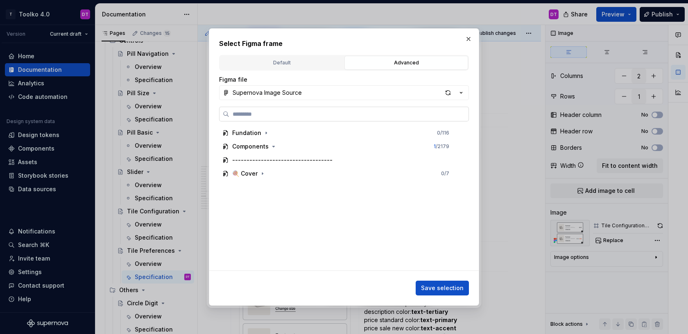
click at [321, 121] on label at bounding box center [344, 114] width 250 height 15
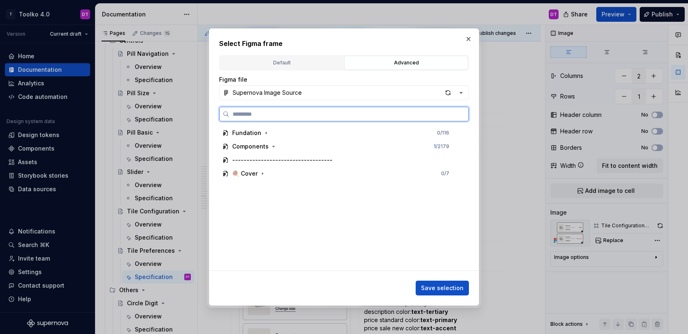
click at [321, 118] on input "search" at bounding box center [348, 114] width 239 height 8
type input "****"
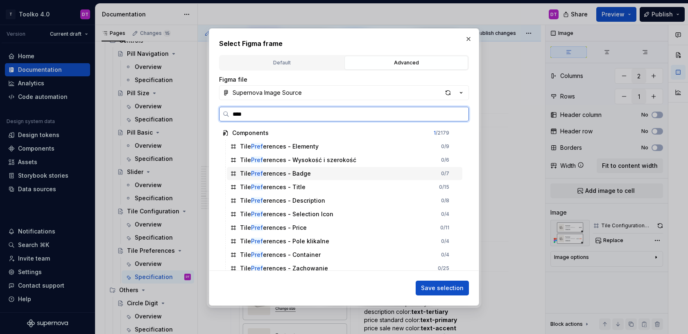
scroll to position [114, 0]
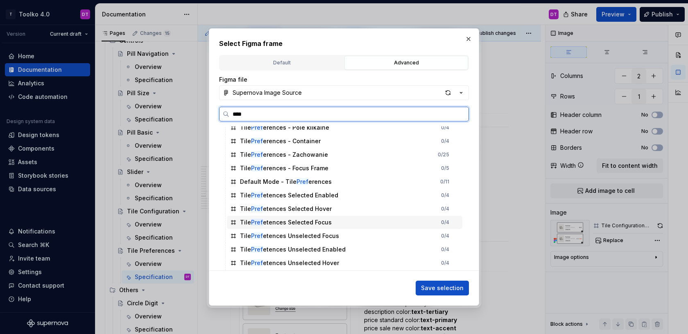
click at [290, 221] on div "Tile Pref etences Selected Focus" at bounding box center [286, 222] width 92 height 8
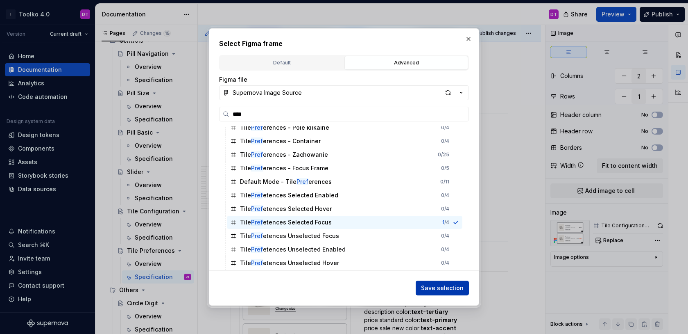
click at [434, 283] on button "Save selection" at bounding box center [442, 287] width 53 height 15
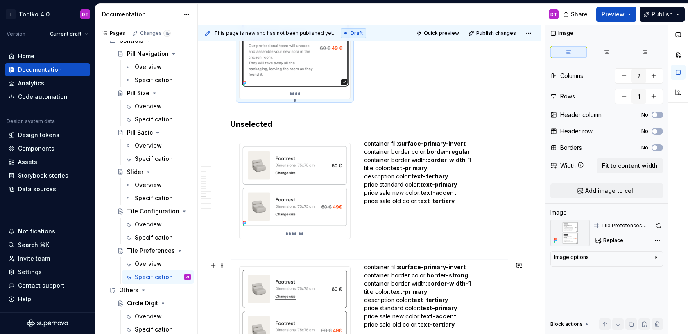
scroll to position [4129, 0]
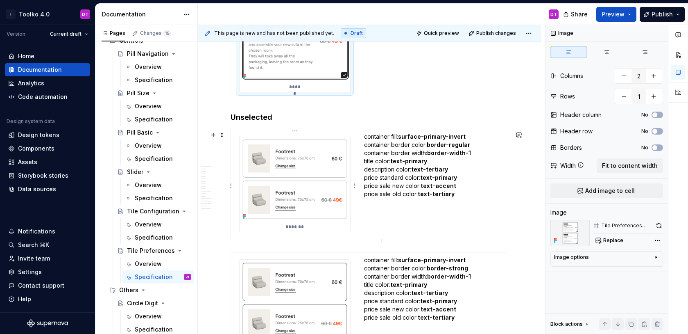
click at [307, 184] on img at bounding box center [295, 179] width 111 height 86
click at [615, 241] on span "Replace" at bounding box center [614, 240] width 20 height 7
type textarea "*"
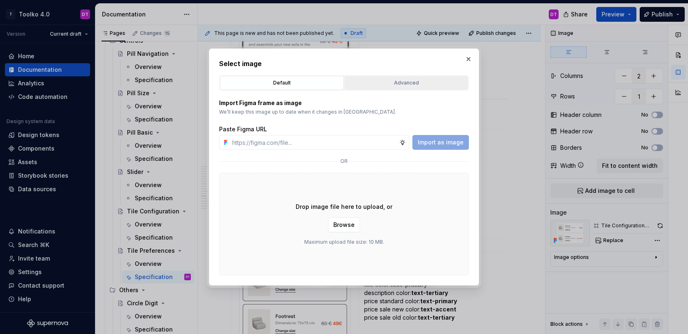
click at [407, 80] on div "Advanced" at bounding box center [407, 83] width 118 height 8
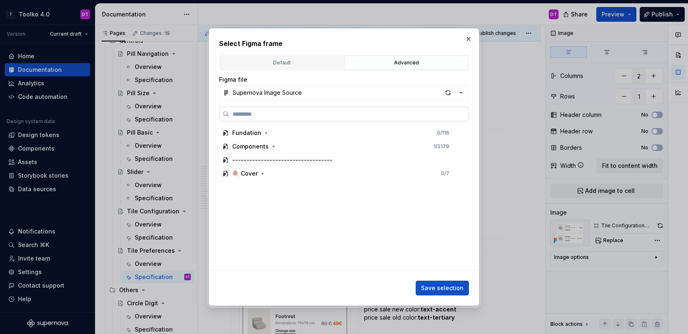
click at [301, 107] on label at bounding box center [344, 114] width 250 height 15
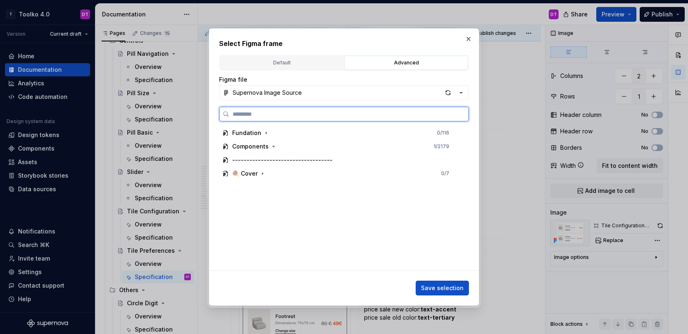
click at [301, 110] on input "search" at bounding box center [348, 114] width 239 height 8
type input "****"
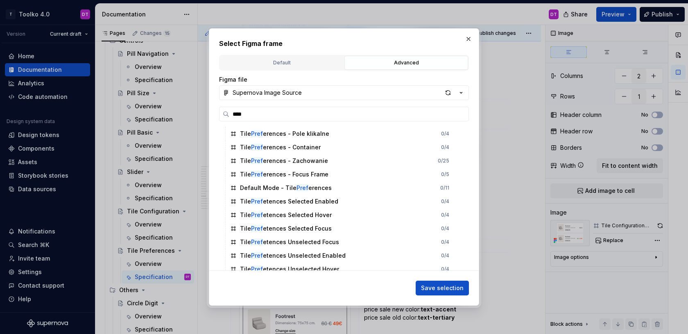
scroll to position [114, 0]
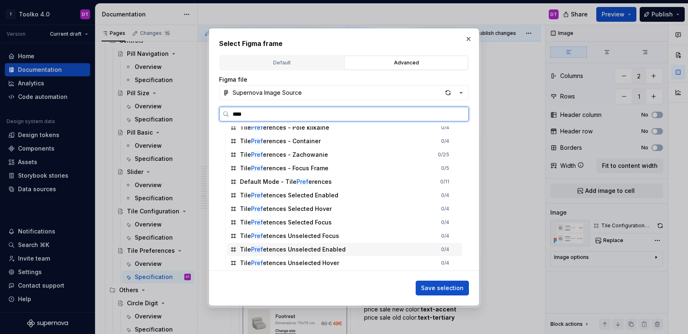
click at [309, 247] on div "Tile Pref etences Unselected Enabled" at bounding box center [293, 249] width 106 height 8
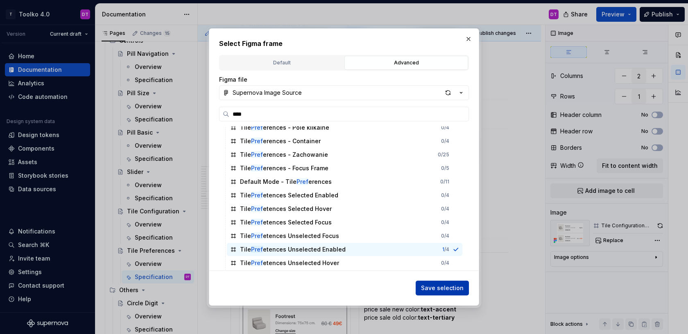
click at [444, 285] on span "Save selection" at bounding box center [442, 288] width 43 height 8
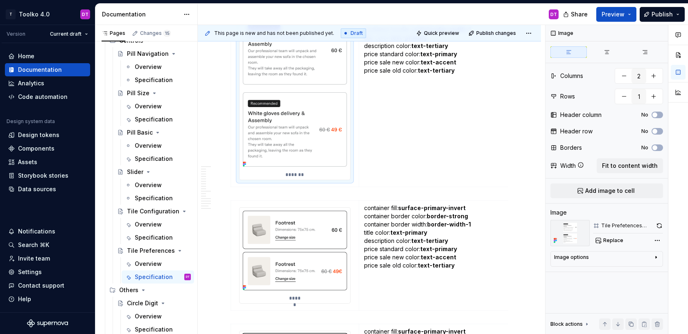
scroll to position [4254, 0]
click at [316, 249] on img at bounding box center [295, 249] width 111 height 86
click at [615, 237] on span "Replace" at bounding box center [614, 240] width 20 height 7
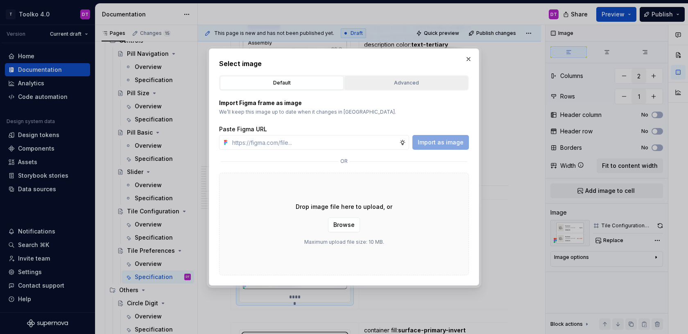
click at [416, 79] on div "Advanced" at bounding box center [407, 83] width 118 height 8
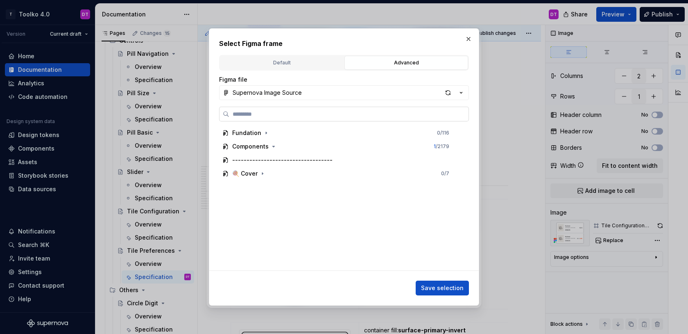
click at [302, 108] on label at bounding box center [344, 114] width 250 height 15
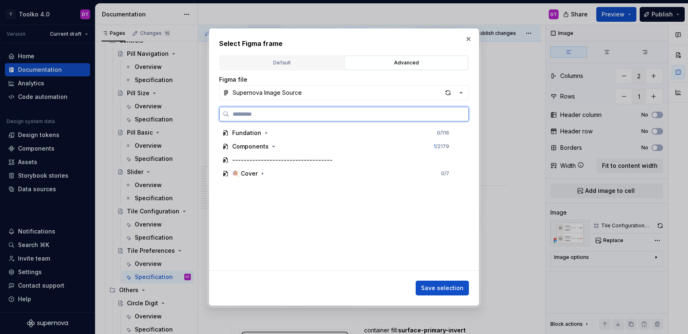
click at [302, 110] on input "search" at bounding box center [348, 114] width 239 height 8
type textarea "*"
type input "****"
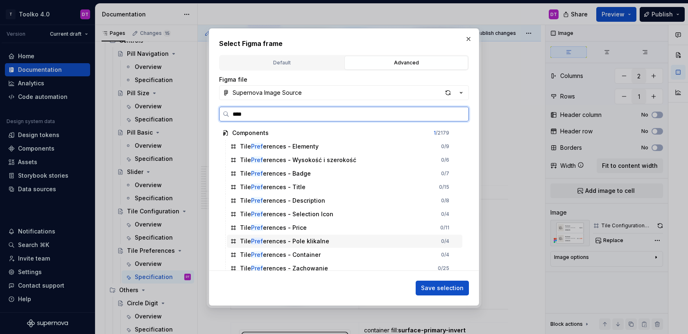
scroll to position [114, 0]
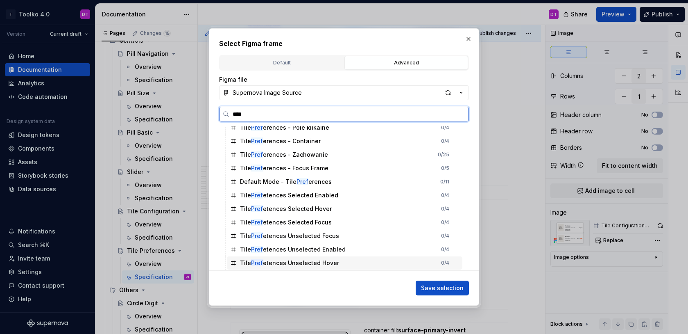
click at [291, 258] on div "Tile Pref etences Unselected Hover 0 / 4" at bounding box center [345, 262] width 236 height 13
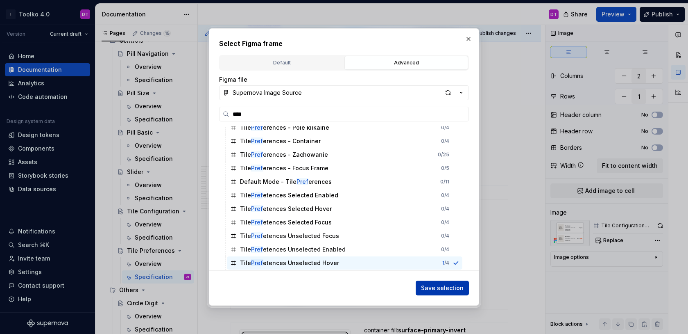
click at [441, 289] on span "Save selection" at bounding box center [442, 288] width 43 height 8
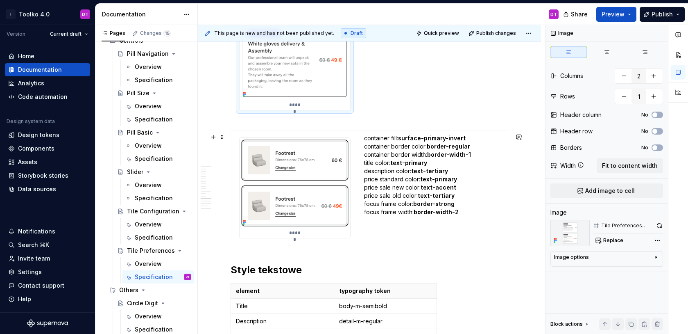
scroll to position [4519, 0]
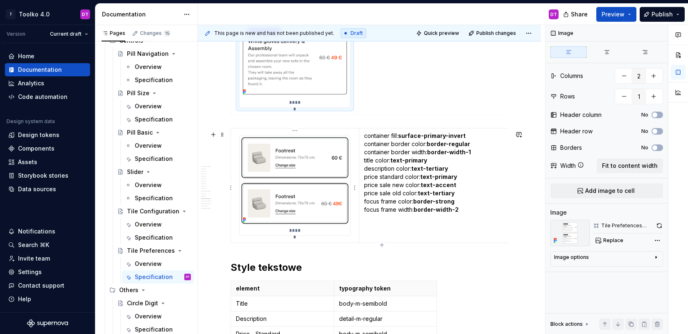
click at [309, 205] on img at bounding box center [295, 180] width 111 height 90
click at [611, 240] on span "Replace" at bounding box center [614, 240] width 20 height 7
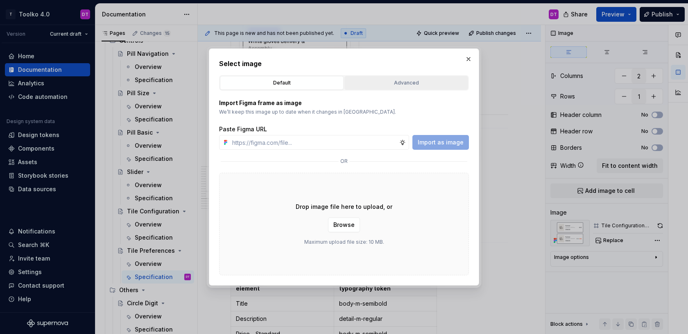
click at [389, 83] on div "Advanced" at bounding box center [407, 83] width 118 height 8
type textarea "*"
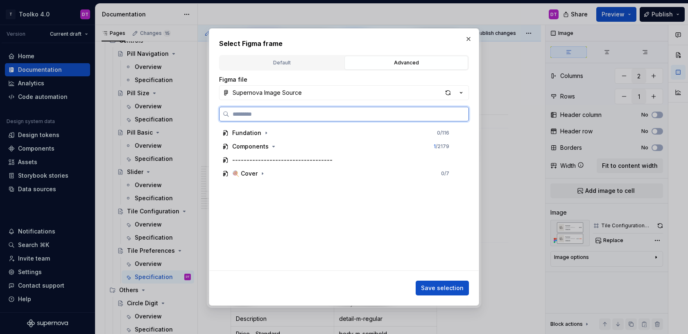
click at [320, 114] on input "search" at bounding box center [348, 114] width 239 height 8
type input "****"
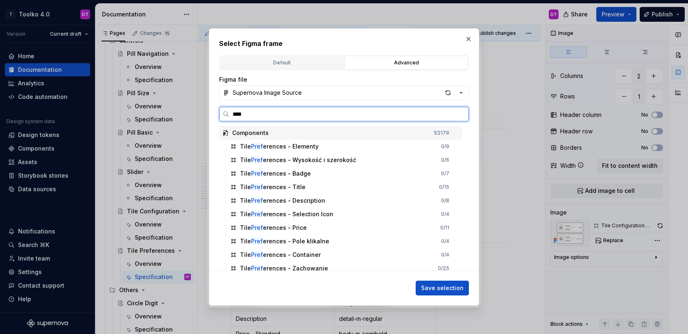
scroll to position [114, 0]
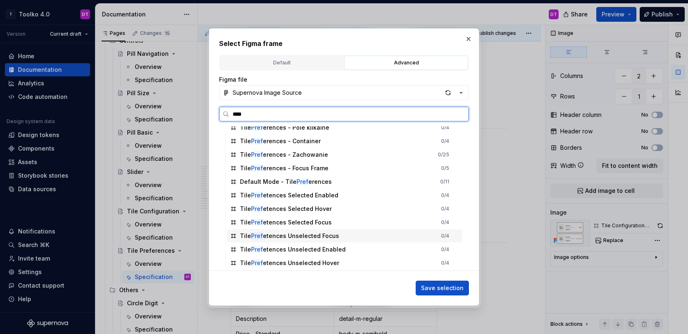
click at [308, 241] on div "Tile Pref etences Unselected Focus 0 / 4" at bounding box center [345, 235] width 236 height 13
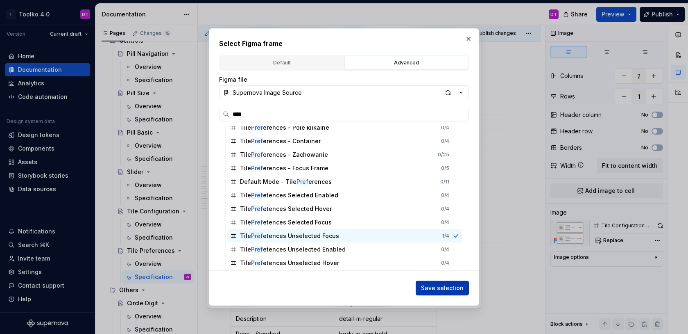
click at [441, 284] on span "Save selection" at bounding box center [442, 288] width 43 height 8
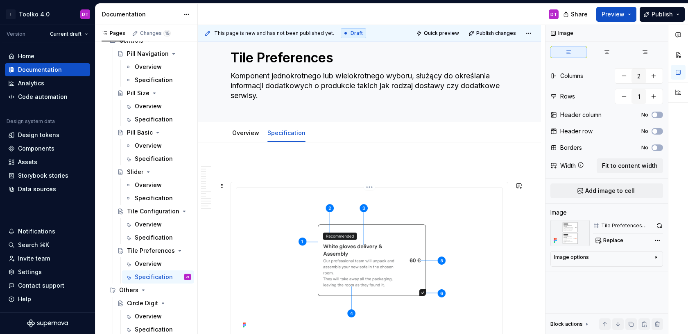
scroll to position [23, 0]
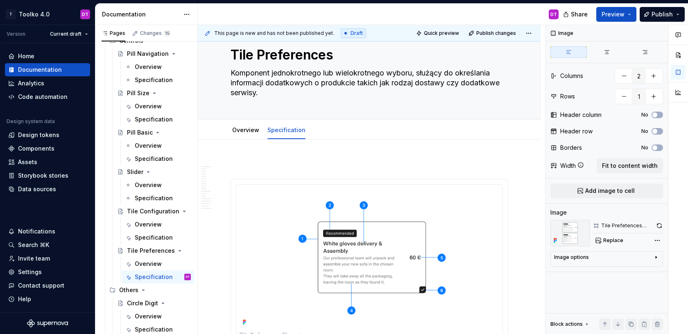
type textarea "*"
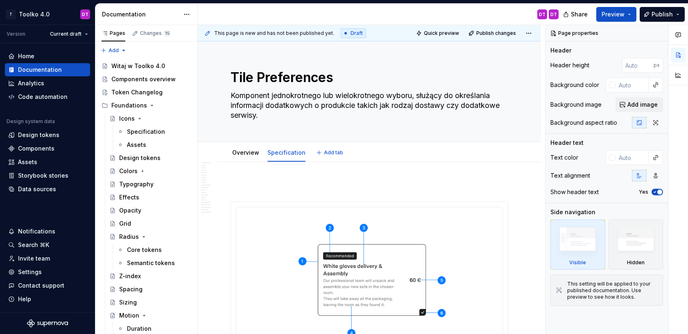
type textarea "*"
